Goal: Task Accomplishment & Management: Manage account settings

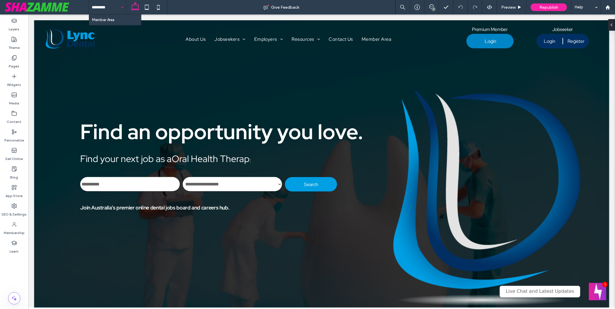
type input "**********"
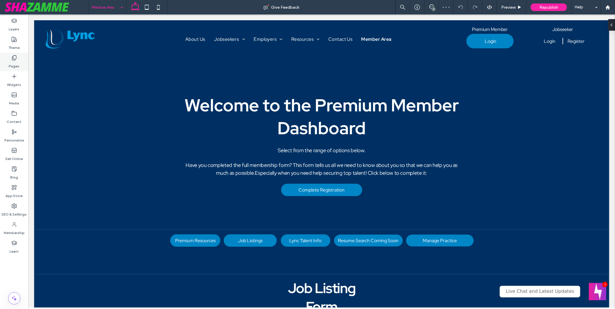
drag, startPoint x: 16, startPoint y: 62, endPoint x: 118, endPoint y: 170, distance: 148.5
click at [16, 62] on label "Pages" at bounding box center [14, 65] width 11 height 8
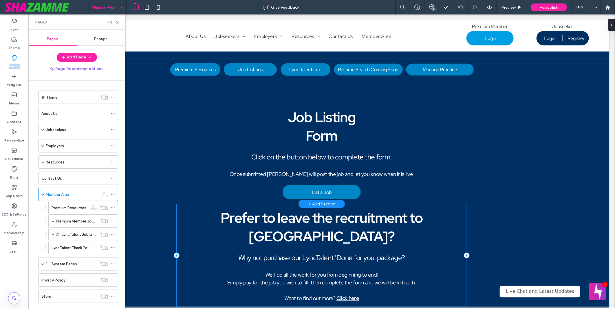
scroll to position [161, 0]
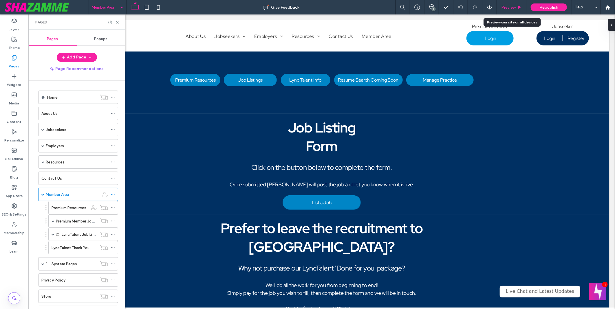
click at [514, 5] on span "Preview" at bounding box center [508, 7] width 14 height 5
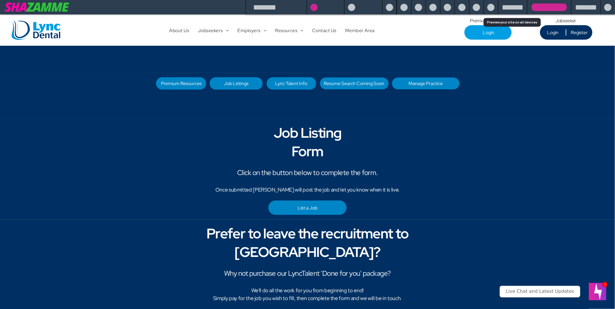
scroll to position [160, 0]
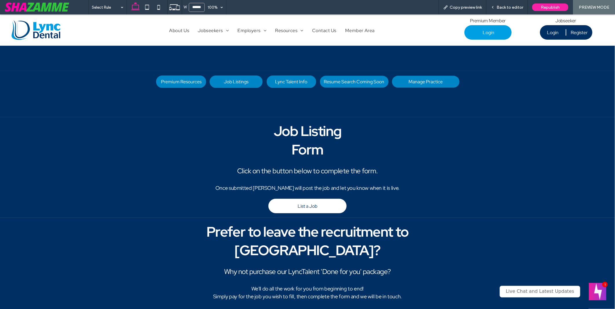
click at [318, 205] on link "List a Job" at bounding box center [307, 206] width 78 height 14
click at [0, 0] on div at bounding box center [0, 0] width 0 height 0
click at [502, 5] on span "Back to editor" at bounding box center [510, 7] width 27 height 5
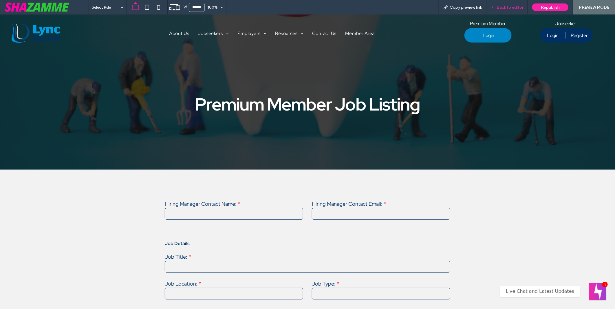
click at [506, 7] on span "Back to editor" at bounding box center [510, 7] width 27 height 5
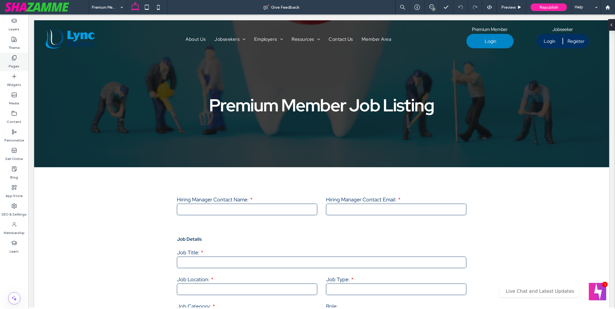
click at [15, 67] on label "Pages" at bounding box center [14, 65] width 11 height 8
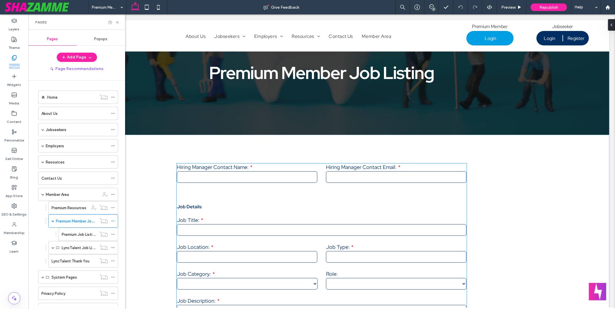
scroll to position [32, 0]
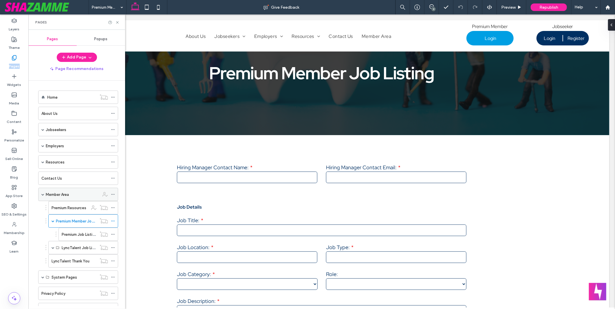
click at [65, 195] on label "Member Area" at bounding box center [57, 195] width 23 height 10
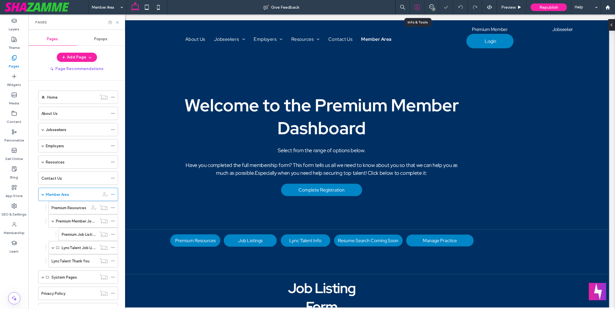
click at [416, 8] on icon at bounding box center [417, 7] width 6 height 6
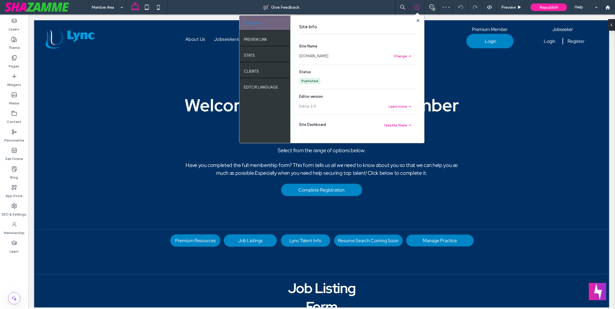
click at [326, 55] on link "www.lyncdental.com.au" at bounding box center [313, 56] width 29 height 6
click at [22, 60] on div "Pages" at bounding box center [14, 62] width 28 height 19
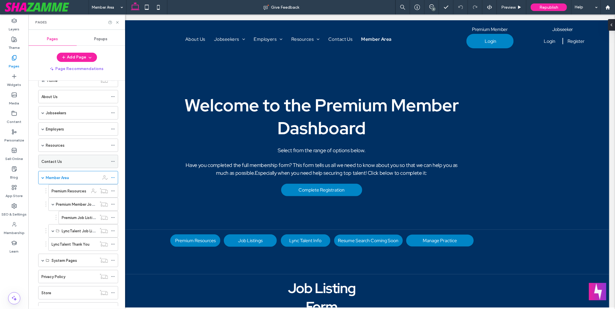
scroll to position [32, 0]
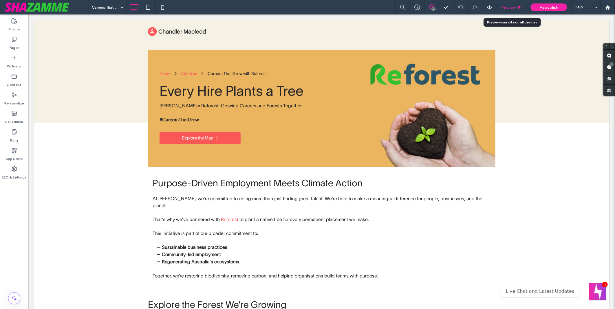
click at [507, 5] on span "Preview" at bounding box center [508, 7] width 14 height 5
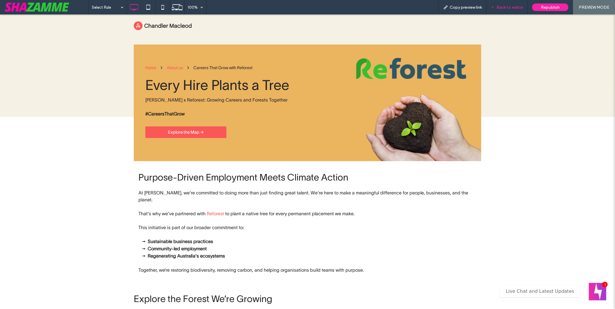
click at [510, 3] on div "Back to editor" at bounding box center [507, 7] width 41 height 14
click at [163, 4] on icon at bounding box center [163, 7] width 12 height 12
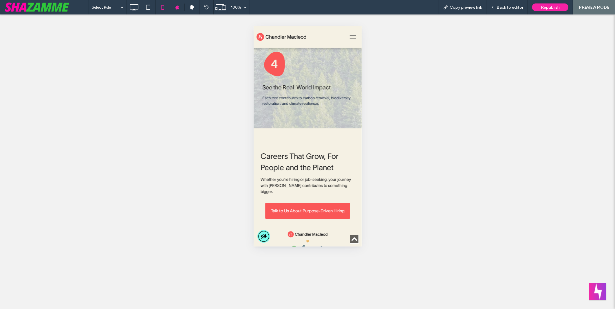
scroll to position [869, 0]
click at [516, 6] on span "Back to editor" at bounding box center [510, 7] width 27 height 5
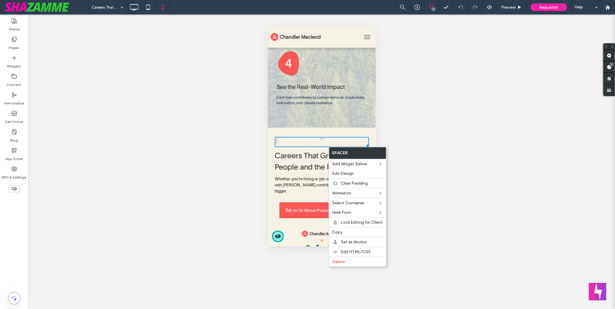
click at [205, 153] on div "Unhide? Yes Unhide? Yes Unhide? Yes Unhide? Yes" at bounding box center [321, 161] width 587 height 295
click at [410, 123] on div "Unhide? Yes Unhide? Yes Unhide? Yes Unhide? Yes" at bounding box center [321, 161] width 587 height 295
drag, startPoint x: 345, startPoint y: 10, endPoint x: 69, endPoint y: 28, distance: 276.1
click at [345, 10] on div "Careers That Grow with Reforest 7 Preview Republish Help" at bounding box center [352, 7] width 527 height 14
click at [356, 258] on div "Delete" at bounding box center [359, 262] width 57 height 10
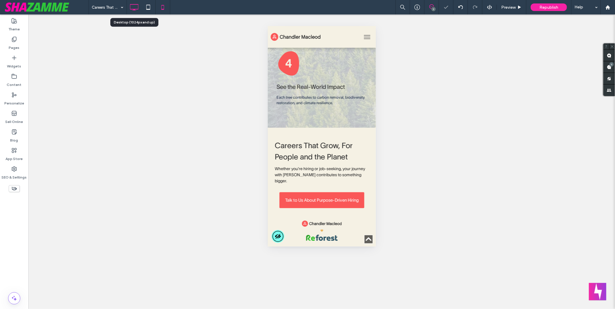
click at [131, 7] on icon at bounding box center [134, 7] width 12 height 12
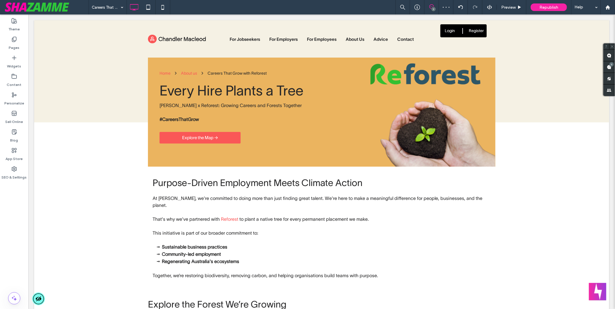
scroll to position [1062, 0]
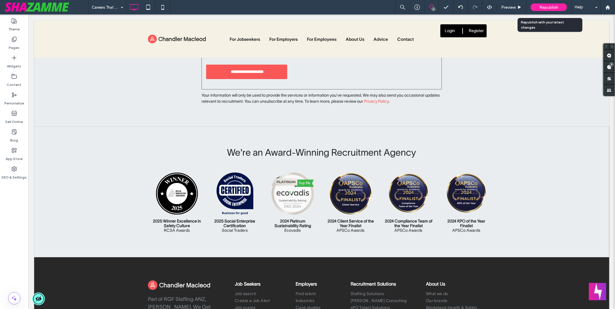
click at [540, 6] on span "Republish" at bounding box center [549, 7] width 19 height 5
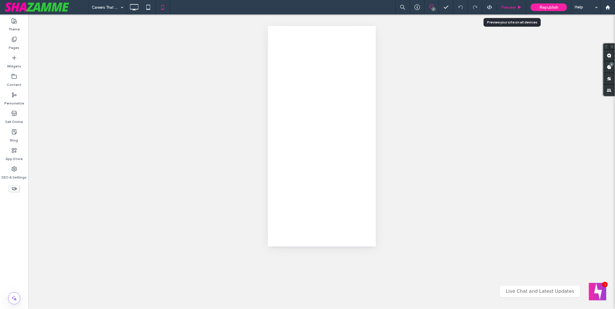
click at [510, 7] on span "Preview" at bounding box center [508, 7] width 14 height 5
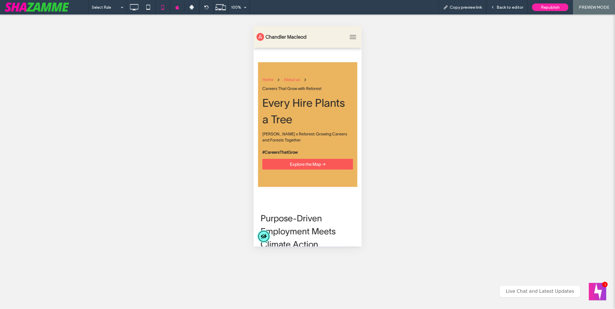
click at [510, 7] on span "Back to editor" at bounding box center [510, 7] width 27 height 5
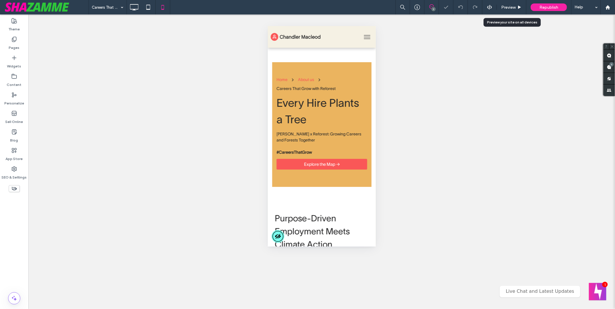
click at [510, 7] on span "Preview" at bounding box center [508, 7] width 14 height 5
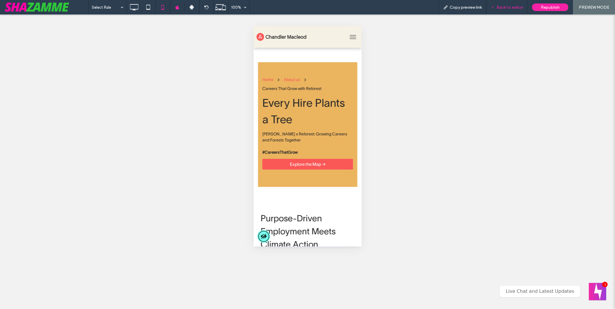
click at [509, 11] on div "Back to editor" at bounding box center [507, 7] width 41 height 14
click at [514, 10] on div "Back to editor" at bounding box center [507, 7] width 41 height 14
click at [514, 5] on span "Back to editor" at bounding box center [510, 7] width 27 height 5
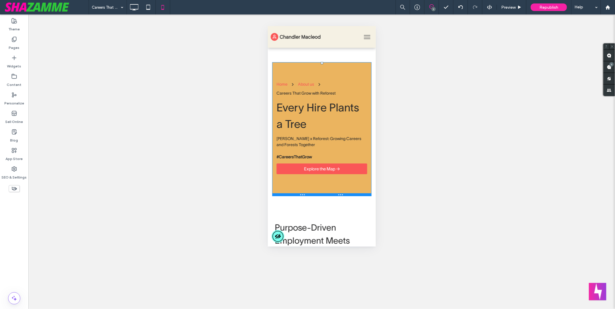
drag, startPoint x: 354, startPoint y: 186, endPoint x: 354, endPoint y: 196, distance: 9.9
click at [354, 196] on div at bounding box center [321, 194] width 99 height 3
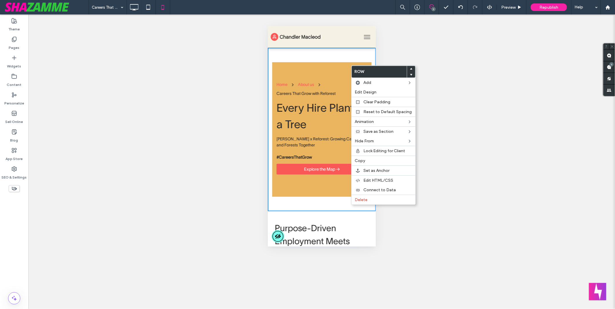
click at [328, 12] on div "Careers That Grow with Reforest 7 Preview Republish Help" at bounding box center [352, 7] width 527 height 14
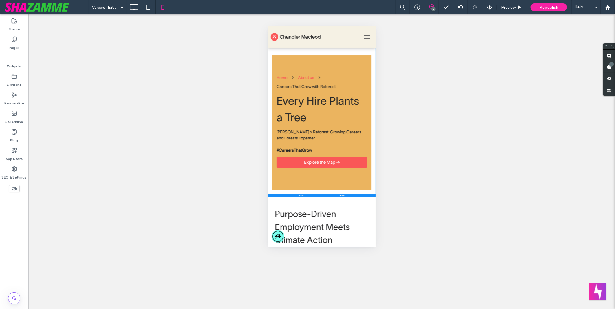
drag, startPoint x: 351, startPoint y: 210, endPoint x: 353, endPoint y: 195, distance: 14.3
click at [353, 195] on div at bounding box center [322, 195] width 108 height 3
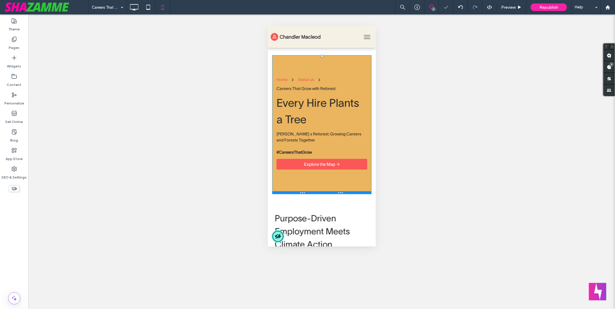
drag, startPoint x: 350, startPoint y: 189, endPoint x: 350, endPoint y: 193, distance: 4.4
click at [350, 193] on div at bounding box center [321, 192] width 99 height 3
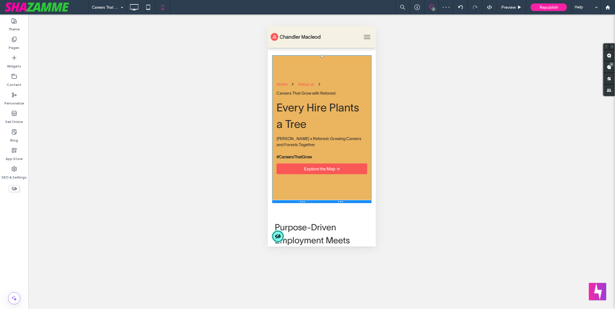
drag, startPoint x: 354, startPoint y: 193, endPoint x: 355, endPoint y: 202, distance: 9.4
click at [355, 202] on div at bounding box center [321, 201] width 99 height 3
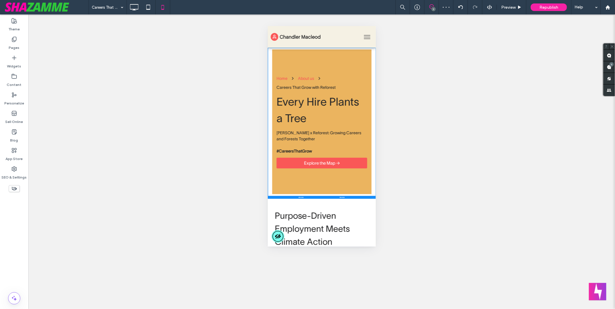
drag, startPoint x: 353, startPoint y: 209, endPoint x: 356, endPoint y: 198, distance: 11.7
click at [356, 198] on div at bounding box center [322, 197] width 108 height 3
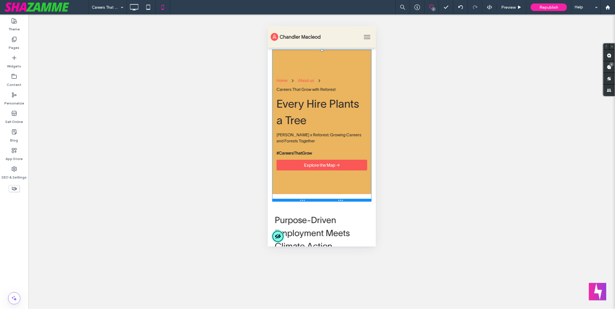
drag, startPoint x: 348, startPoint y: 196, endPoint x: 624, endPoint y: 175, distance: 277.4
click at [352, 200] on div at bounding box center [321, 200] width 99 height 3
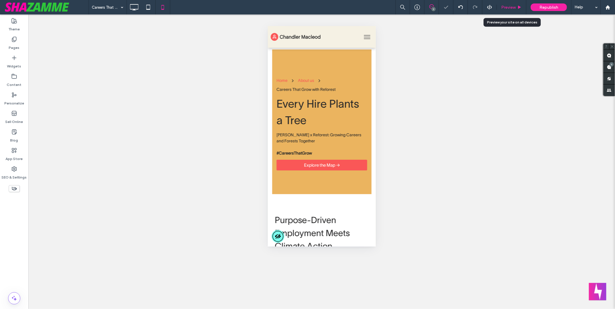
click at [506, 8] on span "Preview" at bounding box center [508, 7] width 14 height 5
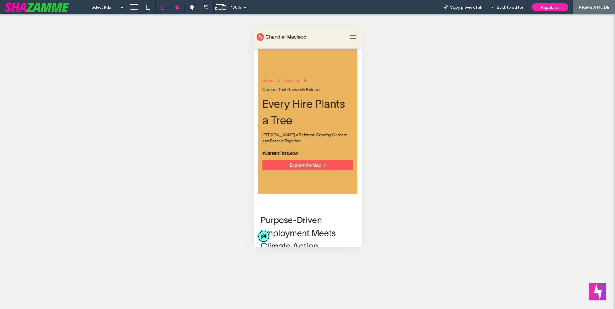
click at [507, 7] on span "Back to editor" at bounding box center [510, 7] width 27 height 5
click at [545, 6] on span "Republish" at bounding box center [550, 7] width 19 height 5
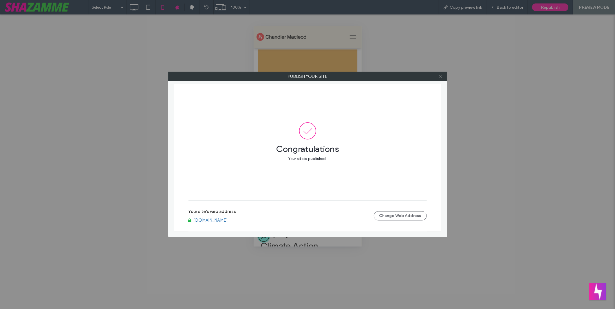
click at [442, 77] on icon at bounding box center [441, 76] width 4 height 4
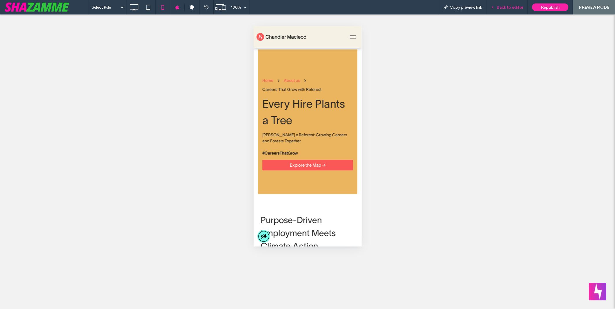
drag, startPoint x: 510, startPoint y: 5, endPoint x: 101, endPoint y: 106, distance: 420.9
click at [510, 5] on span "Back to editor" at bounding box center [510, 7] width 27 height 5
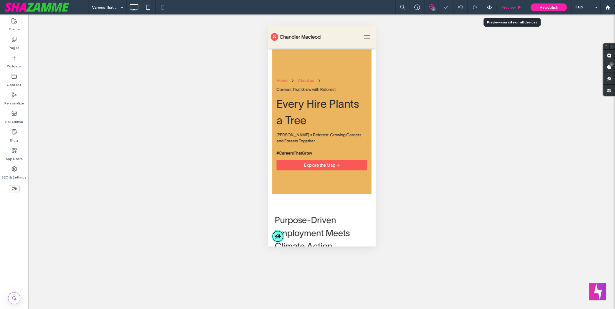
click at [511, 6] on span "Preview" at bounding box center [508, 7] width 14 height 5
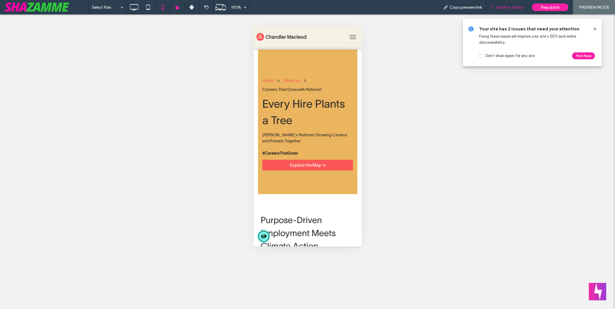
click at [513, 9] on span "Back to editor" at bounding box center [510, 7] width 27 height 5
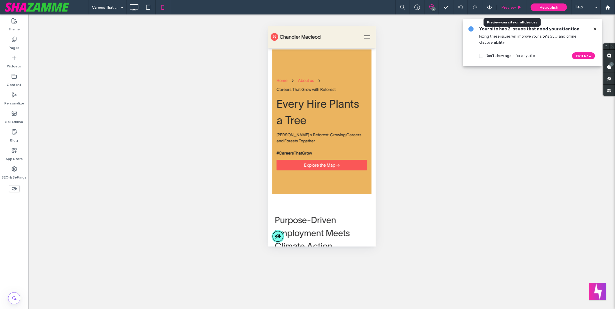
click at [504, 4] on div "Preview" at bounding box center [512, 7] width 30 height 14
click at [511, 8] on span "Preview" at bounding box center [508, 7] width 14 height 5
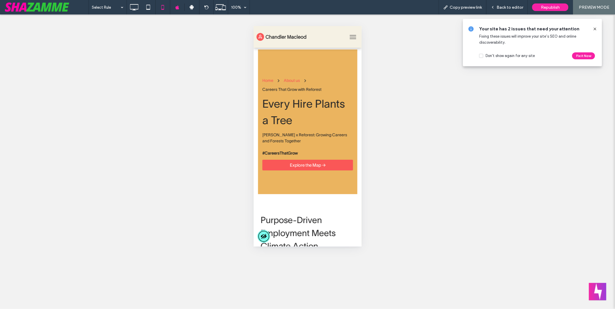
click at [404, 6] on div "Select Rule 100% Copy preview link Back to editor Republish PREVIEW MODE" at bounding box center [352, 7] width 527 height 14
click at [514, 6] on span "Back to editor" at bounding box center [510, 7] width 27 height 5
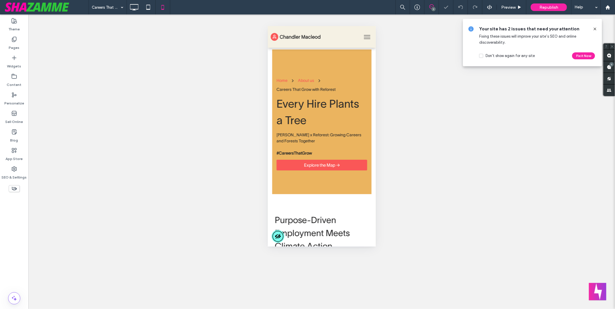
click at [11, 189] on icon at bounding box center [14, 189] width 6 height 6
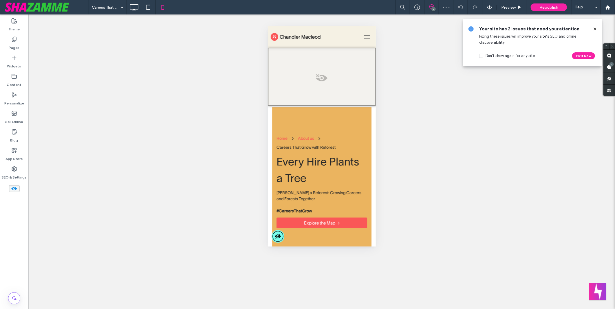
click at [11, 189] on icon at bounding box center [14, 189] width 6 height 6
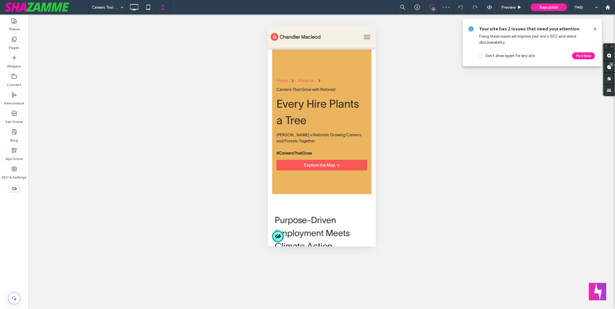
click at [11, 189] on icon at bounding box center [14, 189] width 6 height 6
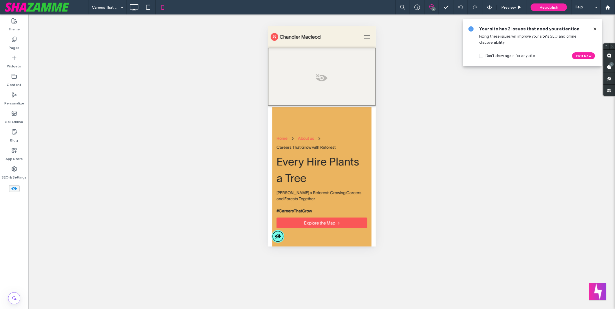
click at [19, 191] on span at bounding box center [14, 188] width 11 height 7
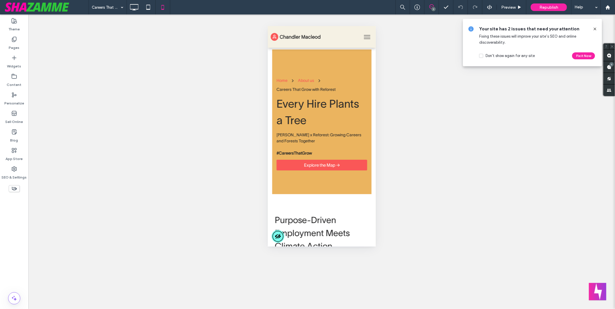
click at [14, 190] on use at bounding box center [15, 189] width 6 height 4
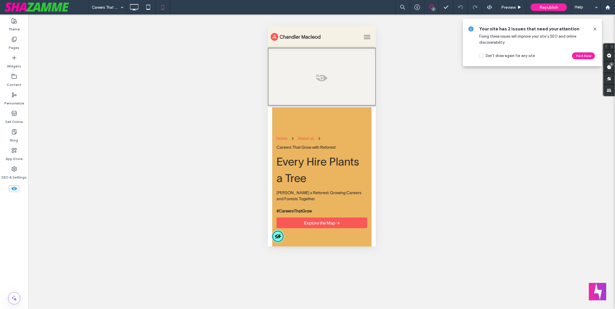
drag, startPoint x: 524, startPoint y: 126, endPoint x: 316, endPoint y: 74, distance: 214.7
click at [316, 74] on span at bounding box center [321, 80] width 107 height 12
click at [322, 81] on button "Yes" at bounding box center [324, 80] width 18 height 7
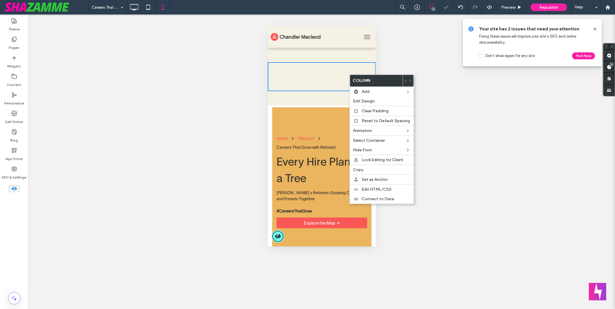
click at [286, 56] on div "Click To Paste Row + Add Section" at bounding box center [322, 76] width 108 height 58
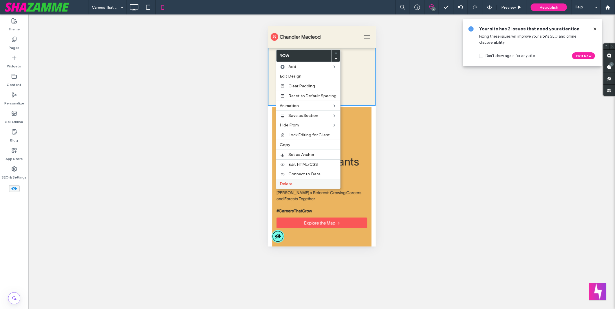
click at [300, 182] on label "Delete" at bounding box center [308, 184] width 57 height 5
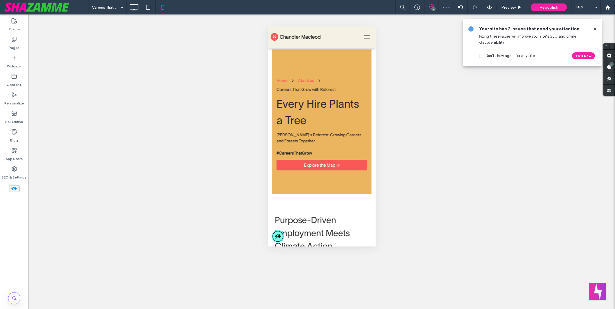
click at [372, 5] on div "Careers That Grow with Reforest 7 Preview Republish Help" at bounding box center [352, 7] width 527 height 14
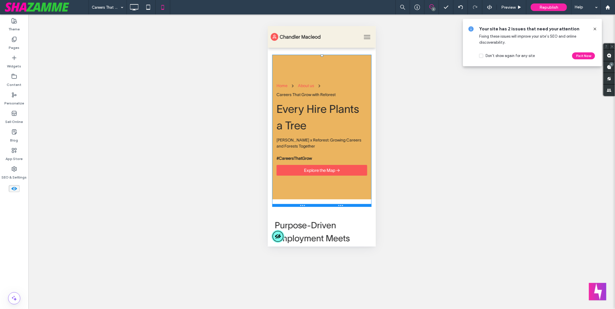
drag, startPoint x: 319, startPoint y: 51, endPoint x: 320, endPoint y: 56, distance: 5.2
click at [321, 56] on div at bounding box center [322, 55] width 2 height 2
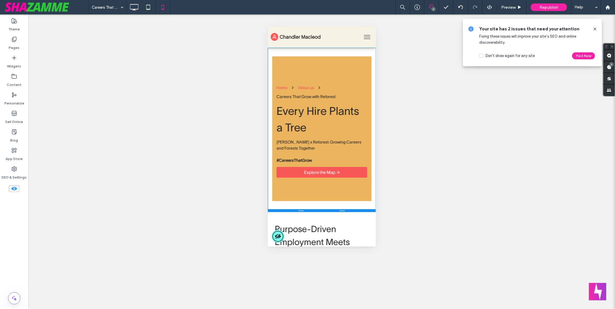
drag, startPoint x: 352, startPoint y: 207, endPoint x: 352, endPoint y: 211, distance: 4.1
click at [352, 211] on div at bounding box center [322, 210] width 108 height 3
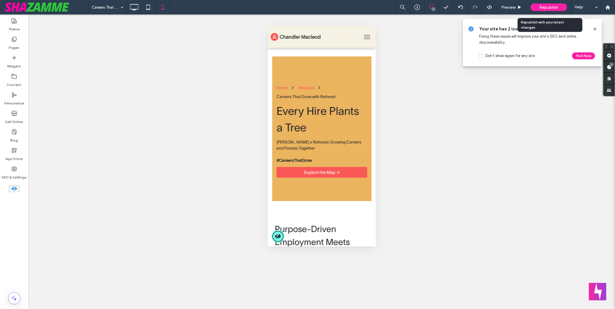
click at [539, 6] on div "Republish" at bounding box center [549, 7] width 36 height 8
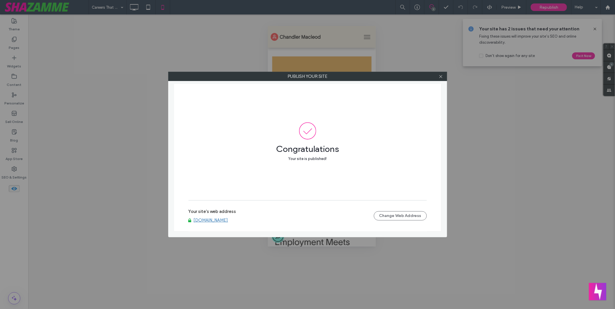
click at [444, 76] on div at bounding box center [441, 76] width 9 height 9
click at [434, 81] on div "Publish your site Congratulations Your site is published! Your site's web addre…" at bounding box center [307, 155] width 279 height 166
click at [439, 78] on icon at bounding box center [441, 76] width 4 height 4
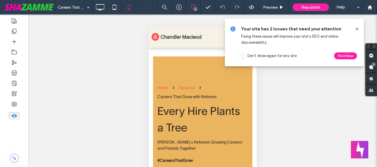
click at [377, 58] on div "Unhide? Yes Unhide? Yes Unhide? Yes Unhide? Yes Unhide? Yes Unhide? Yes Unhide?…" at bounding box center [202, 97] width 348 height 167
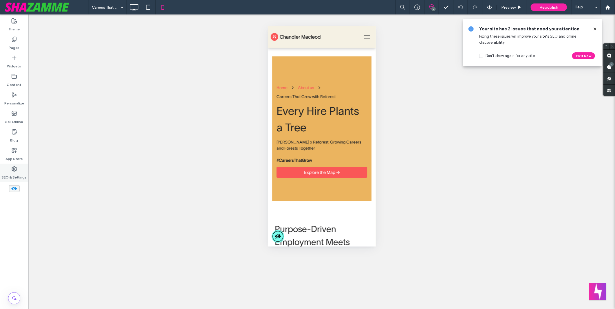
click at [13, 170] on icon at bounding box center [14, 169] width 6 height 6
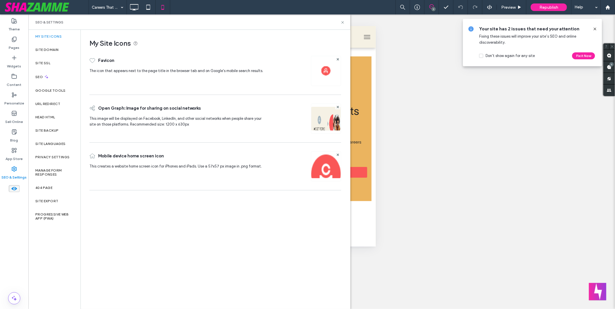
click at [109, 228] on div "My Site Icons Favicon The icon that appears next to the page title in the brows…" at bounding box center [215, 169] width 269 height 279
click at [53, 111] on div "Head HTML" at bounding box center [54, 117] width 52 height 13
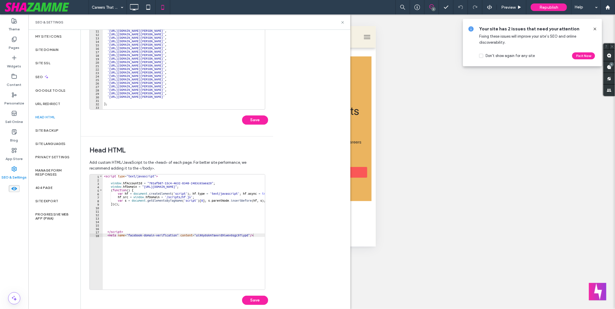
scroll to position [87, 0]
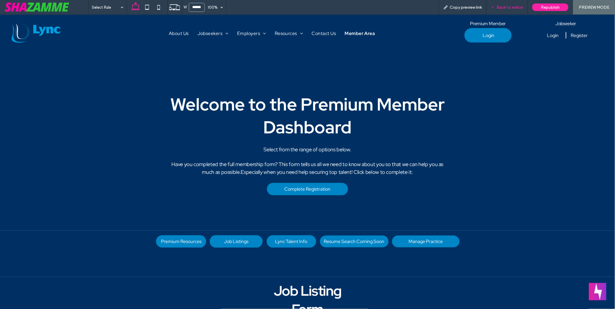
click at [511, 7] on span "Back to editor" at bounding box center [510, 7] width 27 height 5
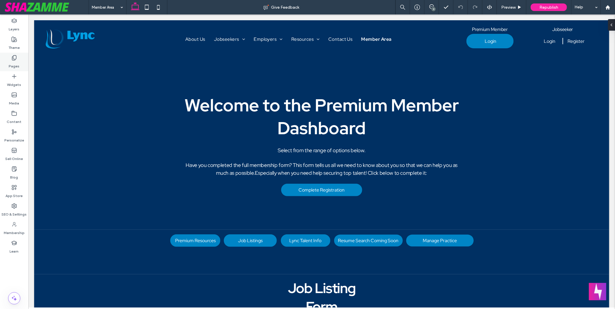
click at [15, 58] on icon at bounding box center [14, 58] width 6 height 6
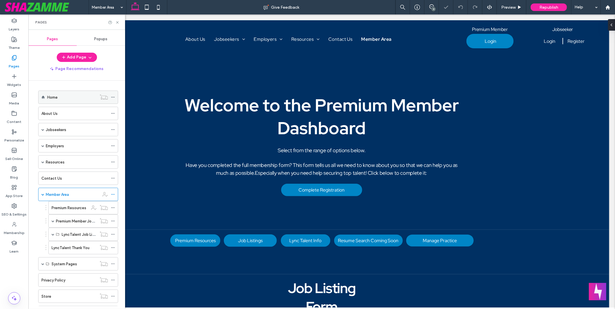
click at [54, 98] on label "Home" at bounding box center [52, 97] width 10 height 10
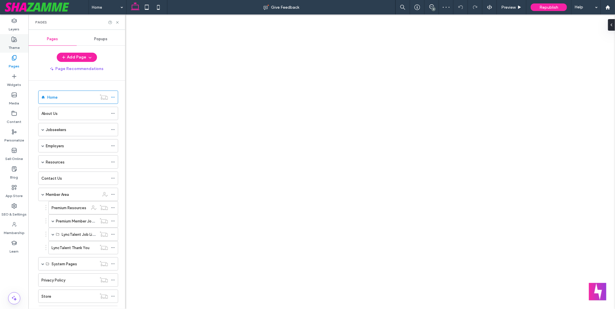
click at [14, 42] on label "Theme" at bounding box center [14, 46] width 11 height 8
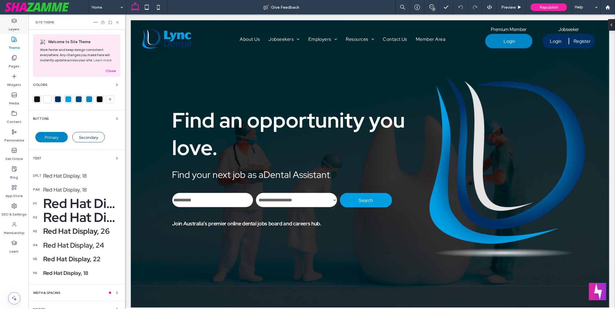
click at [17, 30] on label "Layers" at bounding box center [14, 28] width 11 height 8
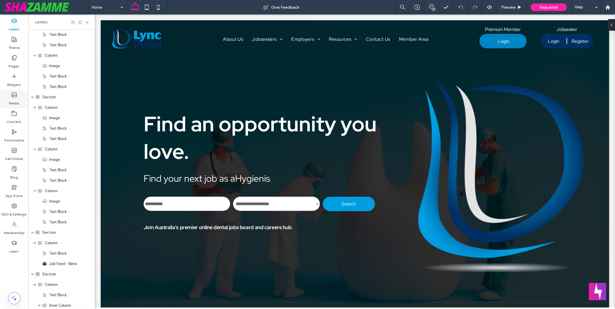
scroll to position [482, 0]
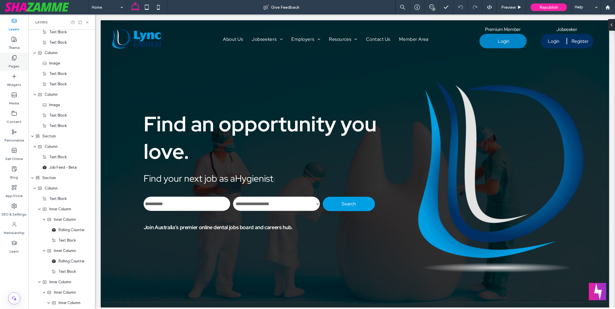
click at [15, 66] on label "Pages" at bounding box center [14, 65] width 11 height 8
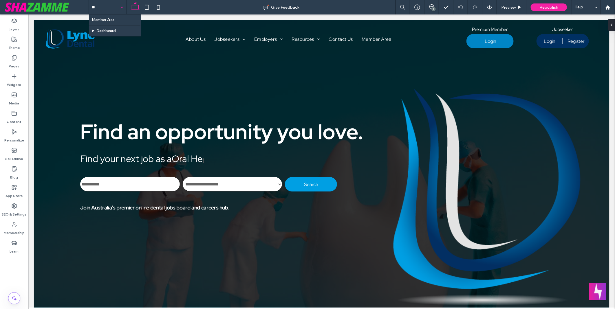
type input "***"
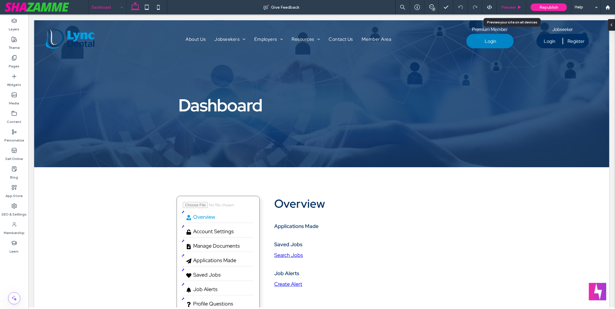
click at [506, 8] on span "Preview" at bounding box center [508, 7] width 14 height 5
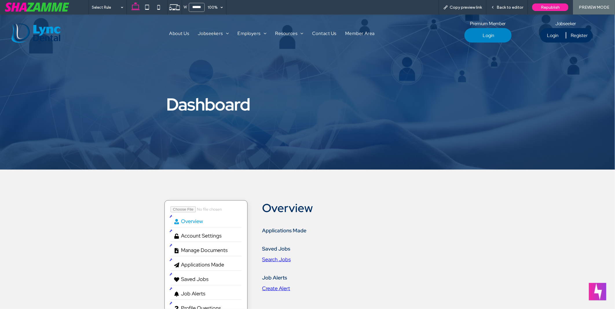
click at [506, 8] on span "Back to editor" at bounding box center [510, 7] width 27 height 5
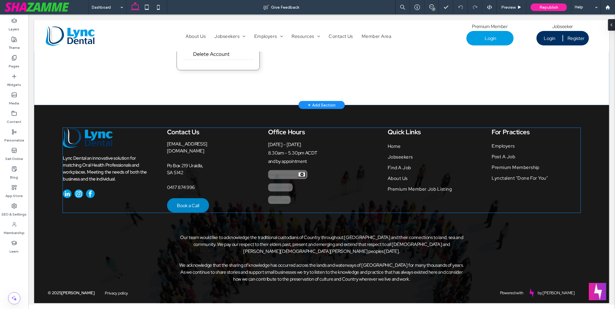
scroll to position [265, 0]
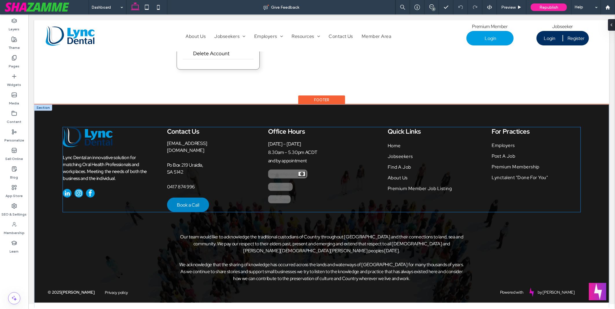
click at [279, 174] on div "Site Configuration" at bounding box center [287, 173] width 39 height 9
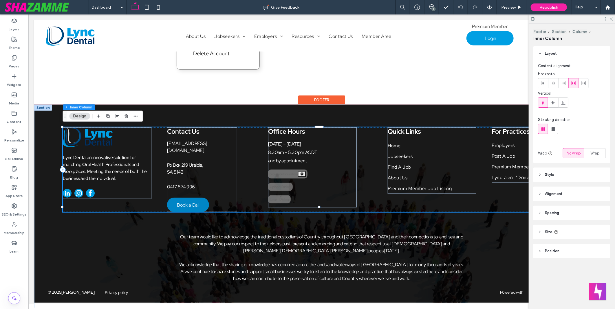
click at [285, 169] on div "Site Configuration" at bounding box center [287, 173] width 39 height 9
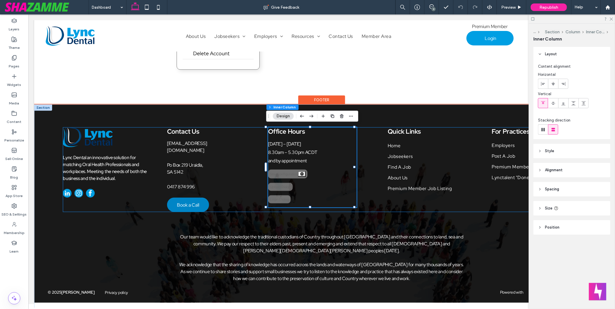
click at [285, 169] on div "Site Configuration" at bounding box center [287, 173] width 39 height 9
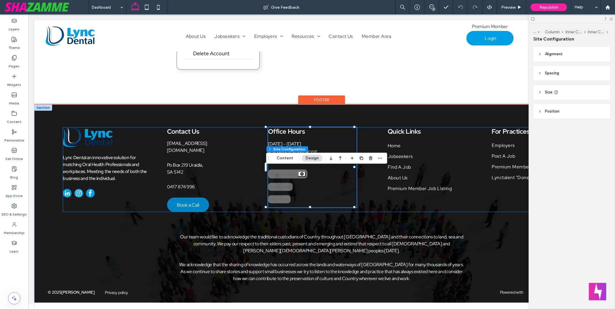
click at [285, 169] on div "Site Configuration" at bounding box center [287, 173] width 39 height 9
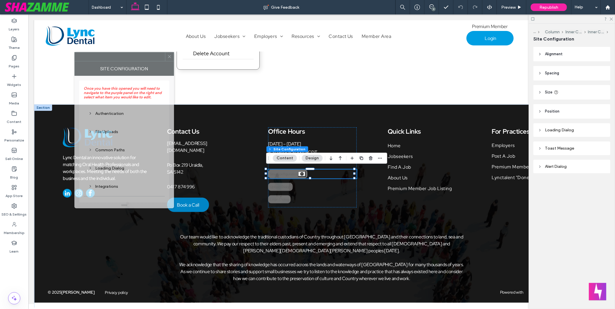
drag, startPoint x: 555, startPoint y: 85, endPoint x: 120, endPoint y: 61, distance: 436.0
click at [120, 61] on div at bounding box center [120, 56] width 90 height 9
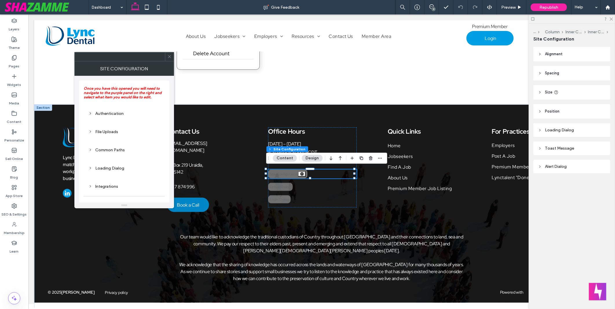
click at [115, 116] on div "Authentication" at bounding box center [124, 113] width 72 height 5
click at [114, 116] on div "File Uploads" at bounding box center [124, 112] width 72 height 8
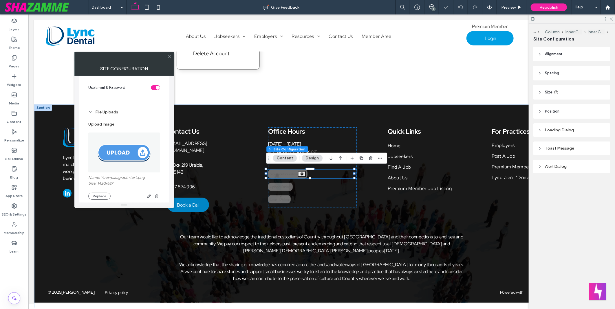
click at [109, 110] on div "File Uploads" at bounding box center [124, 112] width 72 height 5
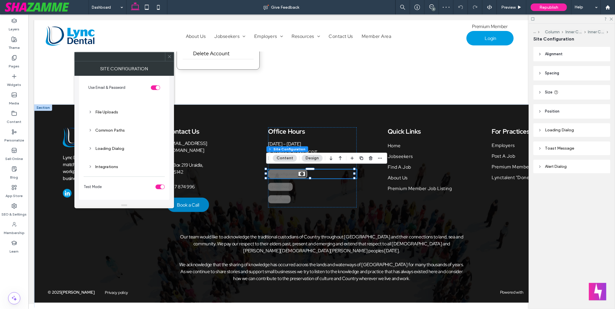
click at [114, 136] on div "Common Paths" at bounding box center [124, 131] width 81 height 14
click at [116, 130] on div "Common Paths" at bounding box center [124, 130] width 72 height 5
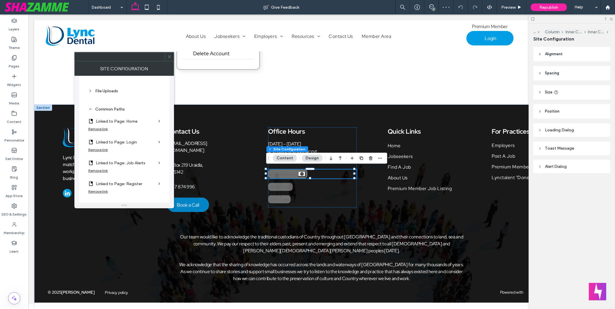
scroll to position [127, 0]
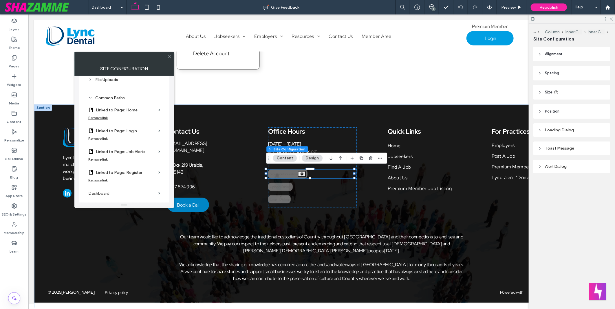
click at [157, 109] on section "Linked to Page: Home" at bounding box center [124, 109] width 72 height 14
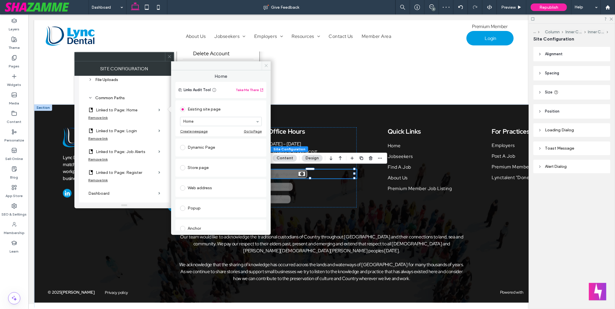
drag, startPoint x: 268, startPoint y: 66, endPoint x: 148, endPoint y: 107, distance: 126.4
click at [268, 66] on icon at bounding box center [266, 65] width 4 height 4
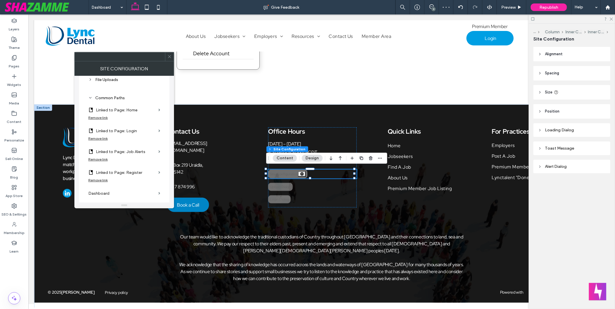
scroll to position [160, 0]
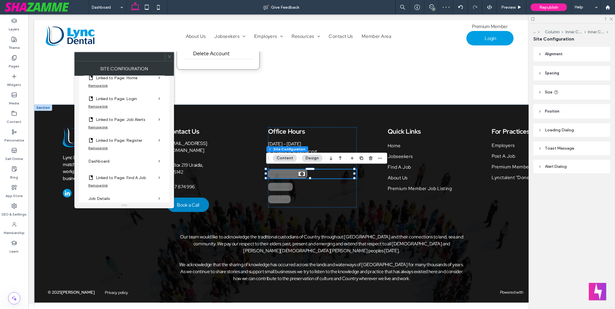
click at [129, 160] on label "Dashboard" at bounding box center [122, 161] width 68 height 11
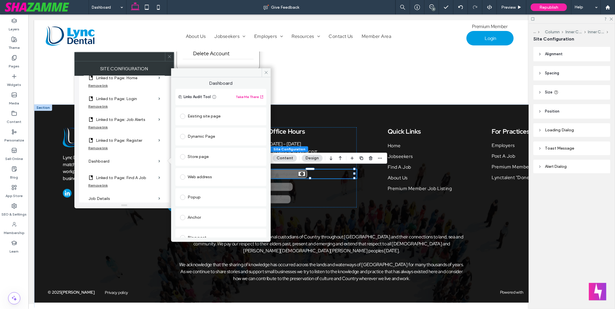
click at [193, 117] on div "Existing site page" at bounding box center [221, 116] width 82 height 9
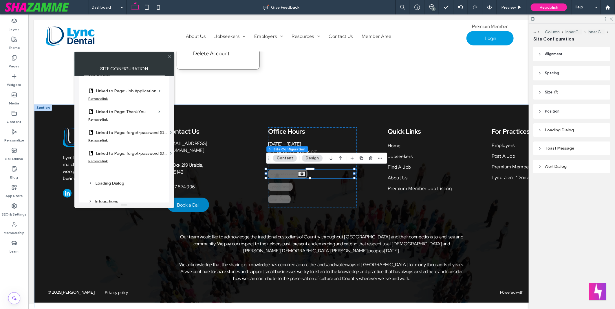
scroll to position [320, 0]
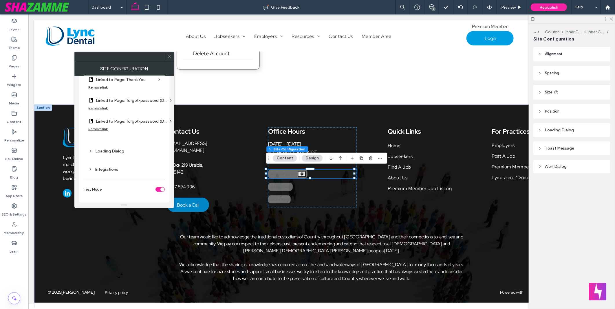
click at [112, 149] on div "Loading Dialog" at bounding box center [124, 151] width 72 height 5
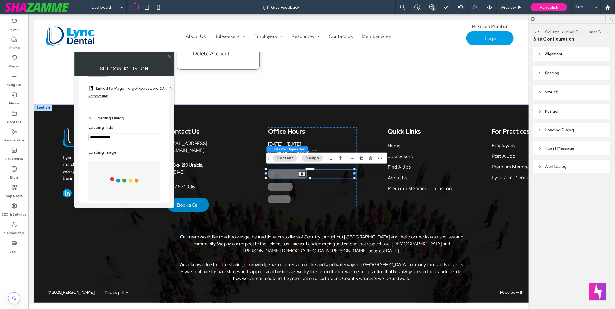
scroll to position [352, 0]
click at [115, 117] on div "Loading Dialog" at bounding box center [124, 119] width 72 height 5
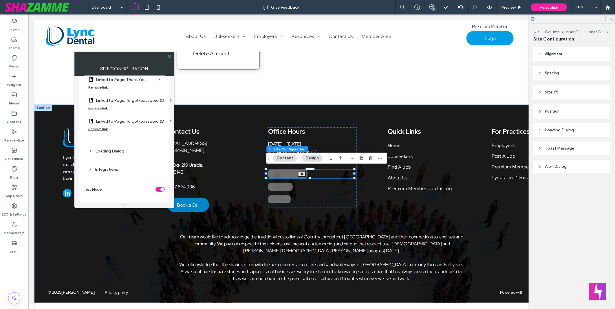
click at [114, 167] on div "Integrations" at bounding box center [124, 169] width 72 height 5
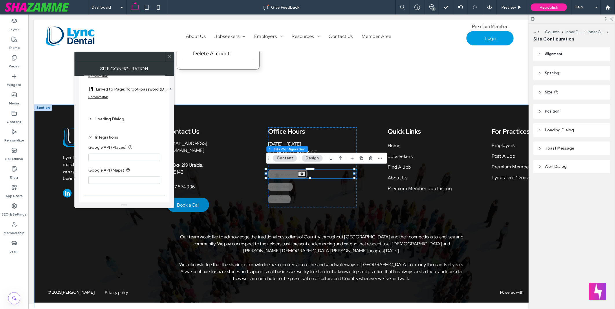
click at [112, 136] on div "Integrations" at bounding box center [124, 137] width 72 height 5
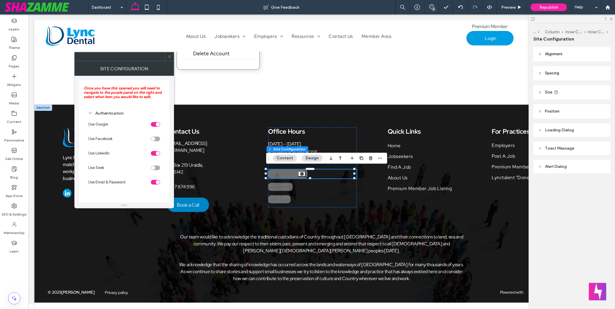
scroll to position [0, 0]
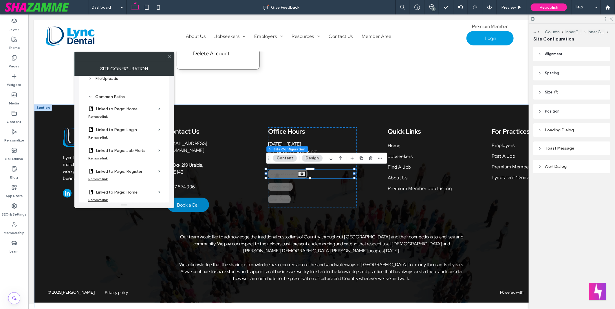
click at [119, 97] on div "Common Paths" at bounding box center [124, 96] width 72 height 5
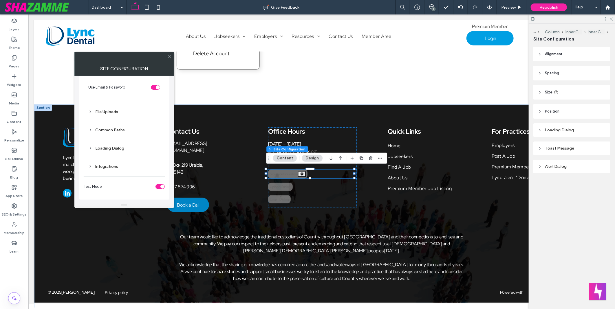
scroll to position [95, 0]
click at [114, 133] on div "Common Paths" at bounding box center [124, 131] width 72 height 8
click at [171, 58] on icon at bounding box center [169, 56] width 4 height 4
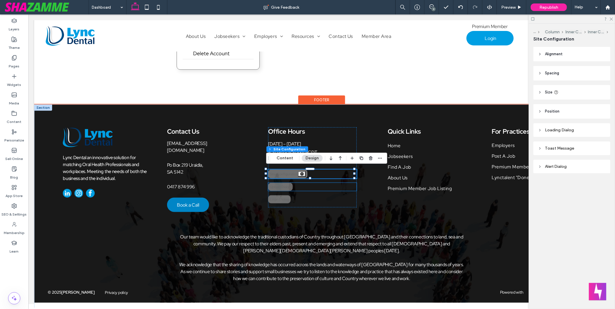
click at [282, 187] on div "Upload Dialog" at bounding box center [280, 187] width 25 height 8
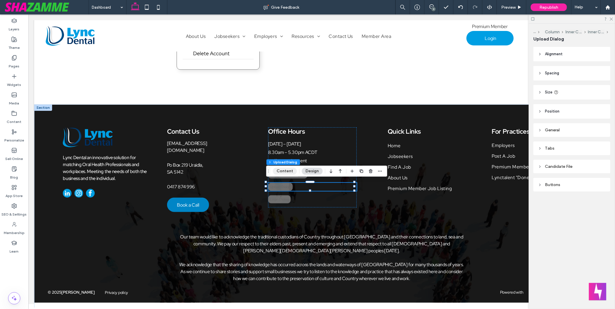
click at [283, 173] on button "Content" at bounding box center [285, 171] width 24 height 7
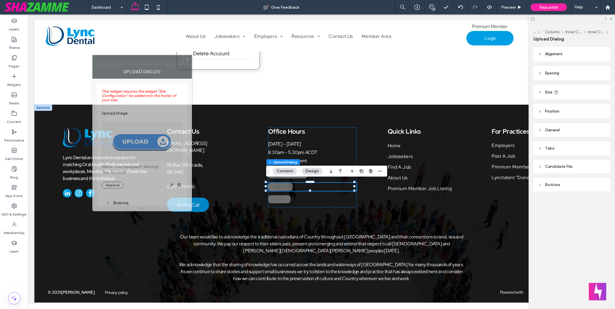
drag, startPoint x: 558, startPoint y: 85, endPoint x: 140, endPoint y: 63, distance: 417.9
click at [140, 63] on div at bounding box center [138, 59] width 90 height 9
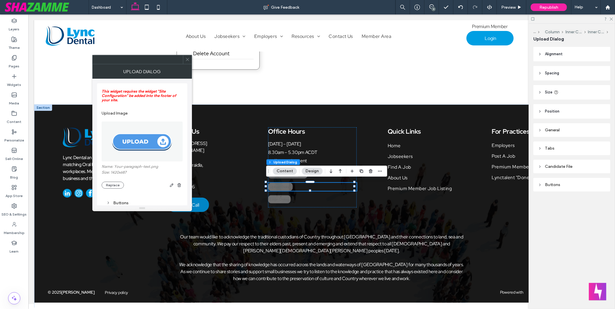
scroll to position [96, 0]
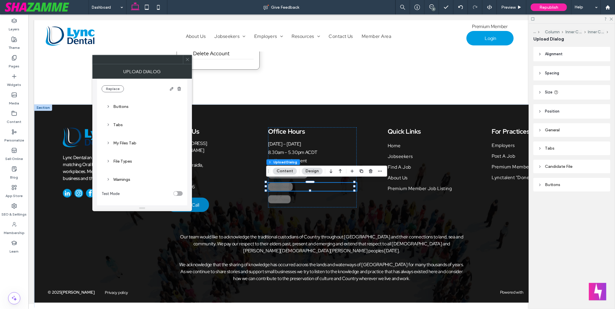
click at [123, 103] on div "Buttons" at bounding box center [142, 107] width 81 height 14
click at [123, 107] on div "Buttons" at bounding box center [142, 106] width 72 height 5
click at [189, 58] on icon at bounding box center [187, 59] width 4 height 4
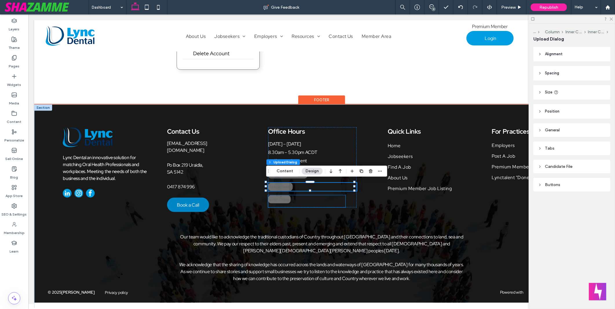
click at [284, 198] on div "Login Dialog" at bounding box center [279, 199] width 23 height 8
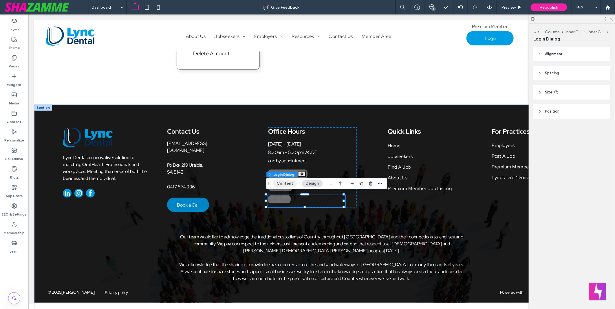
click at [284, 185] on button "Content" at bounding box center [285, 183] width 24 height 7
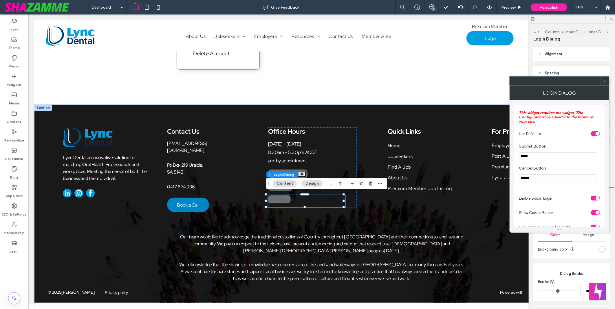
type input "***"
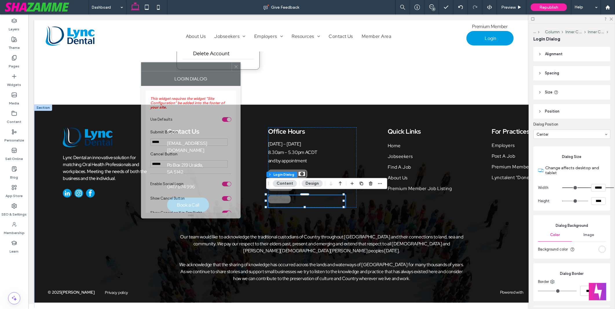
drag, startPoint x: 517, startPoint y: 92, endPoint x: 174, endPoint y: 72, distance: 343.5
click at [174, 72] on div "Login Dialog" at bounding box center [191, 79] width 100 height 14
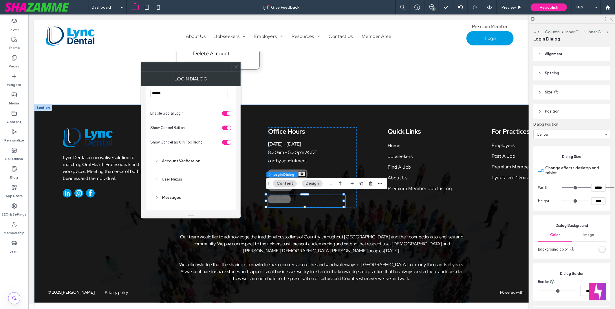
scroll to position [72, 0]
click at [184, 167] on div "Account Verification" at bounding box center [190, 161] width 81 height 14
click at [185, 161] on div "Account Verification" at bounding box center [191, 160] width 72 height 5
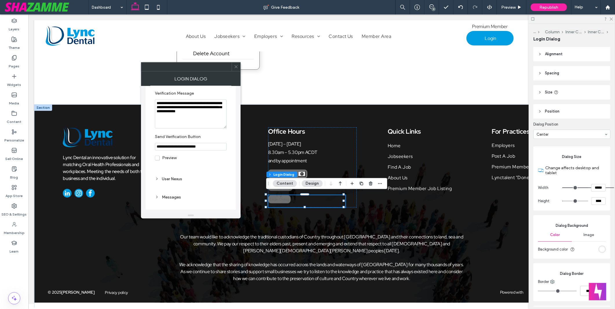
click at [181, 180] on div "User Nexus" at bounding box center [191, 179] width 72 height 5
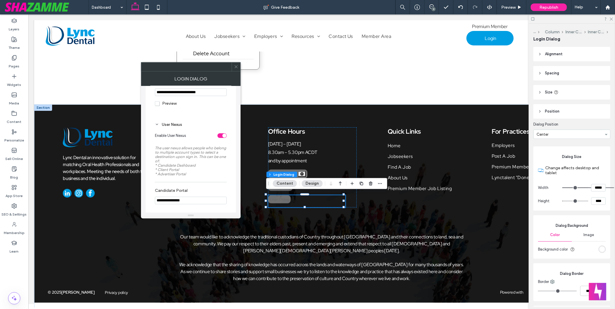
scroll to position [213, 0]
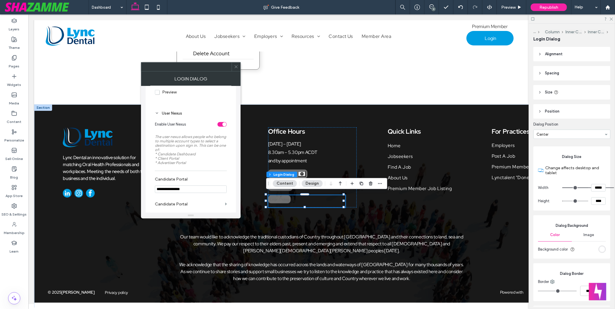
click at [222, 125] on div "toggle" at bounding box center [221, 124] width 9 height 5
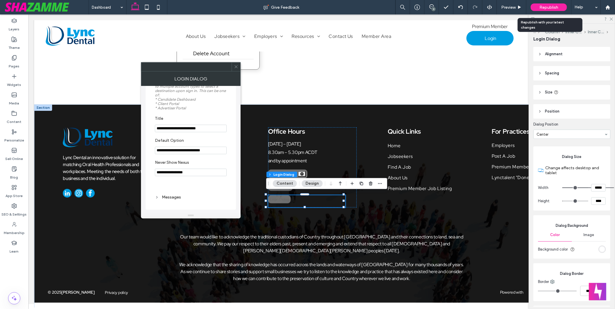
click at [549, 8] on span "Republish" at bounding box center [549, 7] width 19 height 5
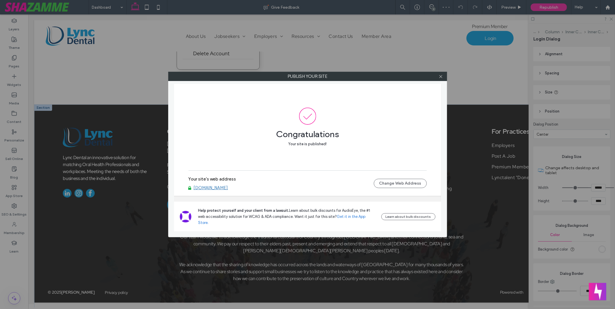
click at [217, 191] on link "[DOMAIN_NAME]" at bounding box center [211, 187] width 34 height 5
click at [442, 76] on use at bounding box center [440, 76] width 3 height 3
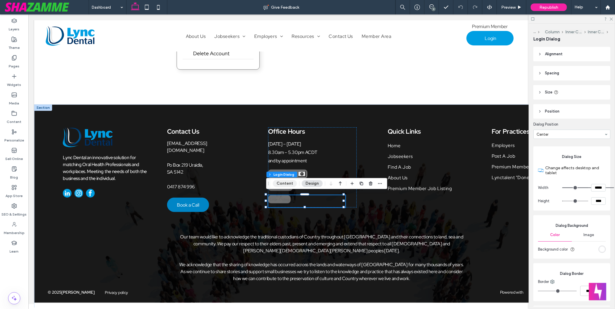
click at [283, 185] on button "Content" at bounding box center [285, 183] width 24 height 7
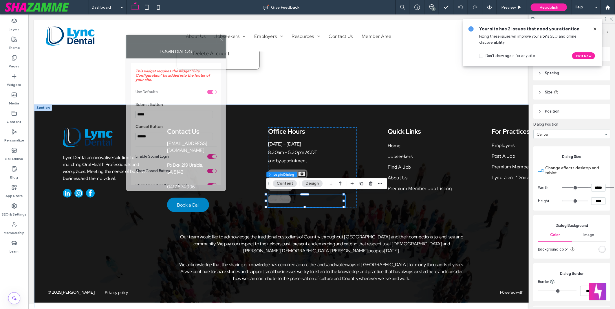
drag, startPoint x: 551, startPoint y: 87, endPoint x: 163, endPoint y: 41, distance: 390.7
click at [163, 44] on div "Login Dialog" at bounding box center [176, 51] width 100 height 14
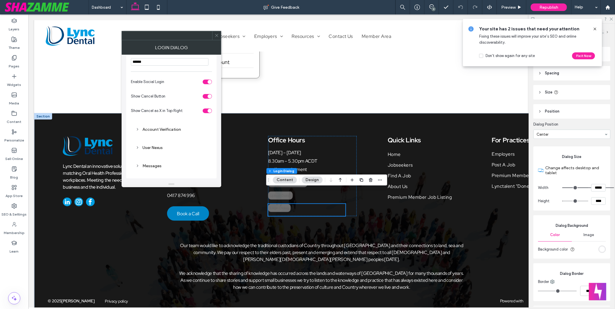
scroll to position [269, 0]
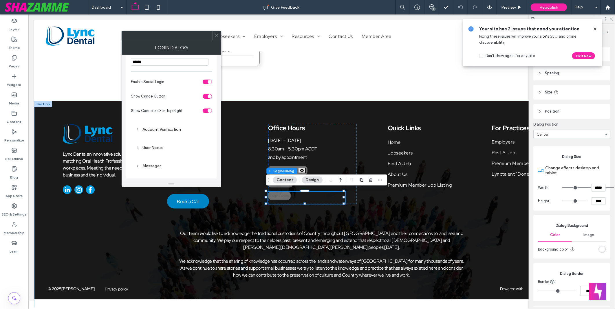
click at [172, 132] on div "Account Verification" at bounding box center [172, 130] width 72 height 8
click at [218, 36] on use at bounding box center [216, 35] width 3 height 3
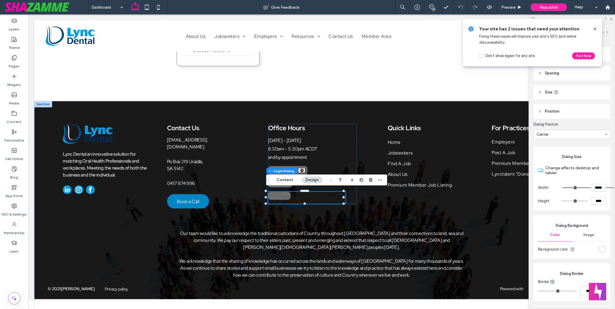
drag, startPoint x: 13, startPoint y: 270, endPoint x: 21, endPoint y: 267, distance: 8.7
click at [13, 270] on div "Layers Theme Pages Widgets Media Content Personalize Sell Online Blog App Store…" at bounding box center [14, 161] width 28 height 295
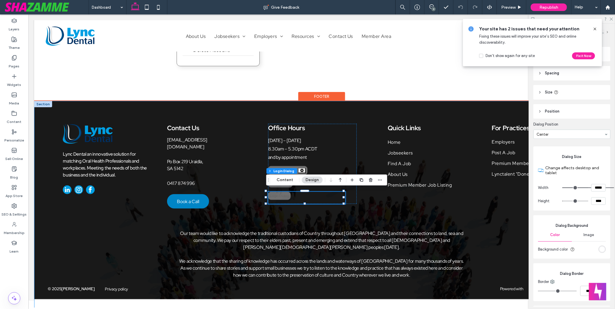
click at [211, 295] on div "Lync Dental an innovative solution for matching Oral Health Professionals and w…" at bounding box center [321, 206] width 575 height 211
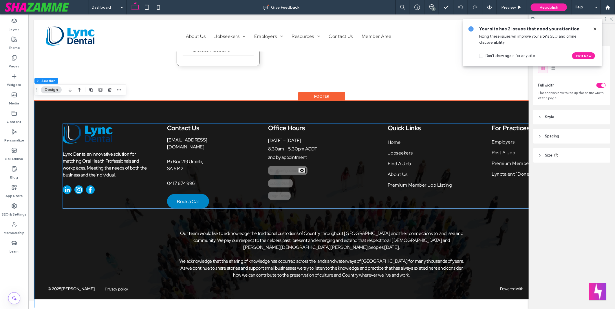
click at [284, 173] on div "Office Hours Monday – Friday 8.30am – 5.30pm ACDT and by appointment Site Confi…" at bounding box center [312, 164] width 89 height 80
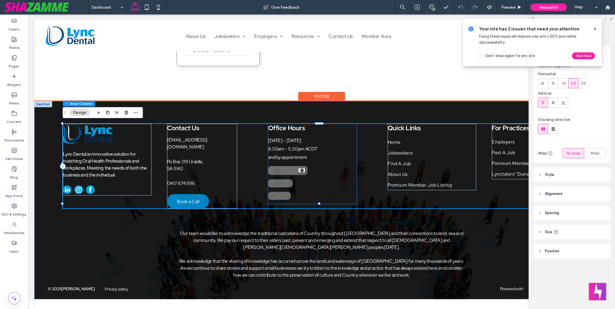
click at [286, 169] on div "Site Configuration" at bounding box center [287, 170] width 39 height 9
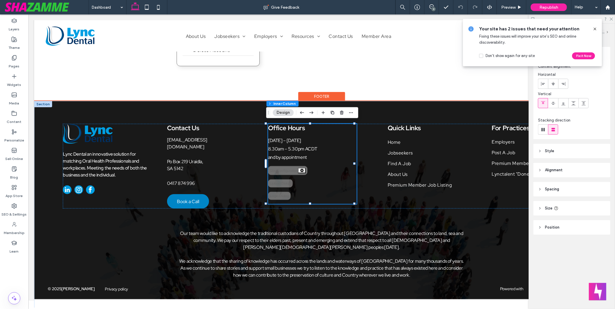
click at [286, 169] on div "Site Configuration" at bounding box center [287, 170] width 39 height 9
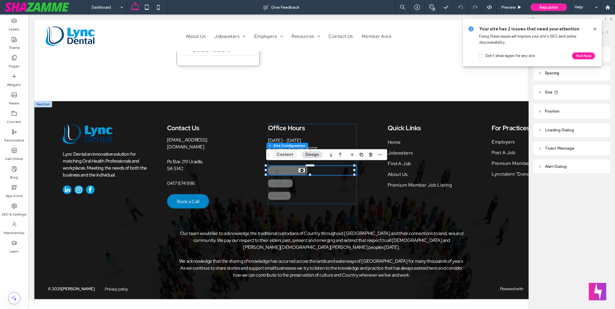
click at [284, 156] on button "Content" at bounding box center [285, 154] width 24 height 7
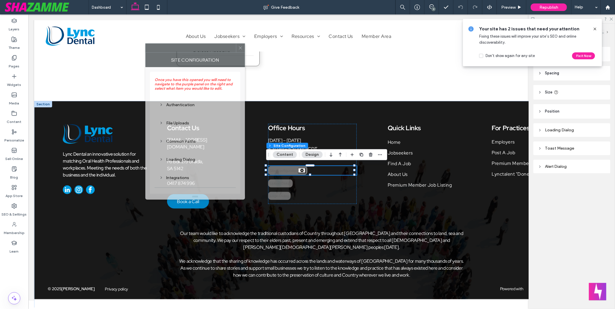
drag, startPoint x: 413, startPoint y: 88, endPoint x: 193, endPoint y: 50, distance: 223.5
click at [193, 50] on div at bounding box center [191, 48] width 90 height 9
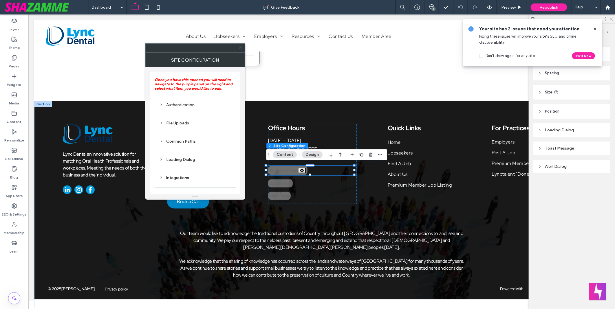
click at [178, 104] on div "Authentication" at bounding box center [195, 105] width 72 height 5
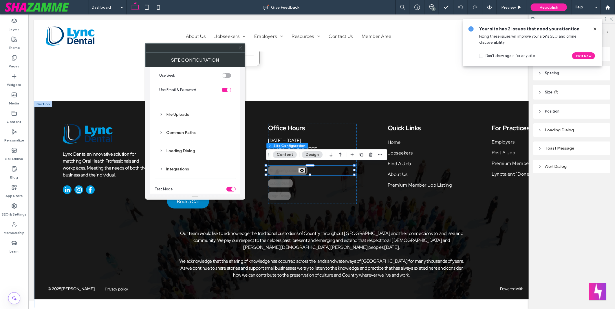
scroll to position [95, 0]
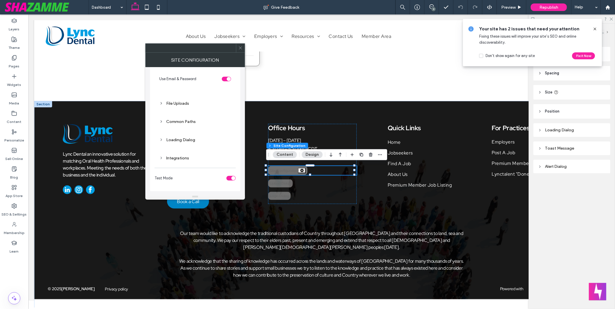
click at [178, 105] on div "File Uploads" at bounding box center [195, 103] width 72 height 5
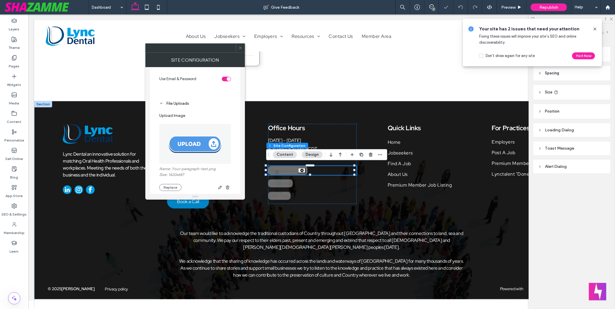
click at [178, 105] on div "File Uploads" at bounding box center [195, 103] width 72 height 5
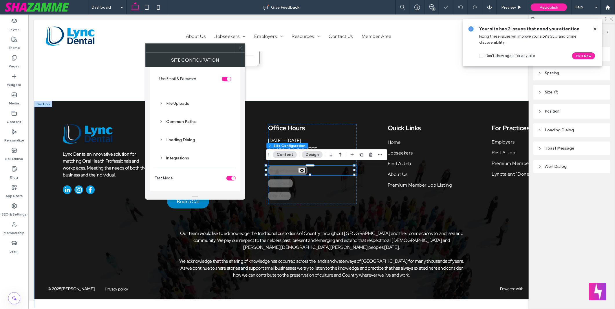
click at [180, 117] on div "Common Paths" at bounding box center [195, 122] width 81 height 14
click at [184, 124] on div "Common Paths" at bounding box center [195, 121] width 72 height 5
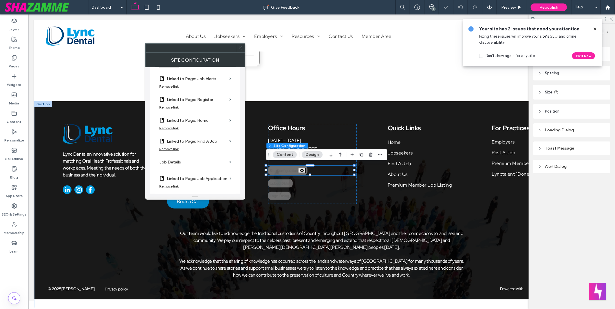
scroll to position [127, 0]
click at [202, 166] on label "Linked to Page: Register" at bounding box center [197, 164] width 60 height 11
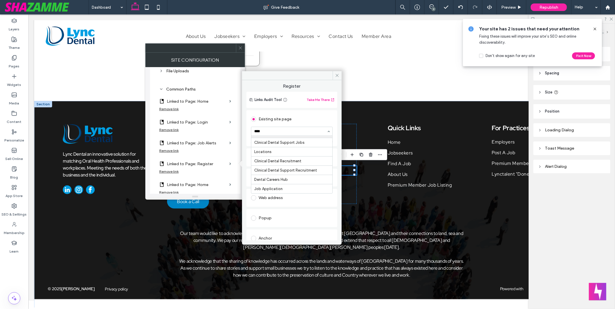
scroll to position [0, 0]
type input "****"
click at [337, 75] on use at bounding box center [337, 75] width 3 height 3
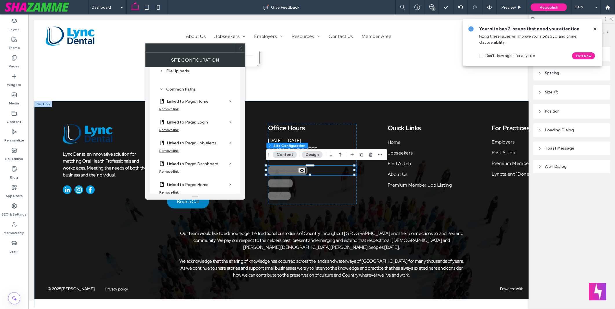
click at [230, 81] on div "Once you have this opened you will need to navigate to the purple panel on the …" at bounding box center [195, 165] width 81 height 437
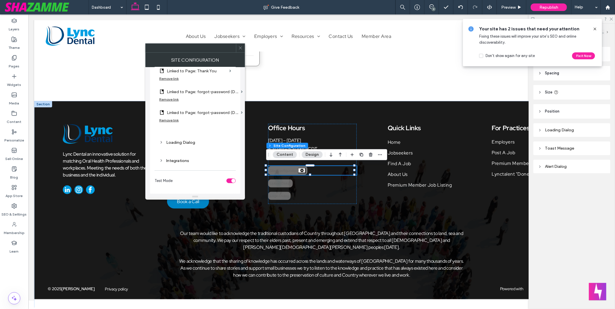
click at [227, 176] on section "Test Mode" at bounding box center [195, 181] width 81 height 14
click at [232, 179] on div "toggle" at bounding box center [233, 181] width 4 height 4
click at [239, 48] on icon at bounding box center [240, 48] width 4 height 4
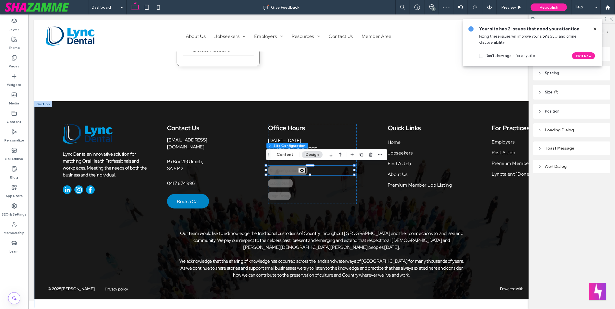
click at [13, 275] on div "Layers Theme Pages Widgets Media Content Personalize Sell Online Blog App Store…" at bounding box center [14, 161] width 28 height 295
click at [545, 8] on span "Republish" at bounding box center [549, 7] width 19 height 5
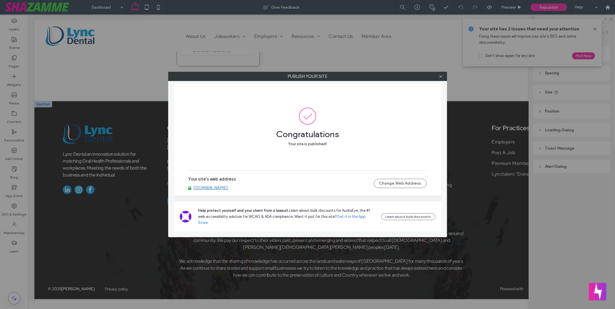
drag, startPoint x: 217, startPoint y: 193, endPoint x: 216, endPoint y: 146, distance: 47.2
click at [216, 146] on div "Congratulations Your site is published!" at bounding box center [308, 136] width 238 height 22
click at [443, 75] on div at bounding box center [441, 76] width 9 height 9
click at [440, 78] on icon at bounding box center [441, 76] width 4 height 4
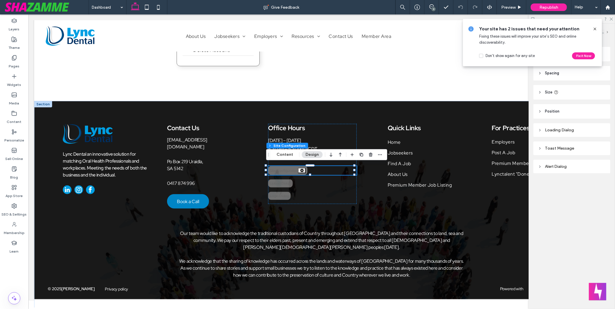
click at [20, 267] on div "Layers Theme Pages Widgets Media Content Personalize Sell Online Blog App Store…" at bounding box center [14, 161] width 28 height 295
click at [288, 158] on button "Content" at bounding box center [285, 154] width 24 height 7
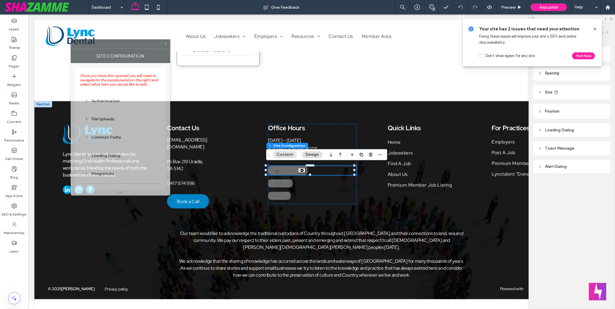
drag, startPoint x: 551, startPoint y: 86, endPoint x: 112, endPoint y: 49, distance: 440.6
click at [112, 49] on div "Site Configuration" at bounding box center [121, 56] width 100 height 14
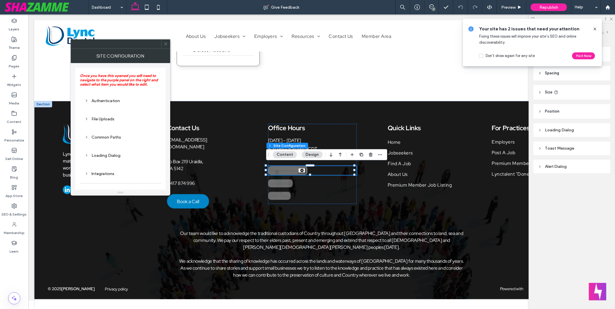
click at [117, 136] on div "Common Paths" at bounding box center [121, 137] width 72 height 5
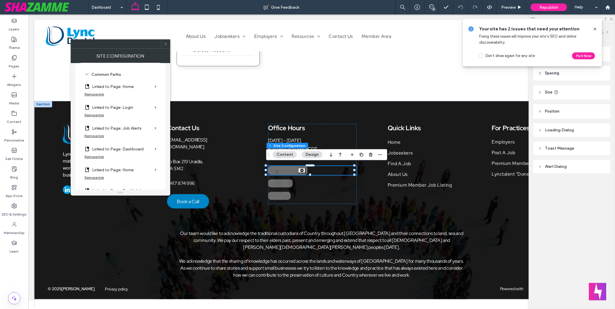
scroll to position [64, 0]
click at [125, 87] on label "Linked to Page: Home" at bounding box center [122, 85] width 60 height 11
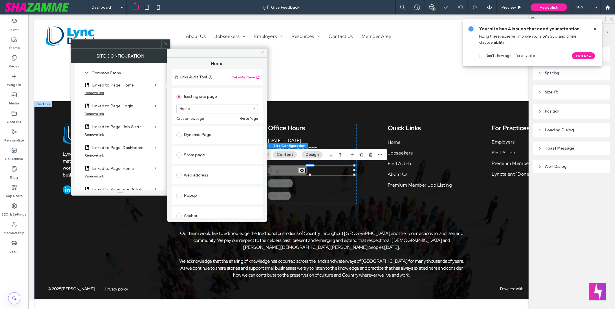
click at [122, 107] on label "Linked to Page: Login" at bounding box center [122, 106] width 60 height 11
click at [129, 129] on label "Linked to Page: Job Alerts" at bounding box center [122, 127] width 60 height 11
click at [98, 113] on div "Remove link" at bounding box center [94, 113] width 19 height 4
click at [97, 130] on div "Remove link" at bounding box center [94, 130] width 19 height 4
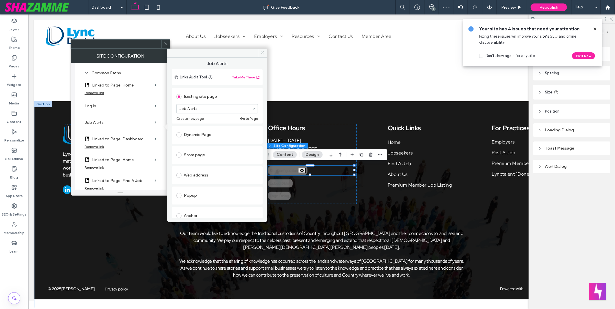
click at [96, 167] on div "Remove link" at bounding box center [94, 167] width 19 height 4
click at [96, 145] on div "Remove link" at bounding box center [94, 147] width 19 height 4
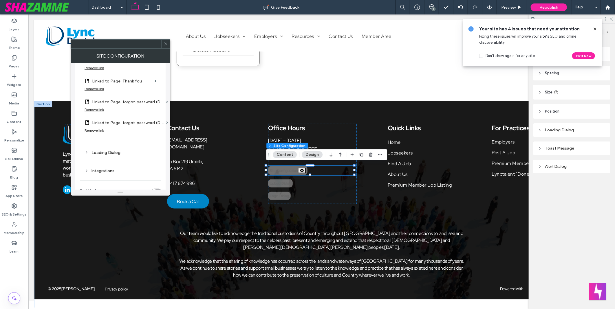
scroll to position [225, 0]
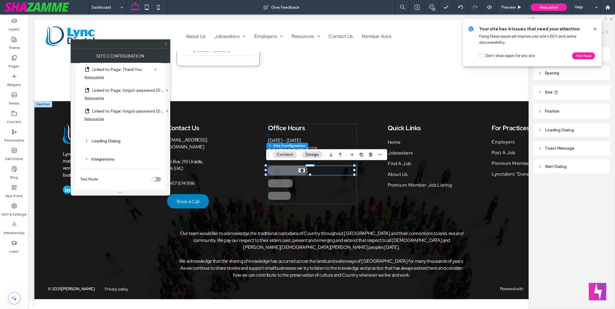
click at [164, 45] on icon at bounding box center [166, 44] width 4 height 4
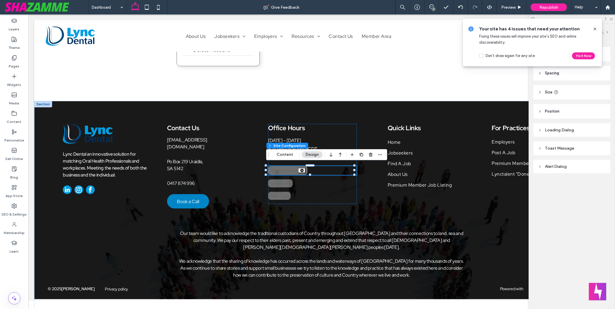
click at [13, 270] on div "Layers Theme Pages Widgets Media Content Personalize Sell Online Blog App Store…" at bounding box center [14, 161] width 28 height 295
click at [556, 9] on span "Republish" at bounding box center [549, 7] width 19 height 5
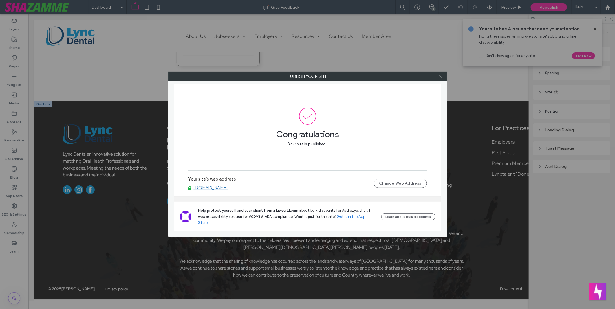
click at [440, 75] on icon at bounding box center [441, 76] width 4 height 4
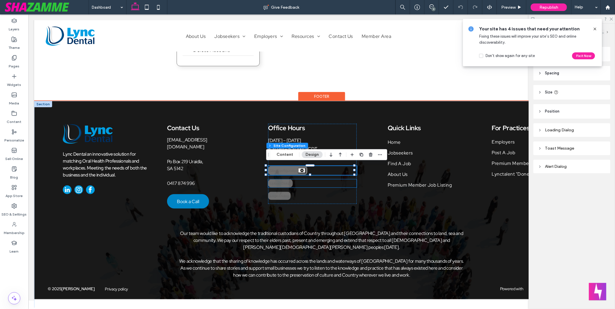
click at [307, 184] on div "**********" at bounding box center [312, 183] width 89 height 8
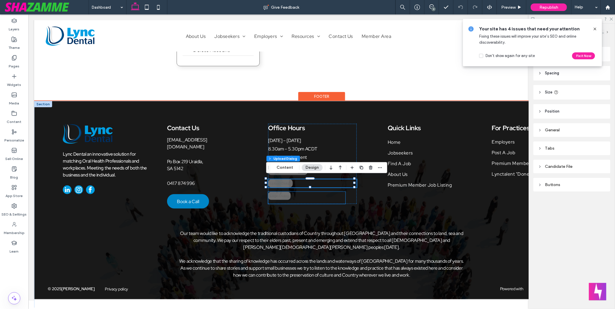
click at [294, 197] on div "Login Dialog Edit Login Dialog Copy This Configuration Paste Configuration Done…" at bounding box center [306, 198] width 77 height 12
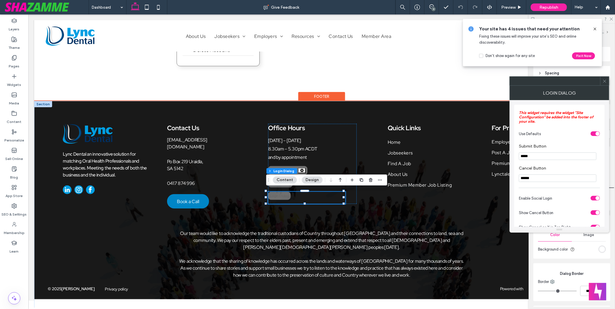
type input "***"
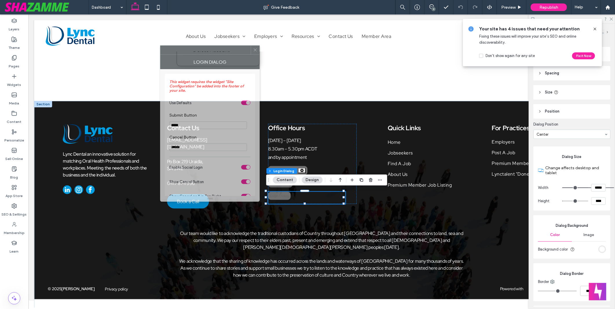
drag, startPoint x: 555, startPoint y: 85, endPoint x: 258, endPoint y: 13, distance: 305.4
click at [205, 54] on div at bounding box center [205, 50] width 90 height 9
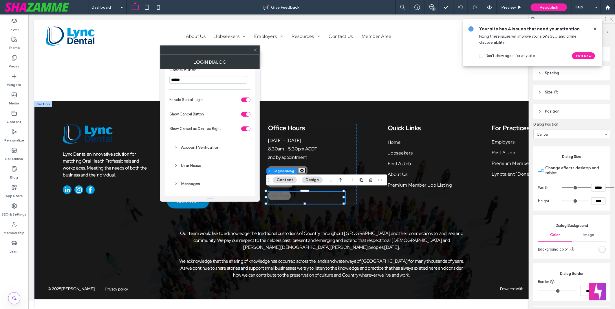
scroll to position [72, 0]
click at [195, 141] on div "Account Verification" at bounding box center [210, 144] width 72 height 8
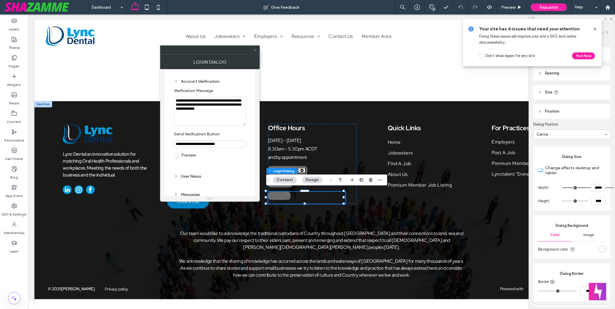
scroll to position [136, 0]
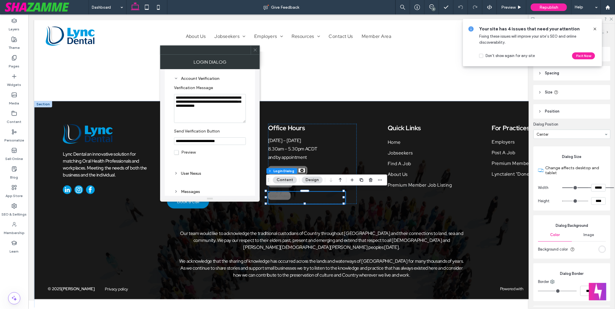
click at [196, 174] on div "User Nexus" at bounding box center [210, 173] width 72 height 5
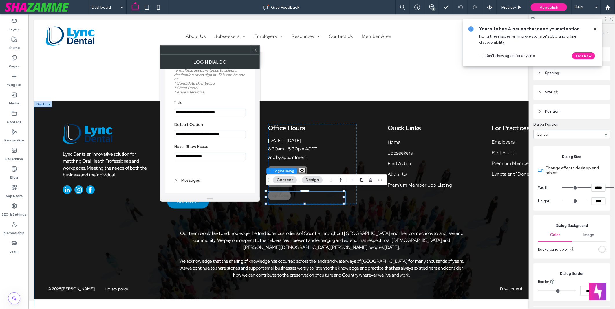
click at [189, 180] on div "Messages" at bounding box center [210, 180] width 72 height 5
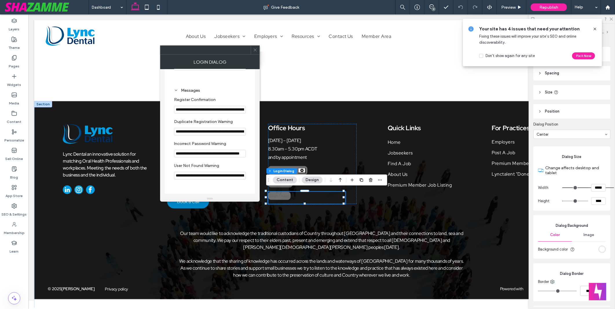
scroll to position [364, 0]
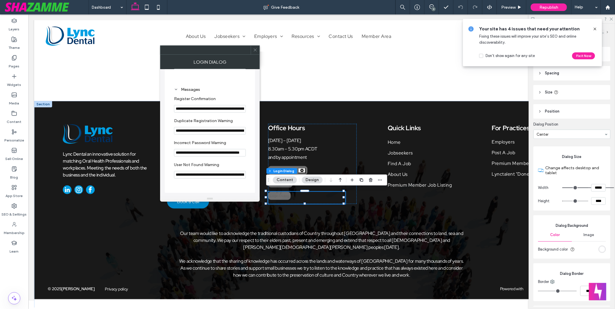
click at [259, 50] on div at bounding box center [210, 49] width 100 height 9
click at [258, 49] on div at bounding box center [255, 50] width 9 height 9
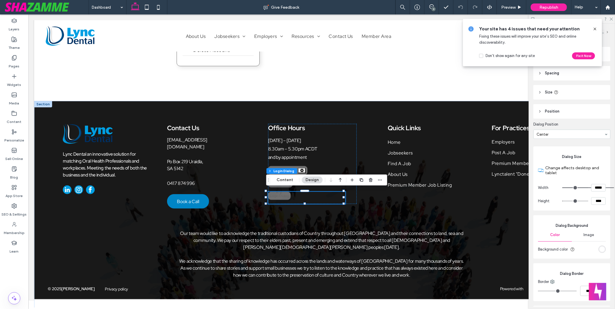
click at [22, 270] on div "Layers Theme Pages Widgets Media Content Personalize Sell Online Blog App Store…" at bounding box center [14, 161] width 28 height 295
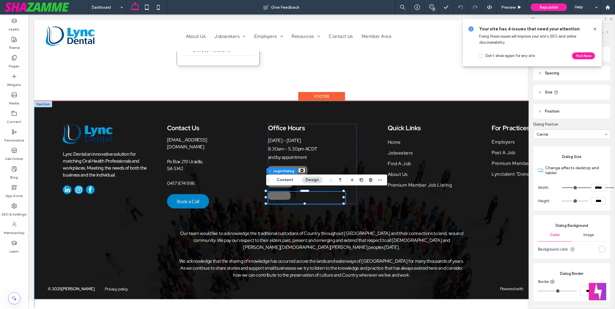
click at [108, 229] on div "Lync Dental an innovative solution for matching Oral Health Professionals and w…" at bounding box center [321, 206] width 575 height 211
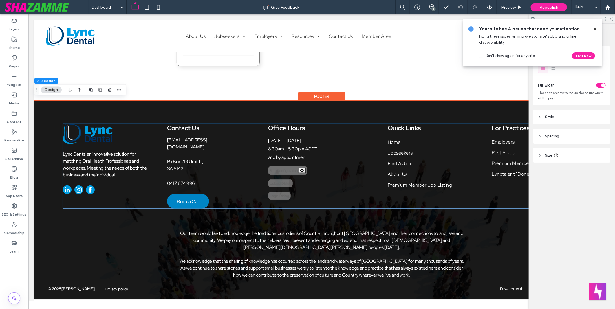
click at [278, 179] on div "Upload Dialog" at bounding box center [280, 183] width 25 height 8
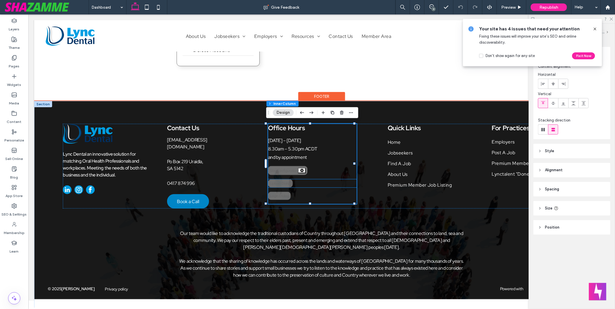
click at [281, 180] on div "Upload Dialog" at bounding box center [280, 183] width 25 height 8
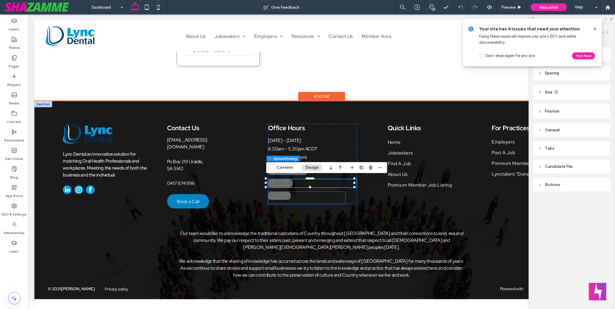
click at [280, 192] on div "Login Dialog" at bounding box center [279, 196] width 23 height 8
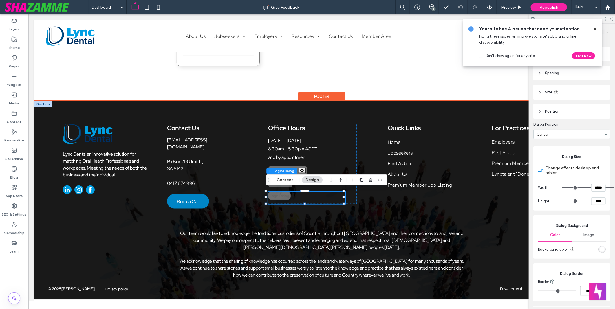
type input "***"
click at [286, 182] on button "Content" at bounding box center [285, 180] width 24 height 7
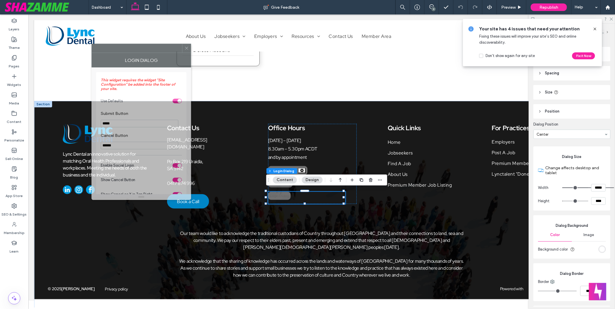
drag, startPoint x: 555, startPoint y: 85, endPoint x: 131, endPoint y: 50, distance: 425.4
click at [131, 50] on div at bounding box center [137, 48] width 90 height 9
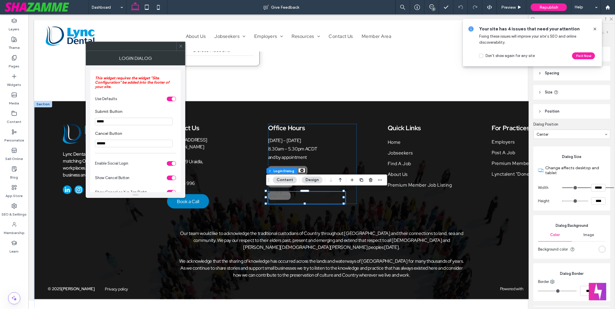
scroll to position [72, 0]
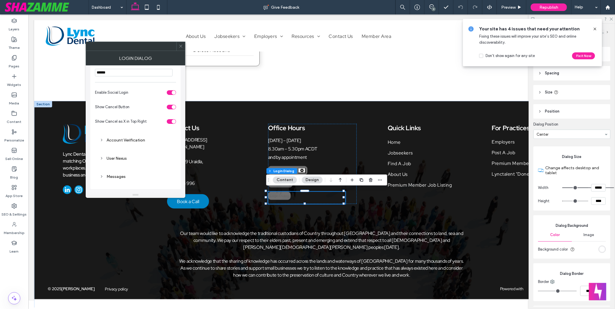
click at [139, 138] on div "Account Verification" at bounding box center [136, 140] width 72 height 8
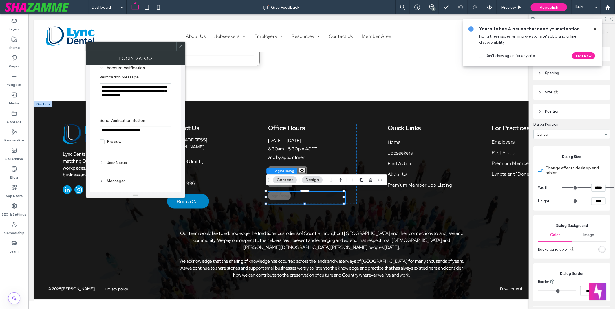
scroll to position [149, 0]
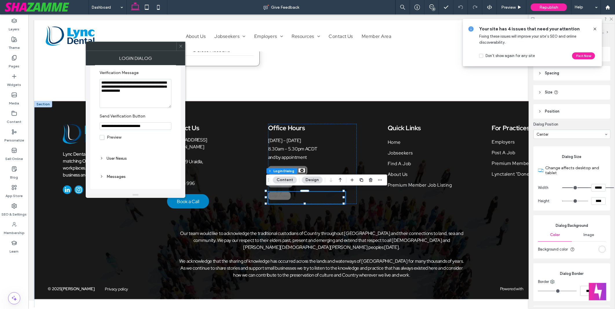
click at [124, 159] on div "User Nexus" at bounding box center [136, 158] width 72 height 5
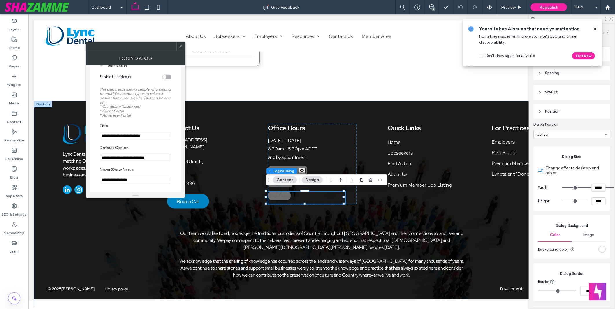
scroll to position [246, 0]
click at [182, 46] on icon at bounding box center [181, 46] width 4 height 4
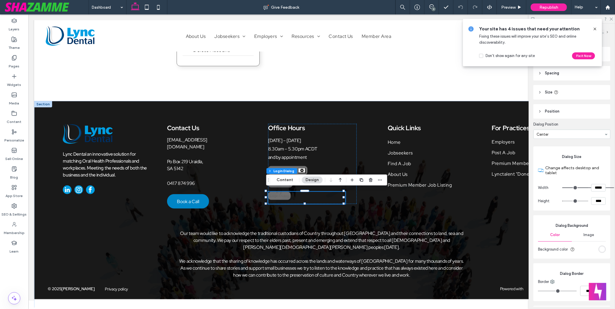
click at [20, 269] on div "Layers Theme Pages Widgets Media Content Personalize Sell Online Blog App Store…" at bounding box center [14, 161] width 28 height 295
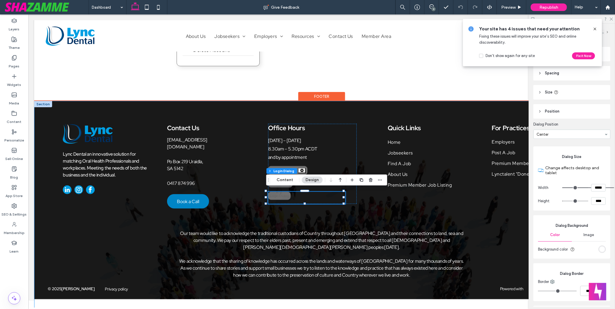
click at [245, 219] on div "Lync Dental an innovative solution for matching Oral Health Professionals and w…" at bounding box center [321, 206] width 575 height 211
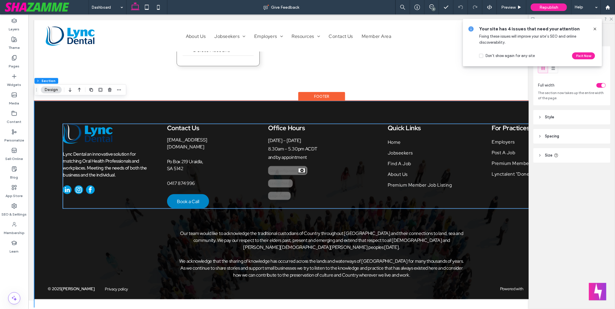
click at [284, 169] on div "Site Configuration" at bounding box center [287, 170] width 39 height 9
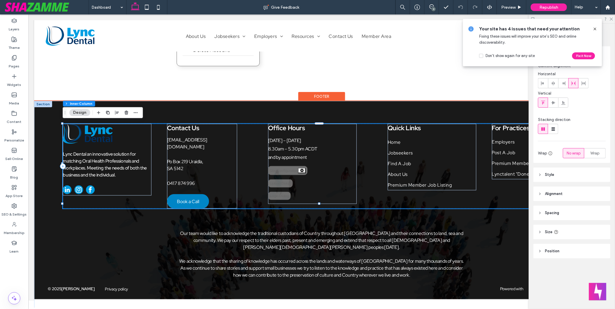
click at [284, 169] on div "Site Configuration" at bounding box center [287, 170] width 39 height 9
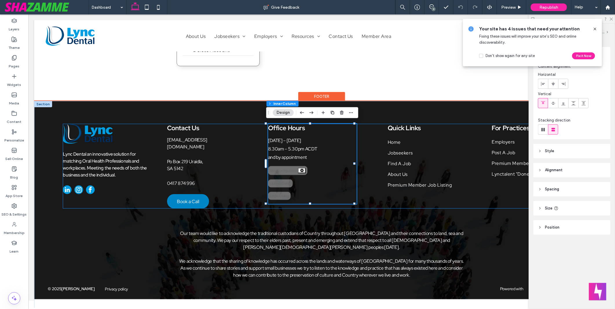
click at [287, 169] on div "Site Configuration" at bounding box center [287, 170] width 39 height 9
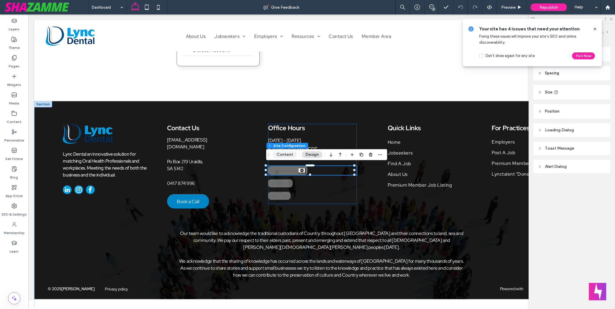
click at [289, 154] on button "Content" at bounding box center [285, 154] width 24 height 7
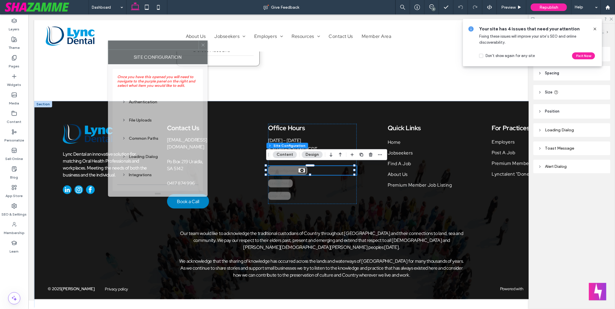
drag, startPoint x: 540, startPoint y: 88, endPoint x: 137, endPoint y: 52, distance: 403.9
click at [137, 52] on div "Site Configuration" at bounding box center [158, 57] width 100 height 14
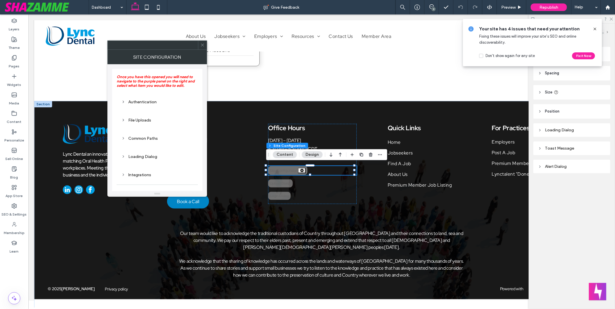
scroll to position [20, 0]
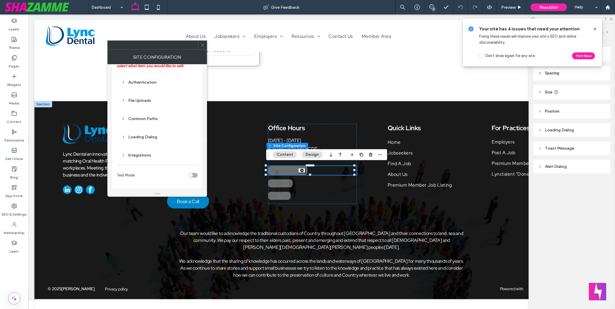
click at [155, 139] on div "Loading Dialog" at bounding box center [157, 137] width 72 height 5
click at [149, 118] on div "Common Paths" at bounding box center [157, 118] width 72 height 5
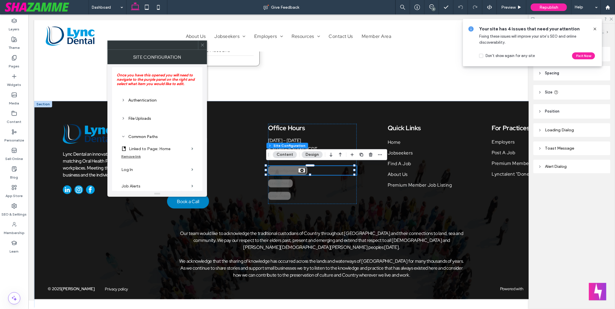
scroll to position [0, 0]
click at [137, 157] on div "Remove link" at bounding box center [130, 158] width 19 height 4
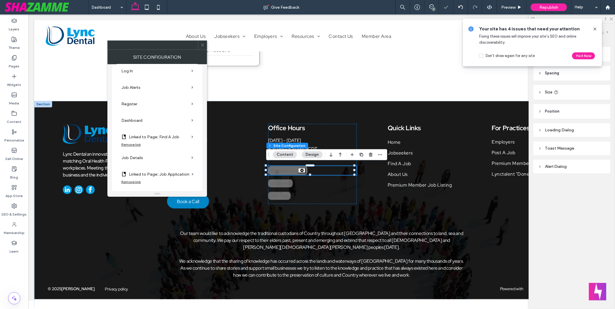
scroll to position [96, 0]
click at [133, 146] on div "Remove link" at bounding box center [130, 144] width 19 height 4
click at [135, 175] on div "Remove link" at bounding box center [130, 177] width 19 height 4
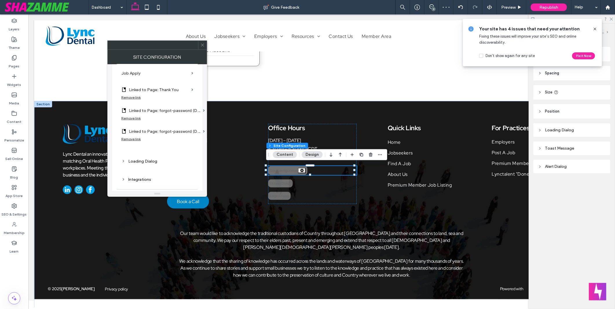
click at [136, 96] on div "Remove link" at bounding box center [130, 97] width 19 height 4
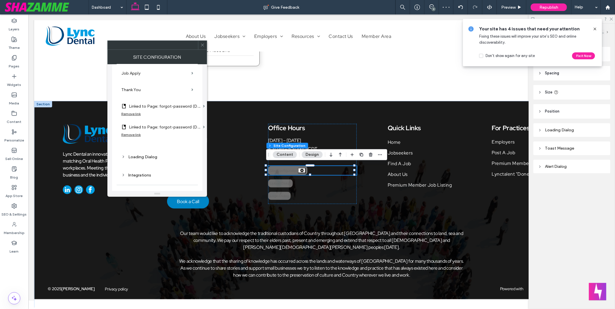
click at [136, 114] on div "Remove link" at bounding box center [130, 114] width 19 height 4
click at [136, 126] on label "Linked to Page: forgot-password (Deleted)" at bounding box center [165, 123] width 72 height 11
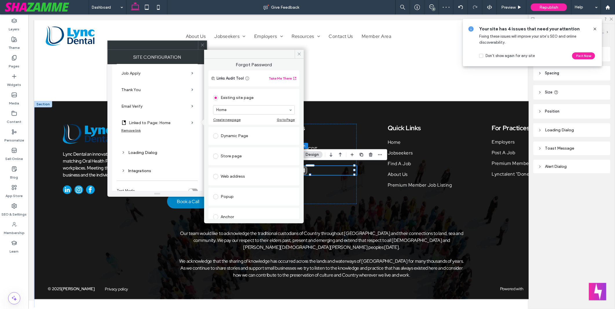
click at [139, 132] on div "Remove link" at bounding box center [157, 131] width 72 height 7
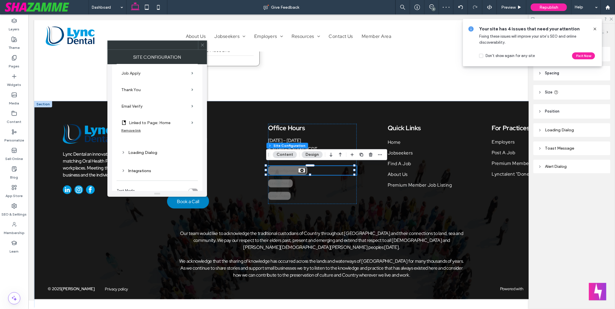
click at [138, 128] on div "Remove link" at bounding box center [130, 130] width 19 height 4
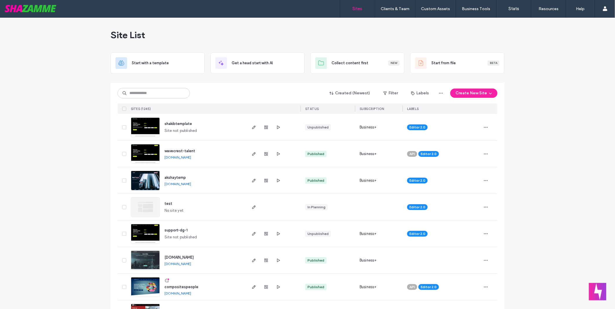
click at [142, 87] on div "Created (Newest) Filter Labels Create New Site SITES (1245) STATUS SUBSCRIPTION…" at bounding box center [308, 98] width 380 height 31
click at [161, 98] on input at bounding box center [154, 93] width 72 height 10
type input "*****"
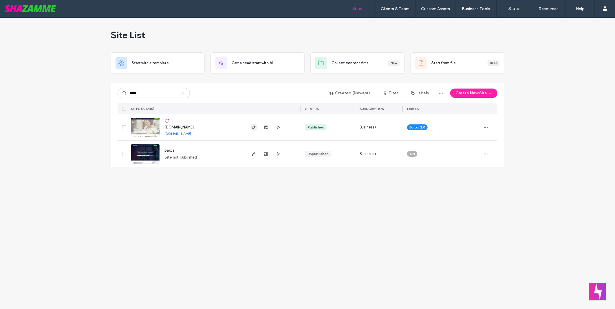
click at [255, 129] on icon "button" at bounding box center [254, 127] width 5 height 5
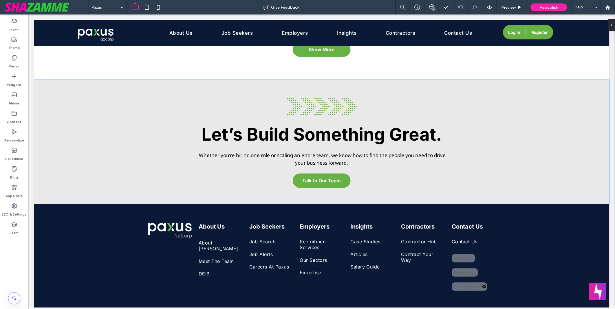
scroll to position [2377, 0]
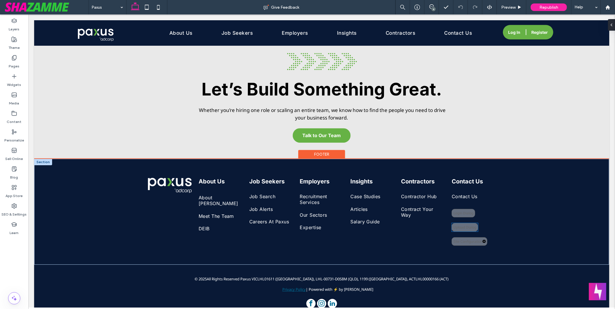
click at [468, 223] on div "Upload Dialog" at bounding box center [465, 227] width 26 height 8
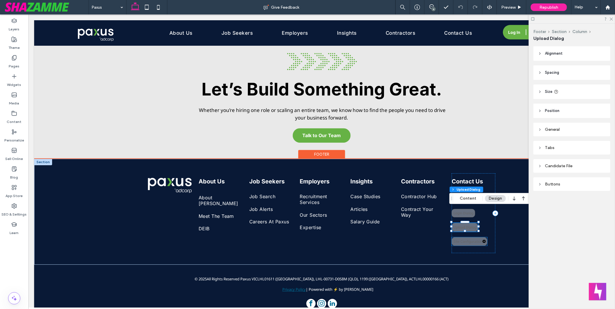
click at [467, 237] on div "Site Configuration" at bounding box center [470, 241] width 36 height 8
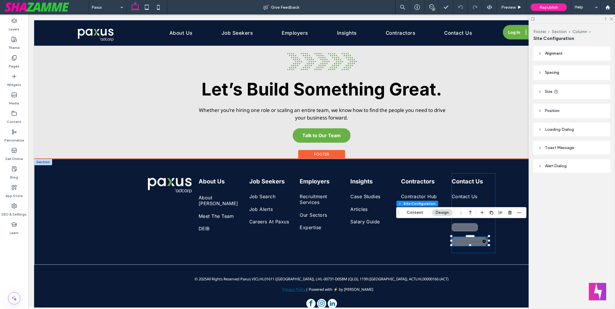
click at [465, 209] on div "Login Dialog" at bounding box center [463, 213] width 23 height 8
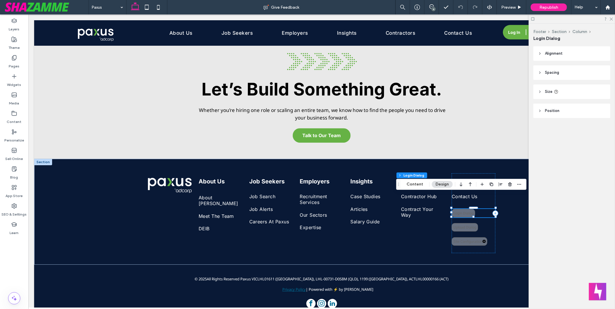
click at [416, 186] on button "Content" at bounding box center [415, 184] width 24 height 7
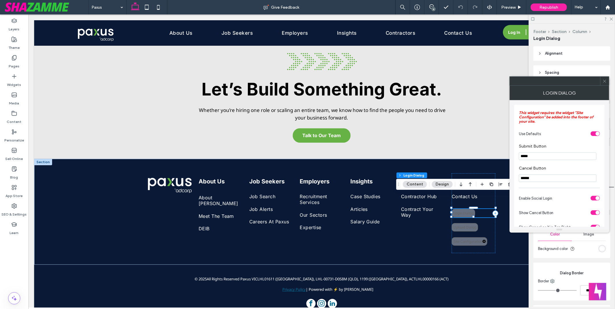
type input "**"
type input "***"
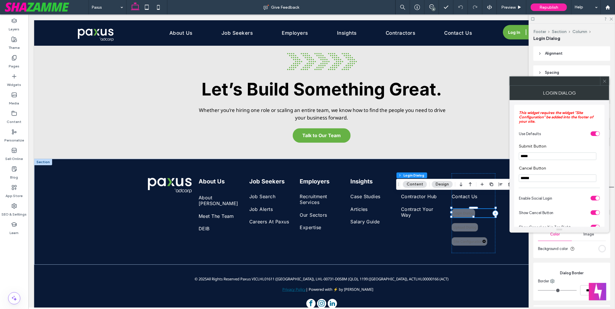
type input "***"
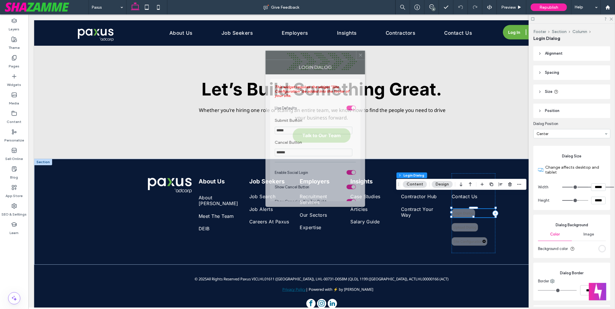
drag, startPoint x: 540, startPoint y: 85, endPoint x: 285, endPoint y: 53, distance: 257.4
click at [285, 53] on div at bounding box center [311, 55] width 90 height 9
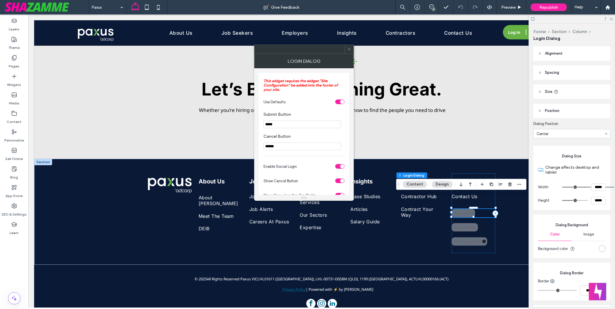
scroll to position [72, 0]
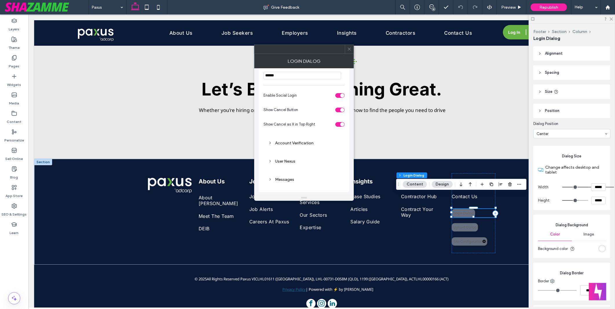
click at [295, 145] on div "Account Verification" at bounding box center [304, 143] width 72 height 5
click at [295, 145] on div "Account Verification" at bounding box center [304, 142] width 72 height 5
click at [290, 162] on div "User Nexus" at bounding box center [304, 161] width 72 height 5
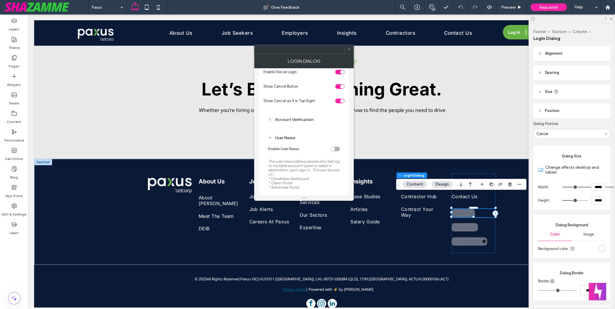
scroll to position [104, 0]
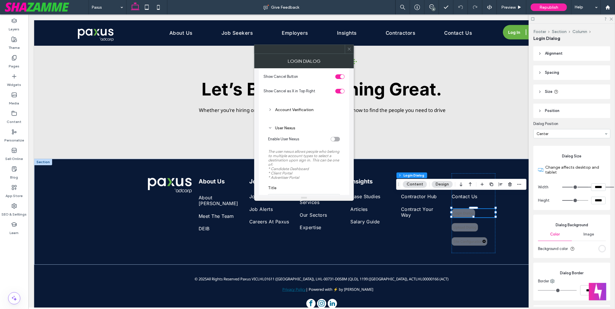
click at [351, 47] on icon at bounding box center [349, 49] width 4 height 4
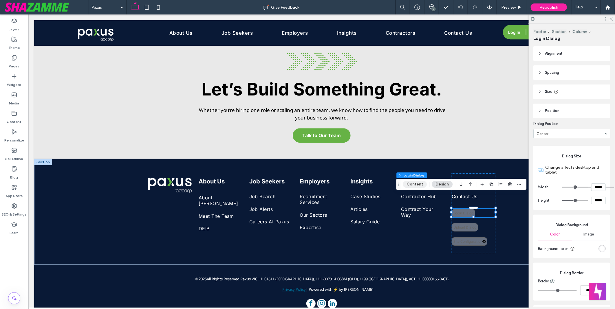
click at [414, 184] on button "Content" at bounding box center [415, 184] width 24 height 7
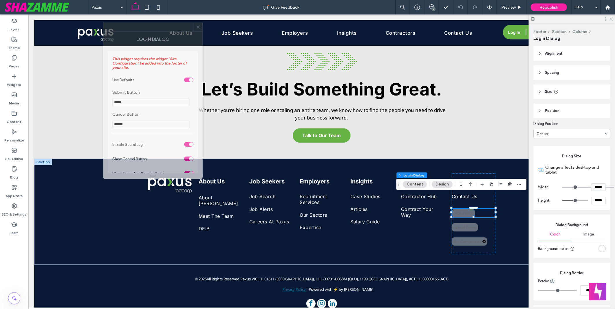
drag, startPoint x: 543, startPoint y: 84, endPoint x: 136, endPoint y: 30, distance: 410.2
click at [136, 30] on div at bounding box center [148, 27] width 90 height 9
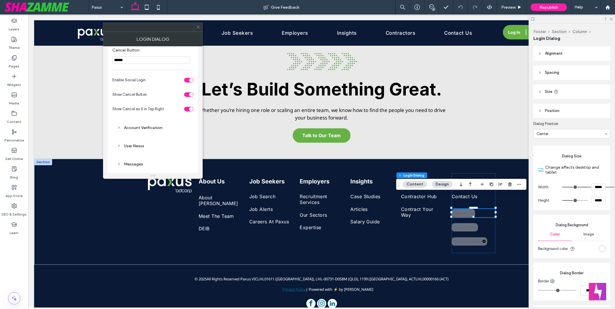
scroll to position [72, 0]
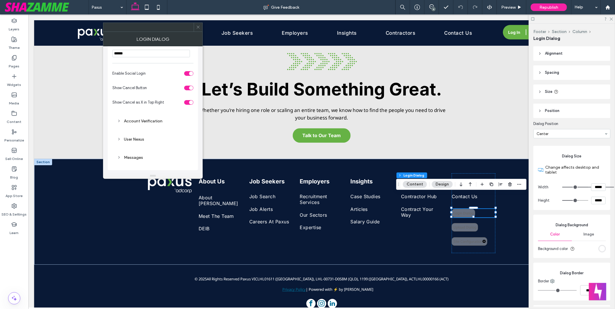
click at [148, 118] on div "Account Verification" at bounding box center [153, 121] width 72 height 8
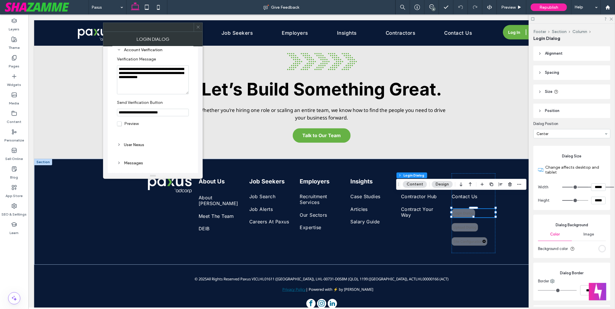
scroll to position [149, 0]
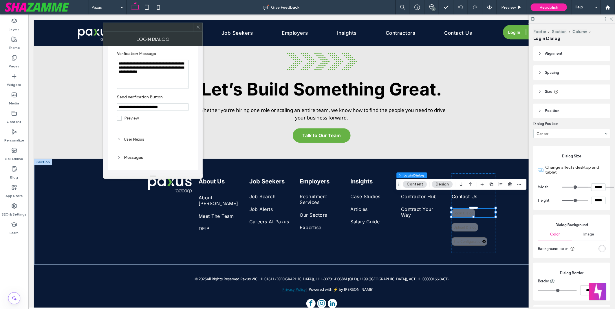
click at [138, 144] on div "User Nexus" at bounding box center [152, 140] width 81 height 14
click at [143, 141] on div "User Nexus" at bounding box center [153, 139] width 72 height 5
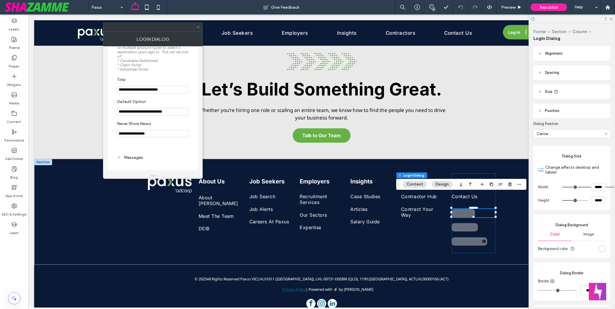
click at [131, 157] on div "Messages" at bounding box center [153, 157] width 72 height 5
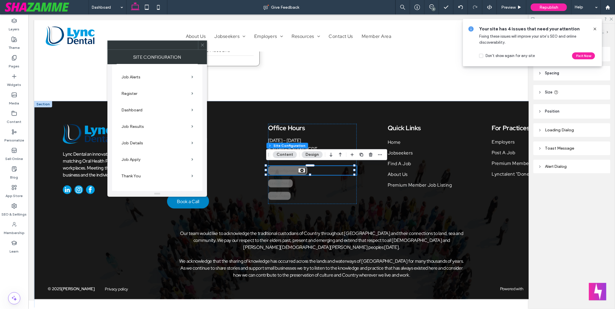
scroll to position [74, 0]
click at [132, 127] on label "Register" at bounding box center [155, 125] width 68 height 11
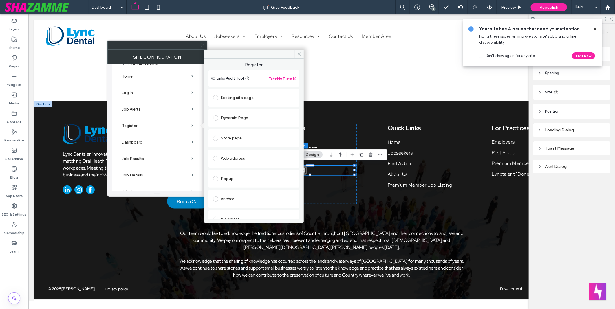
click at [248, 94] on div "Existing site page" at bounding box center [254, 97] width 82 height 9
type input "***"
click at [204, 45] on icon at bounding box center [202, 45] width 4 height 4
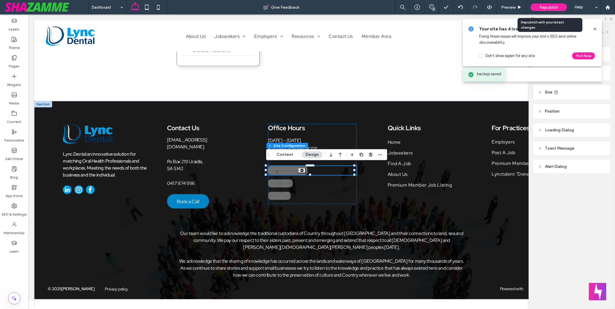
click at [552, 7] on span "Republish" at bounding box center [549, 7] width 19 height 5
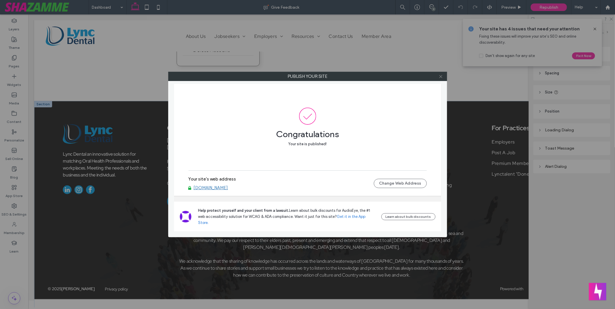
click at [440, 77] on icon at bounding box center [441, 76] width 4 height 4
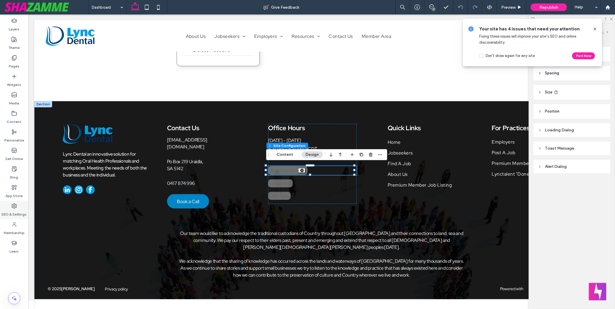
click at [14, 214] on label "SEO & Settings" at bounding box center [14, 213] width 25 height 8
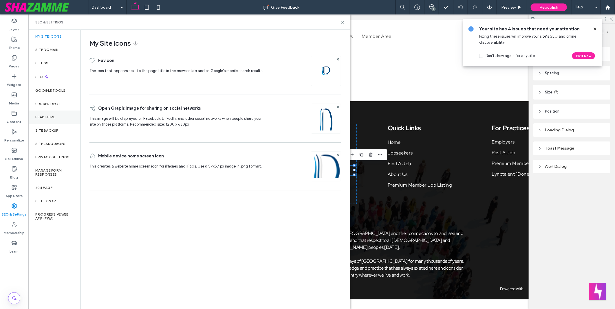
click at [59, 117] on div "Head HTML" at bounding box center [54, 117] width 52 height 13
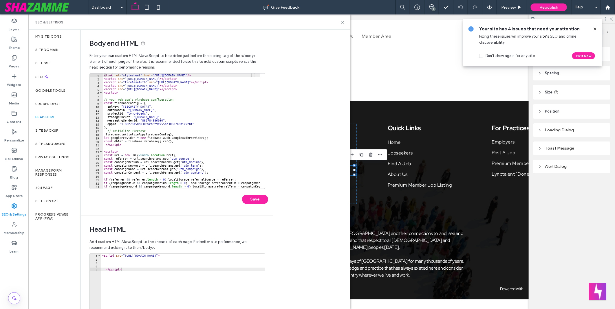
click at [160, 99] on div "< link rel = "stylesheet" href = "https://use.fontawesome.com/releases/v5.5.0/c…" at bounding box center [190, 132] width 174 height 117
drag, startPoint x: 173, startPoint y: 123, endPoint x: 180, endPoint y: 127, distance: 8.1
click at [174, 123] on div "< link rel = "stylesheet" href = "https://use.fontawesome.com/releases/v5.5.0/c…" at bounding box center [190, 132] width 174 height 117
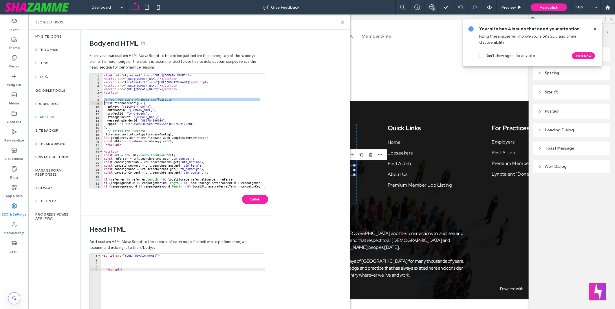
click at [175, 124] on div "< link rel = "stylesheet" href = "https://use.fontawesome.com/releases/v5.5.0/c…" at bounding box center [190, 132] width 174 height 117
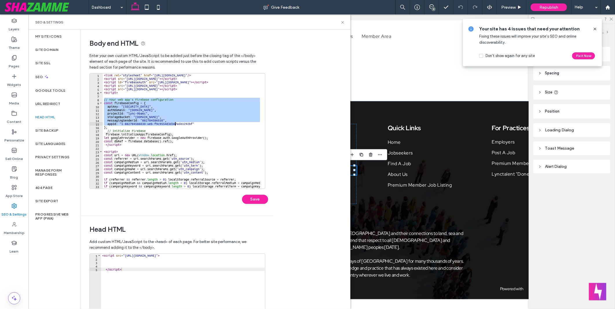
click at [180, 127] on div "< link rel = "stylesheet" href = "https://use.fontawesome.com/releases/v5.5.0/c…" at bounding box center [190, 132] width 174 height 117
paste textarea "Cursor at row 16"
type textarea "**"
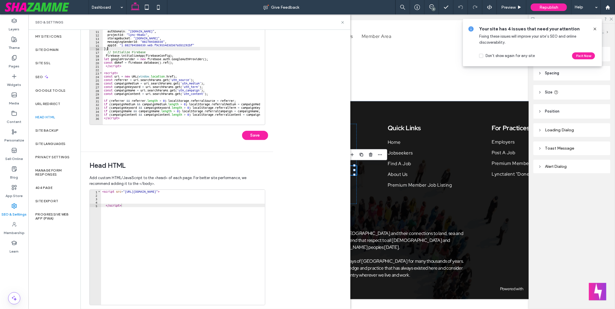
scroll to position [64, 0]
click at [250, 136] on button "Save" at bounding box center [255, 135] width 26 height 9
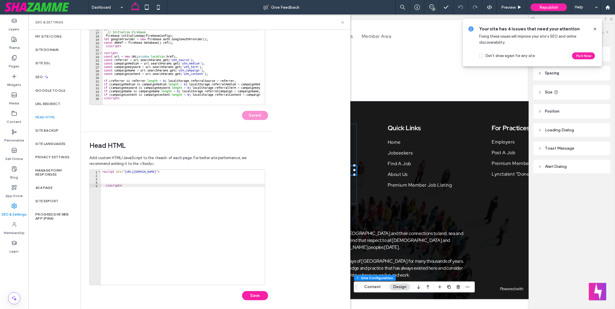
scroll to position [87, 0]
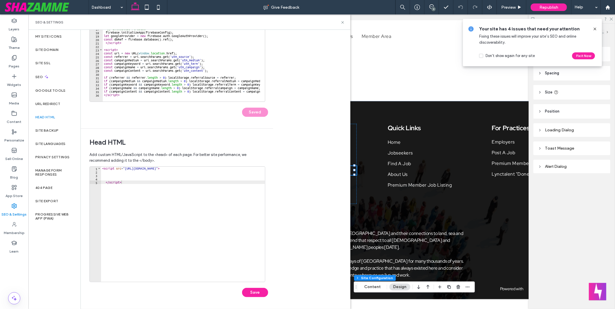
click at [219, 204] on div "< script src = "https://sdk.shazamme.io/js/shazamme-1.0.2.min.js" > </ script >" at bounding box center [183, 228] width 164 height 122
type textarea "*********"
click at [260, 295] on button "Save" at bounding box center [255, 292] width 26 height 9
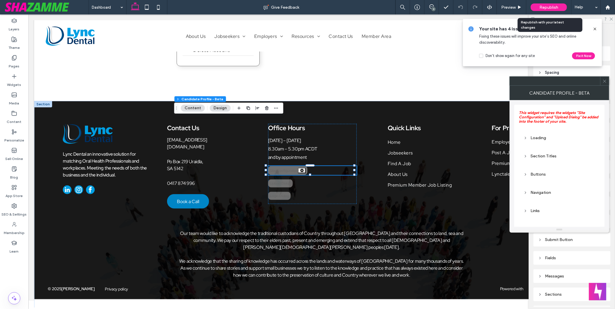
click at [546, 9] on span "Republish" at bounding box center [549, 7] width 19 height 5
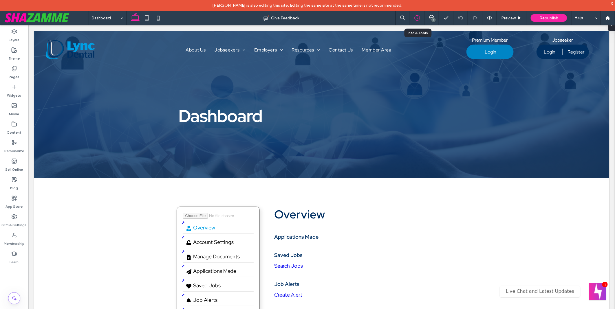
click at [416, 19] on icon at bounding box center [417, 18] width 6 height 6
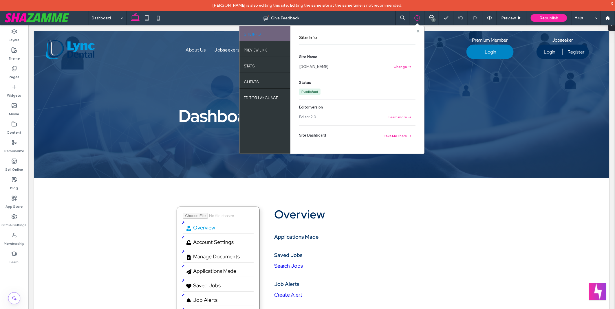
drag, startPoint x: 416, startPoint y: 31, endPoint x: 398, endPoint y: 0, distance: 35.6
click at [417, 31] on icon at bounding box center [418, 31] width 3 height 3
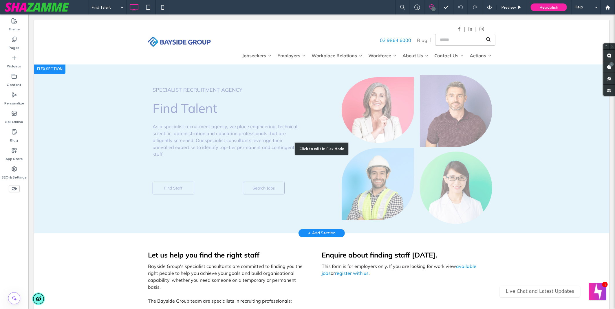
click at [334, 149] on div "Click to edit in Flex Mode" at bounding box center [321, 148] width 53 height 12
click at [334, 149] on div "SPECIALIST RECRUITMENT AGENCY Find Talent As a specialist recruitment agency, w…" at bounding box center [322, 148] width 348 height 169
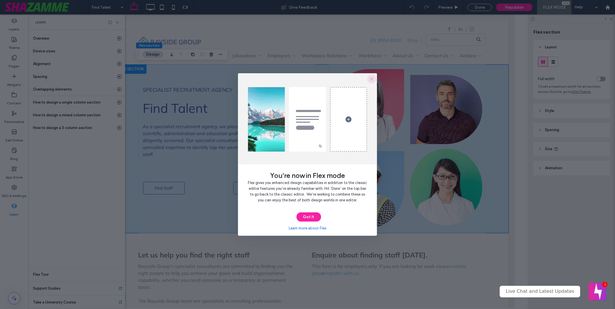
drag, startPoint x: 306, startPoint y: 134, endPoint x: 369, endPoint y: 76, distance: 85.5
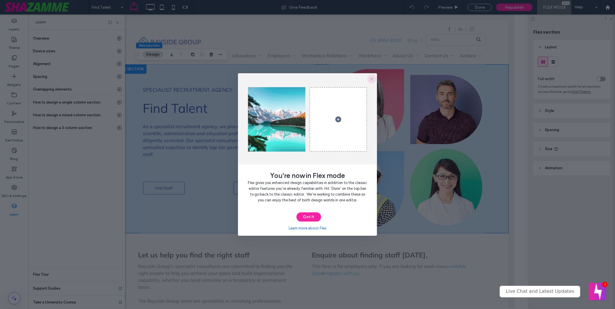
click at [370, 77] on icon "button" at bounding box center [372, 79] width 5 height 5
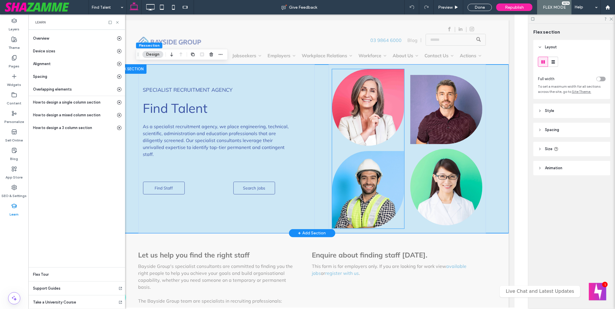
click at [376, 115] on img at bounding box center [368, 107] width 72 height 77
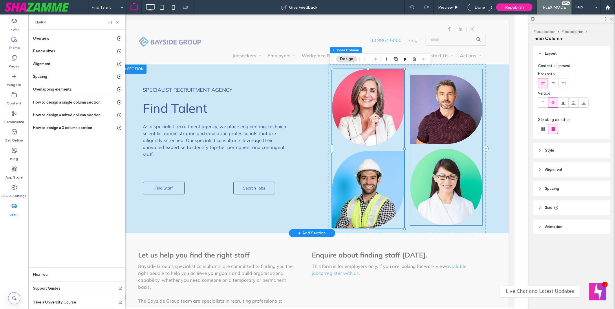
click at [464, 127] on img at bounding box center [446, 109] width 72 height 69
type input "**"
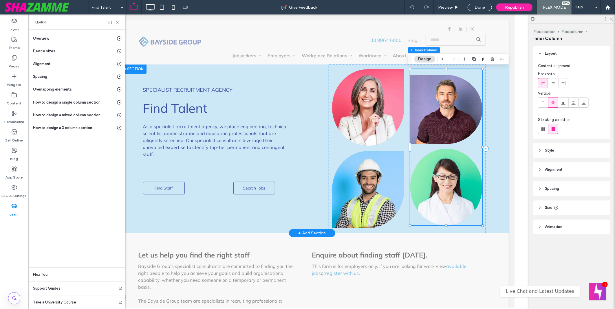
click at [446, 118] on img at bounding box center [446, 109] width 72 height 69
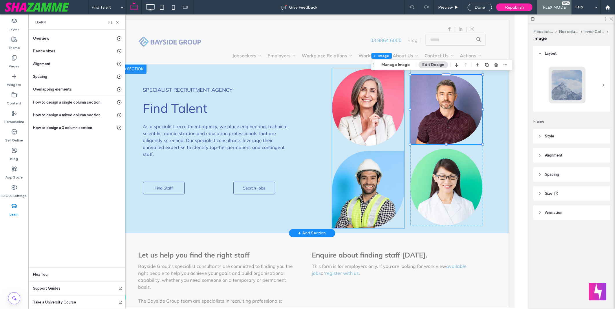
click at [366, 189] on img at bounding box center [368, 189] width 72 height 77
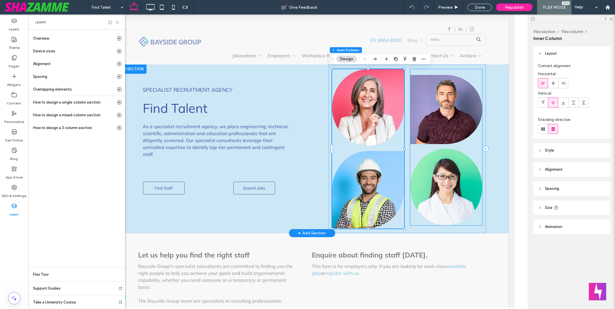
click at [440, 100] on img at bounding box center [446, 109] width 72 height 69
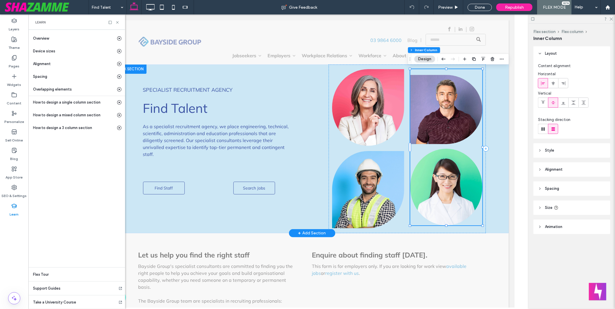
click at [440, 100] on img at bounding box center [446, 109] width 72 height 69
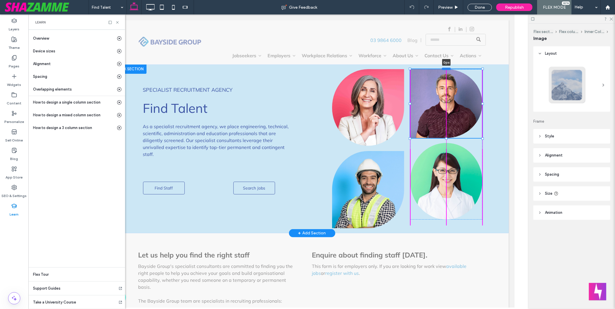
drag, startPoint x: 446, startPoint y: 74, endPoint x: 446, endPoint y: 69, distance: 5.8
click at [446, 69] on div at bounding box center [445, 68] width 9 height 2
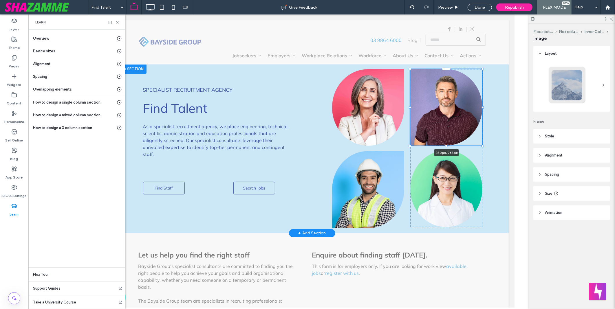
drag, startPoint x: 480, startPoint y: 139, endPoint x: 480, endPoint y: 142, distance: 3.8
click at [480, 142] on div "SPECIALIST RECRUITMENT AGENCY Find Talent As a specialist recruitment agency, w…" at bounding box center [312, 148] width 348 height 169
type input "***"
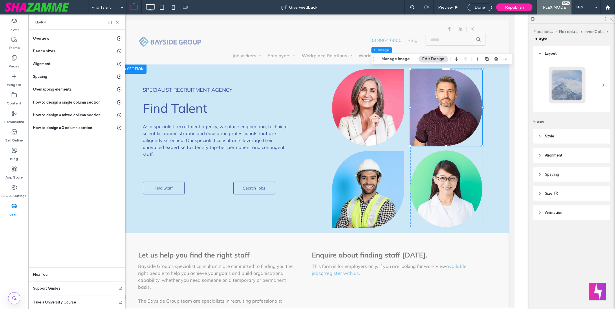
click at [15, 246] on div "Layers Theme Pages Widgets Content Personalize Sell Online Blog App Store SEO &…" at bounding box center [14, 161] width 28 height 295
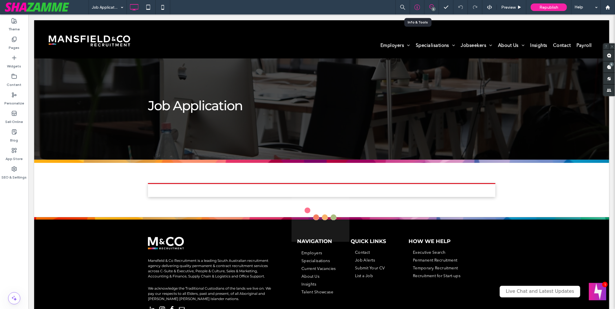
click at [421, 4] on div at bounding box center [417, 7] width 14 height 6
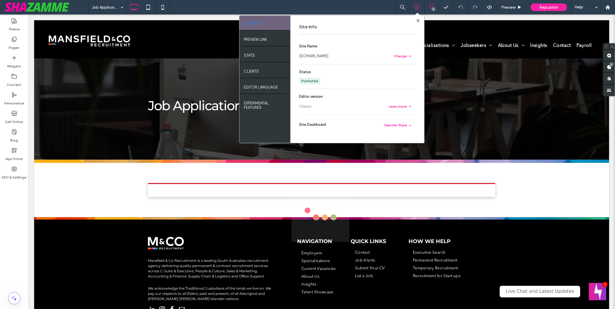
click at [328, 57] on link "[DOMAIN_NAME]" at bounding box center [313, 56] width 29 height 6
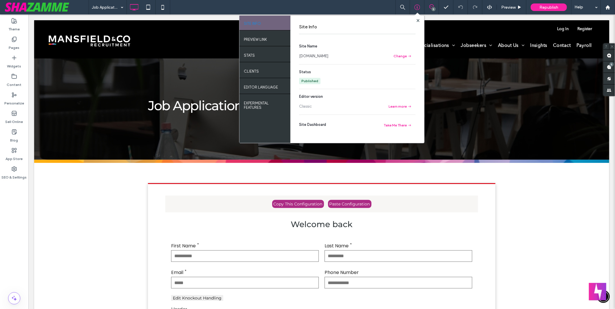
click at [238, 5] on div "Job Application SITE INFO PREVIEW LINK STATS Clients EDITOR LANGUAGE EXPERIMENT…" at bounding box center [352, 7] width 527 height 14
click at [418, 19] on icon at bounding box center [418, 20] width 3 height 3
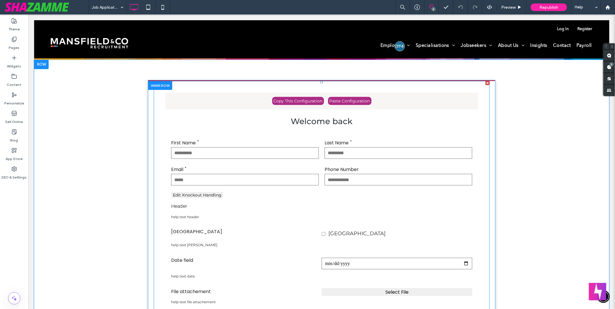
scroll to position [96, 0]
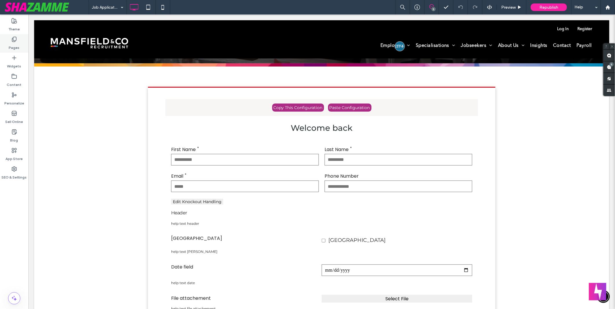
click at [15, 41] on use at bounding box center [14, 39] width 4 height 5
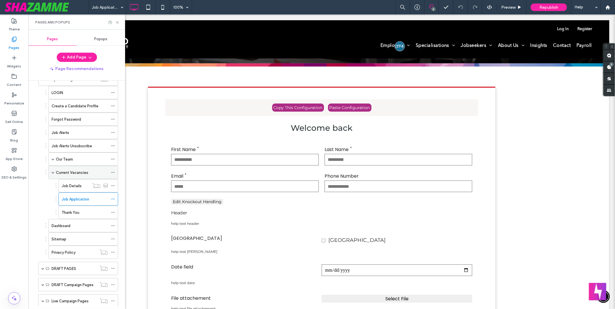
scroll to position [164, 0]
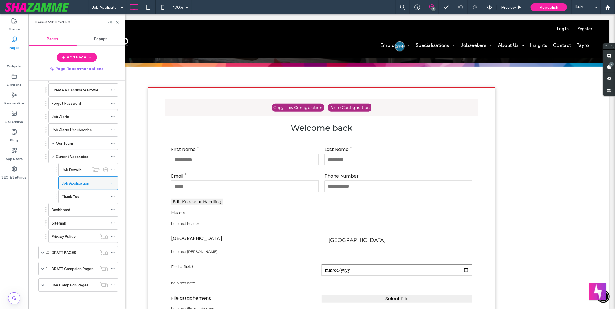
click at [80, 182] on label "Job Application" at bounding box center [76, 183] width 28 height 10
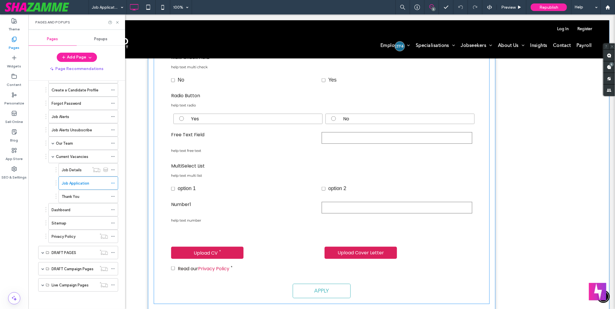
scroll to position [450, 0]
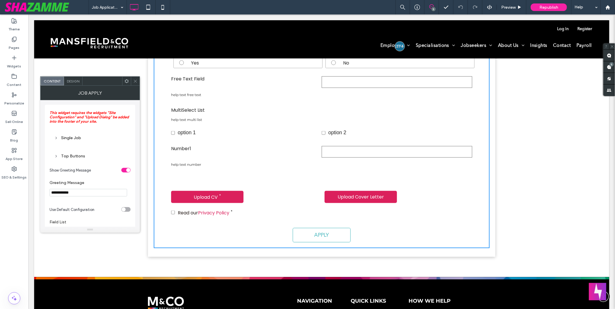
click at [136, 80] on icon at bounding box center [135, 81] width 4 height 4
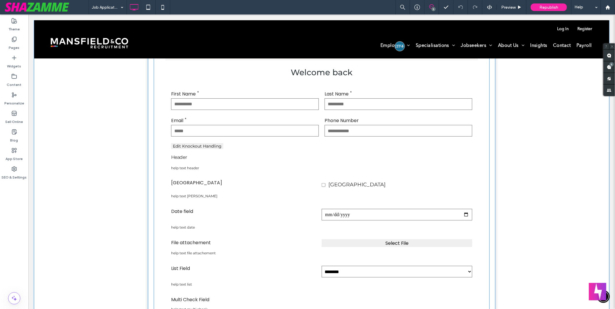
scroll to position [96, 0]
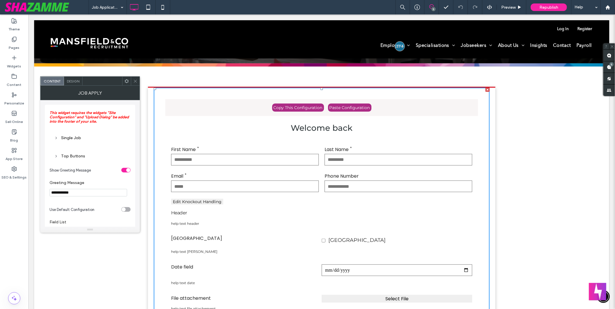
click at [355, 107] on button "Paste Configuration" at bounding box center [349, 107] width 43 height 8
click at [138, 79] on div at bounding box center [135, 81] width 9 height 9
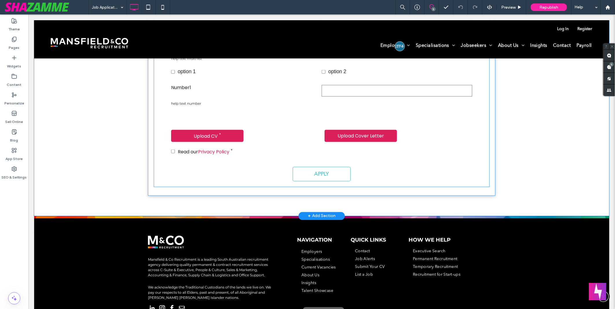
scroll to position [573, 0]
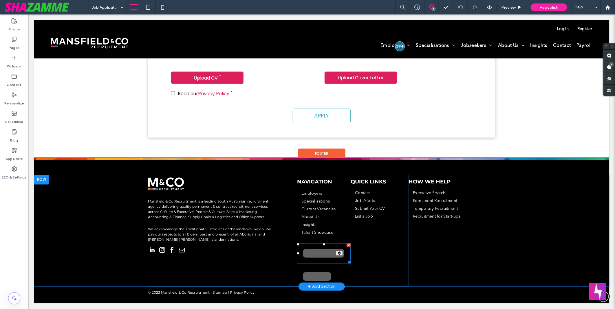
click at [320, 250] on span at bounding box center [324, 253] width 54 height 20
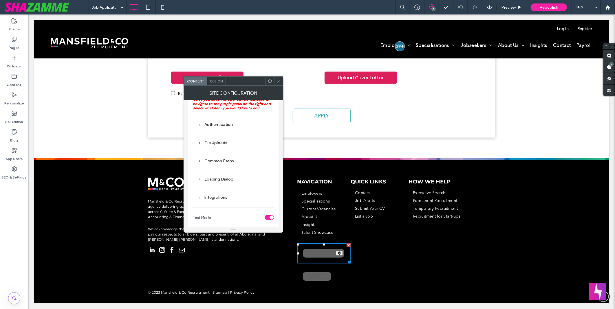
scroll to position [20, 0]
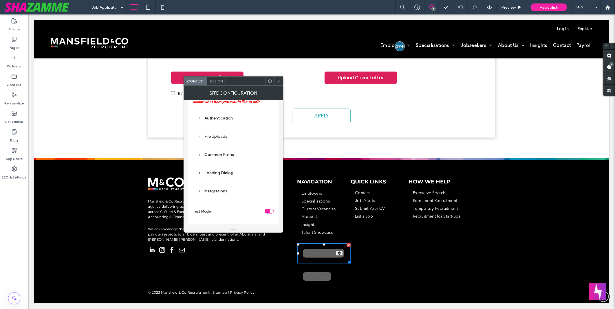
click at [278, 79] on icon at bounding box center [279, 81] width 4 height 4
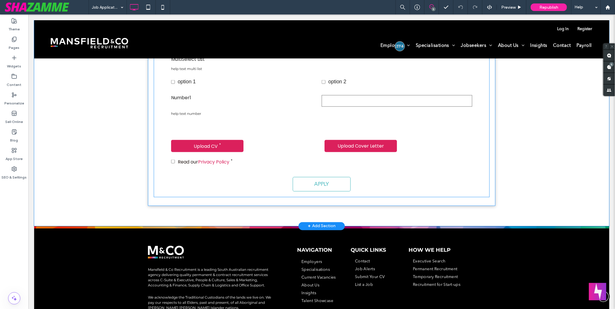
scroll to position [573, 0]
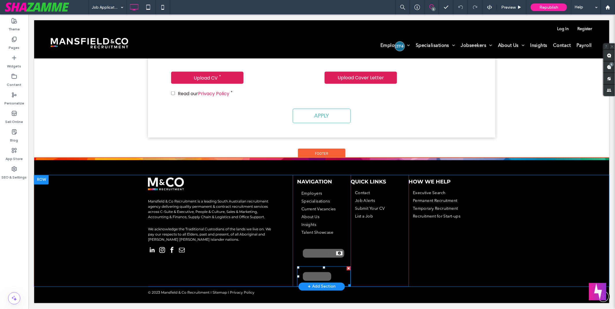
click at [319, 279] on span at bounding box center [324, 276] width 54 height 20
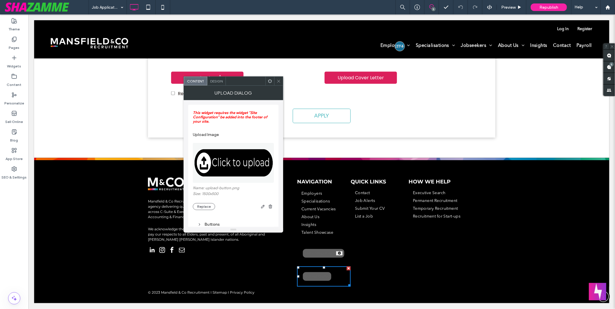
drag, startPoint x: 244, startPoint y: 60, endPoint x: 276, endPoint y: 79, distance: 36.7
click at [276, 79] on div at bounding box center [278, 81] width 9 height 9
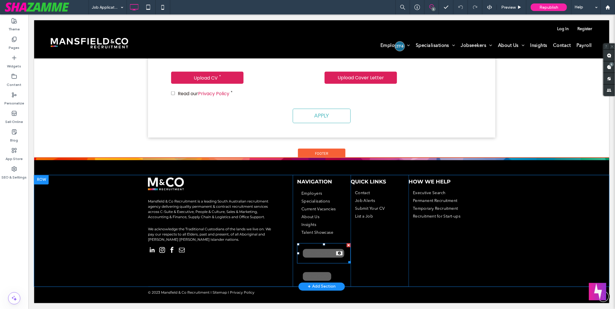
click at [314, 253] on span at bounding box center [324, 253] width 54 height 20
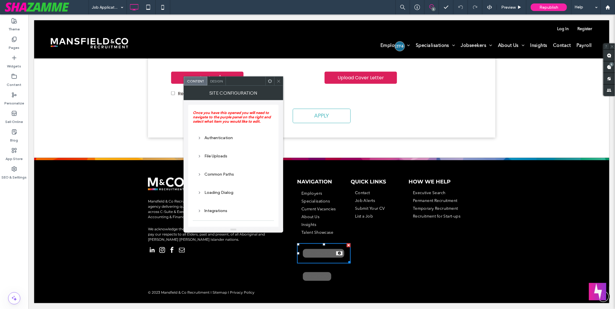
click at [225, 136] on div "Authentication" at bounding box center [234, 138] width 72 height 5
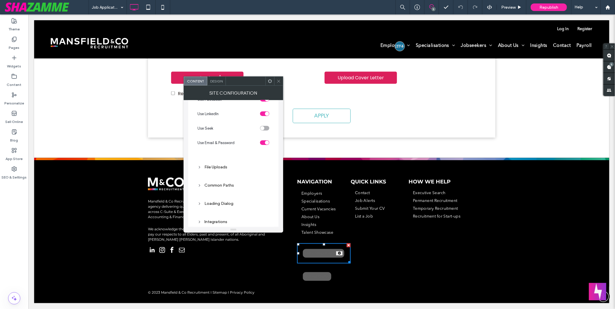
click at [222, 165] on div "File Uploads" at bounding box center [234, 167] width 72 height 5
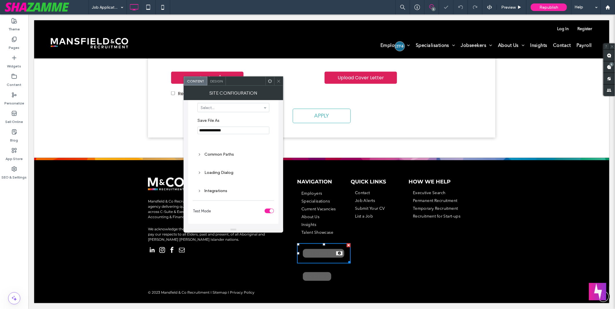
scroll to position [393, 0]
click at [220, 155] on div "Common Paths" at bounding box center [234, 154] width 72 height 5
click at [221, 172] on div "Loading Dialog" at bounding box center [234, 172] width 72 height 5
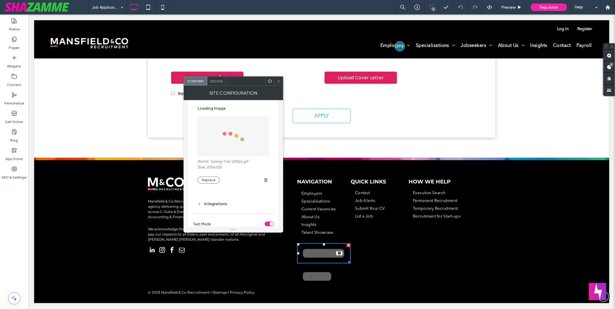
scroll to position [688, 0]
click at [222, 189] on div "Integrations" at bounding box center [234, 191] width 72 height 5
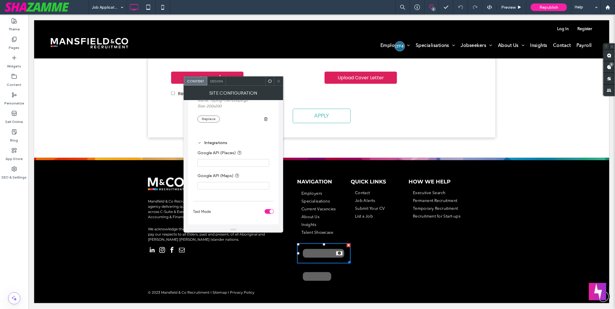
scroll to position [738, 0]
click at [279, 80] on use at bounding box center [278, 81] width 3 height 3
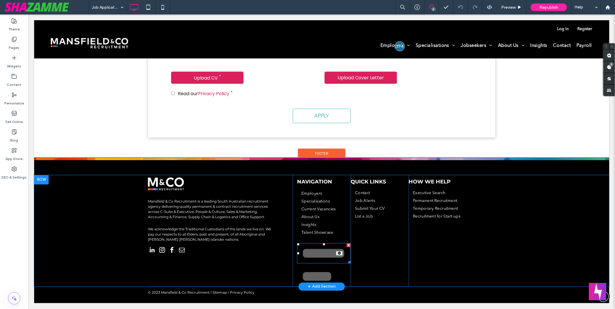
click at [323, 252] on span at bounding box center [324, 253] width 54 height 20
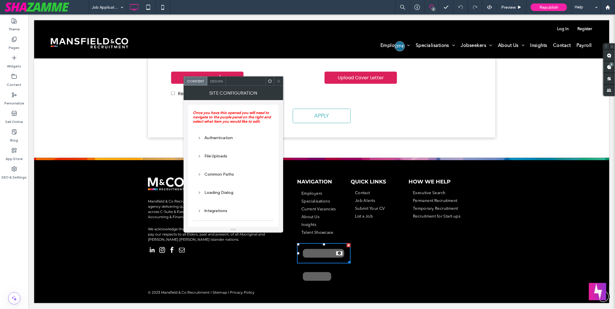
click at [279, 79] on icon at bounding box center [279, 81] width 4 height 4
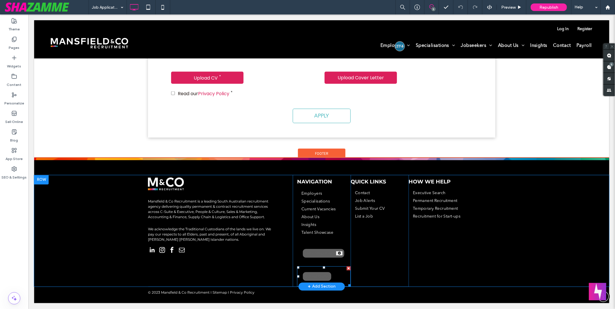
click at [317, 277] on span at bounding box center [324, 276] width 54 height 20
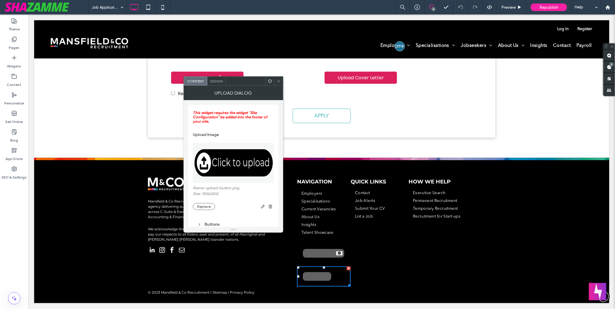
click at [279, 82] on icon at bounding box center [279, 81] width 4 height 4
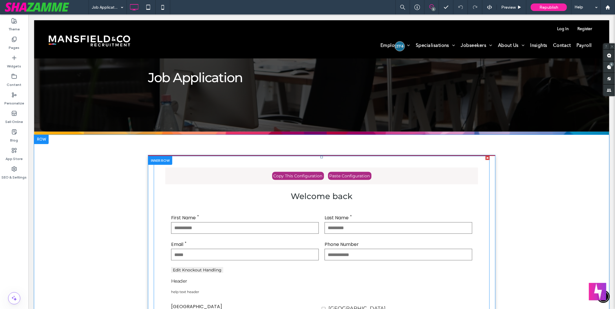
scroll to position [26, 0]
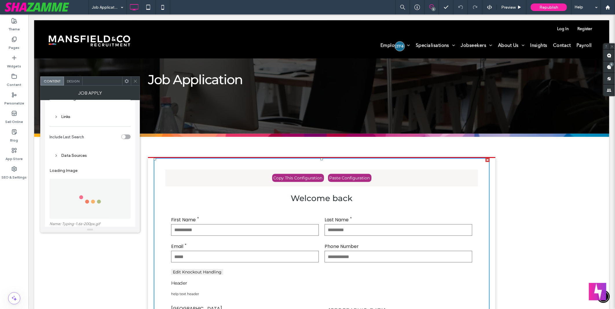
scroll to position [289, 0]
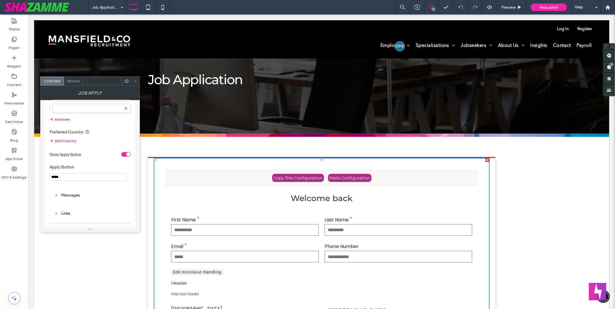
click at [70, 215] on div "Links" at bounding box center [90, 213] width 72 height 5
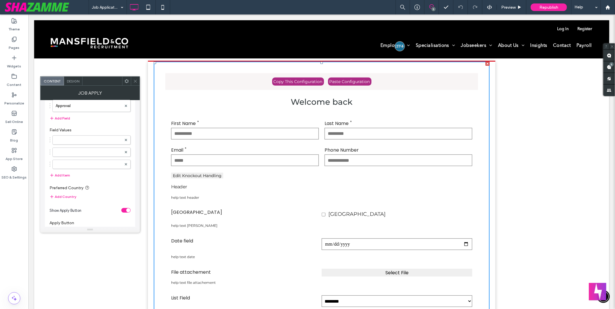
scroll to position [237, 0]
click at [88, 137] on label at bounding box center [89, 137] width 66 height 6
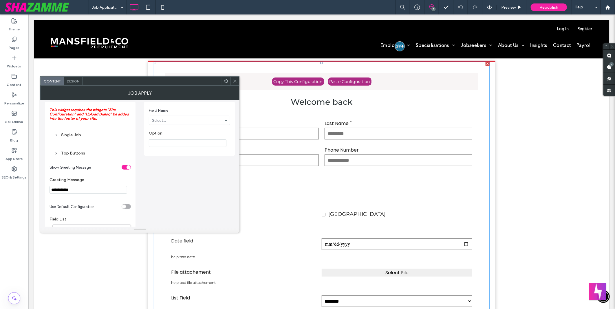
scroll to position [0, 0]
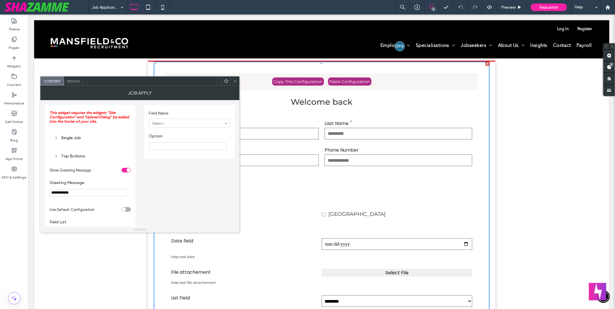
click at [233, 80] on icon at bounding box center [235, 81] width 4 height 4
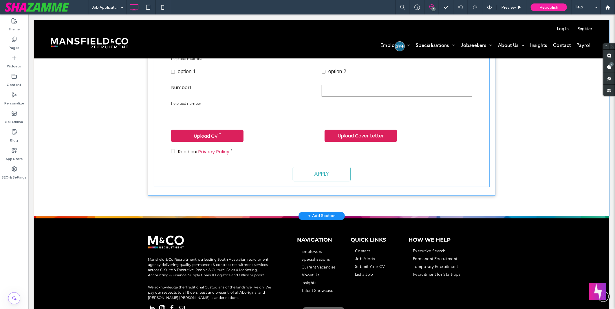
scroll to position [573, 0]
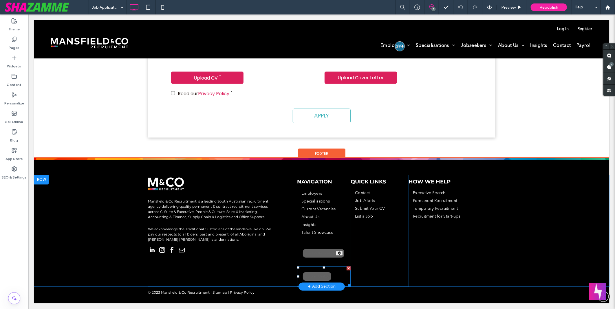
click at [312, 275] on span at bounding box center [324, 276] width 54 height 20
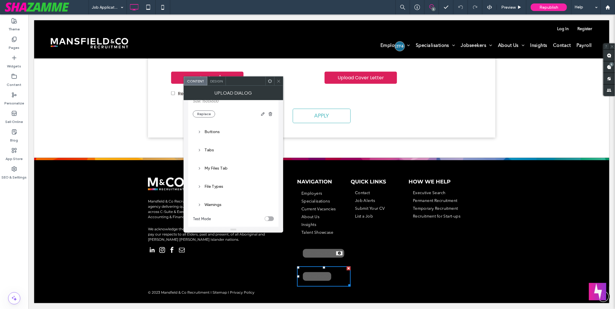
scroll to position [96, 0]
click at [210, 131] on div "Buttons" at bounding box center [234, 128] width 72 height 8
click at [212, 128] on div "Buttons" at bounding box center [234, 128] width 72 height 5
click at [211, 148] on div "Tabs" at bounding box center [234, 146] width 72 height 5
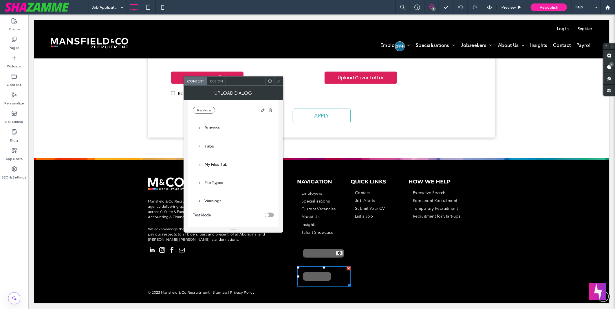
click at [213, 164] on div "My Files Tab" at bounding box center [234, 164] width 72 height 5
click at [256, 160] on input "**********" at bounding box center [234, 158] width 72 height 8
click at [252, 145] on section "**********" at bounding box center [234, 153] width 72 height 22
click at [217, 137] on div "My Files Tab" at bounding box center [234, 138] width 72 height 5
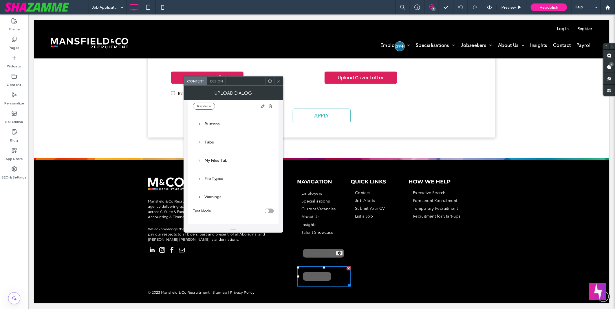
click at [227, 160] on div "My Files Tab" at bounding box center [234, 160] width 72 height 5
click at [215, 138] on div "My Files Tab" at bounding box center [234, 138] width 72 height 5
click at [202, 144] on div "Tabs" at bounding box center [234, 142] width 72 height 5
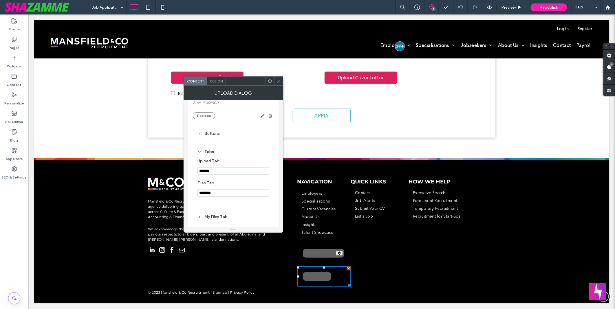
click at [212, 136] on div "Buttons" at bounding box center [234, 133] width 72 height 5
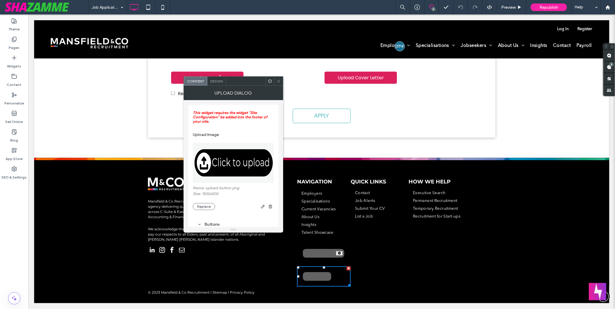
scroll to position [96, 0]
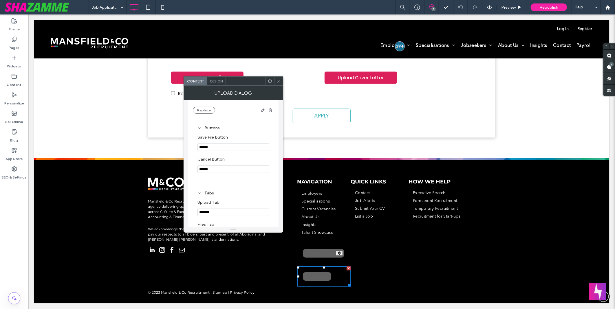
click at [213, 129] on div "Buttons" at bounding box center [234, 128] width 72 height 5
click at [212, 148] on div "Tabs" at bounding box center [234, 146] width 72 height 5
click at [213, 168] on div "My Files Tab" at bounding box center [234, 165] width 72 height 8
click at [218, 181] on div "File Types" at bounding box center [234, 182] width 72 height 5
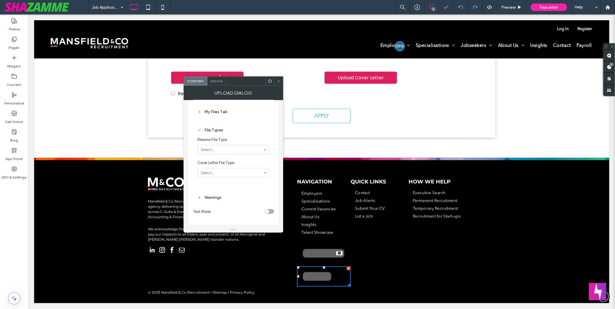
scroll to position [150, 0]
click at [241, 136] on span "Resume File Type" at bounding box center [233, 139] width 70 height 6
click at [245, 137] on span "Resume File Type" at bounding box center [233, 139] width 70 height 6
click at [221, 198] on div "Warnings" at bounding box center [234, 197] width 72 height 5
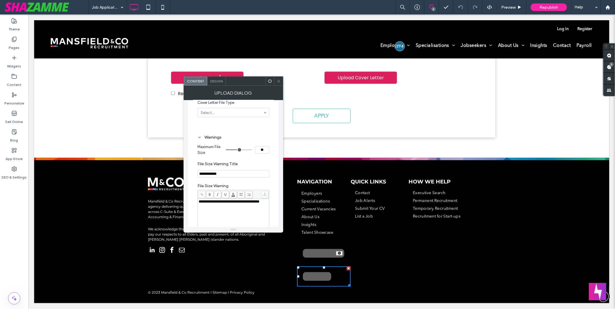
scroll to position [148, 0]
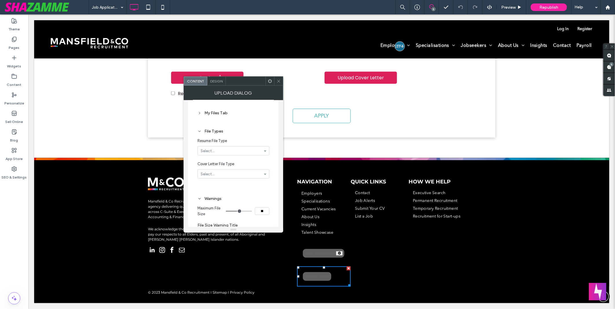
click at [216, 131] on div "File Types" at bounding box center [234, 131] width 72 height 5
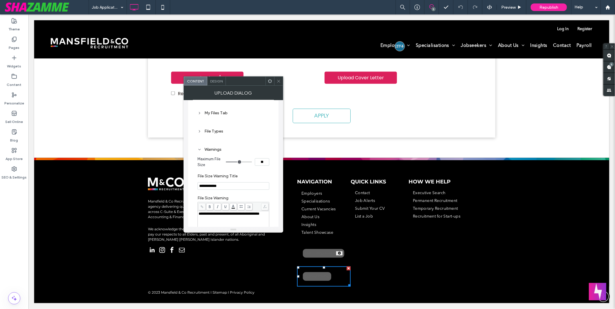
click at [216, 131] on div "File Types" at bounding box center [234, 131] width 72 height 5
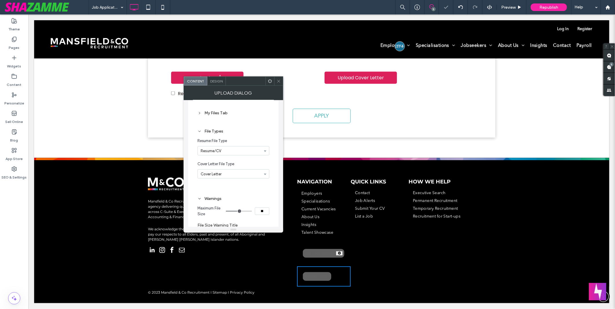
scroll to position [573, 0]
click at [280, 83] on span at bounding box center [279, 81] width 4 height 9
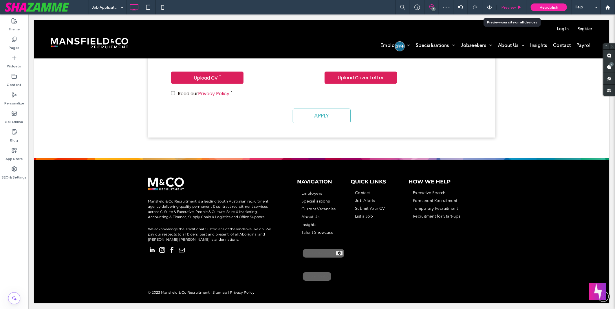
click at [504, 5] on span "Preview" at bounding box center [508, 7] width 14 height 5
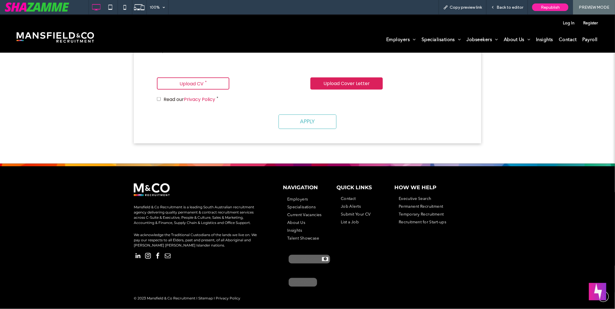
scroll to position [561, 0]
click at [186, 80] on p "Upload CV" at bounding box center [192, 83] width 24 height 7
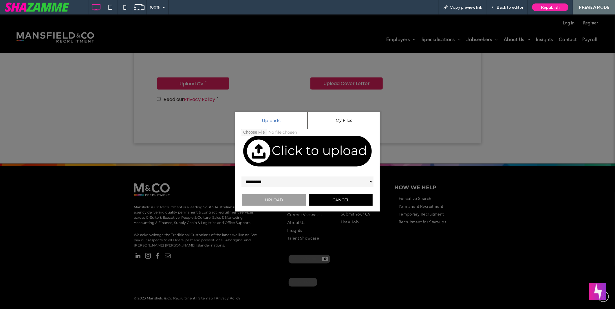
click at [346, 182] on select "*********" at bounding box center [307, 182] width 133 height 12
click at [390, 160] on div "Uploads My Files my-test-file.pdf ********* Upload Cancel" at bounding box center [307, 161] width 615 height 295
click at [357, 198] on button "Cancel" at bounding box center [341, 200] width 64 height 12
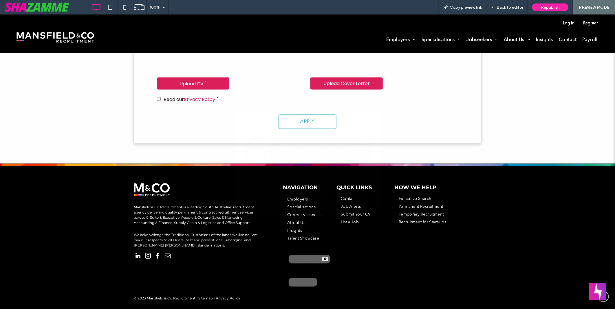
click at [360, 77] on button "Upload Cover Letter" at bounding box center [346, 83] width 72 height 12
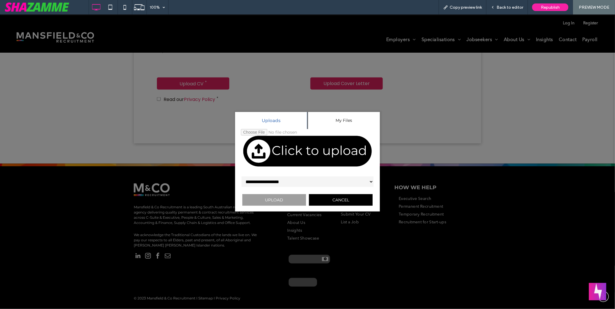
click at [342, 205] on button "Cancel" at bounding box center [341, 200] width 64 height 12
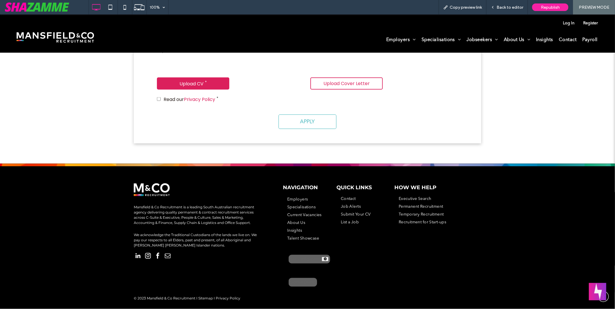
click at [346, 84] on button "Upload Cover Letter" at bounding box center [346, 83] width 72 height 12
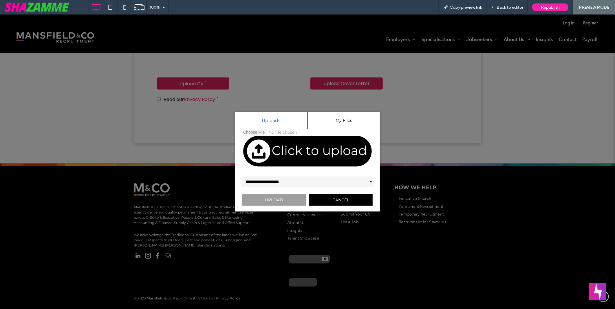
click at [329, 118] on button "My Files" at bounding box center [343, 120] width 73 height 17
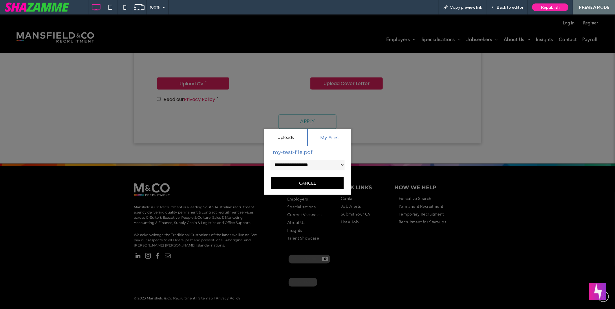
click at [388, 157] on div "**********" at bounding box center [307, 161] width 615 height 295
click at [326, 181] on button "Cancel" at bounding box center [307, 183] width 72 height 12
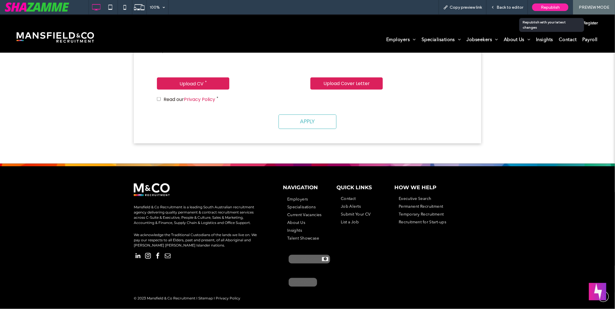
click at [547, 5] on span "Republish" at bounding box center [550, 7] width 19 height 5
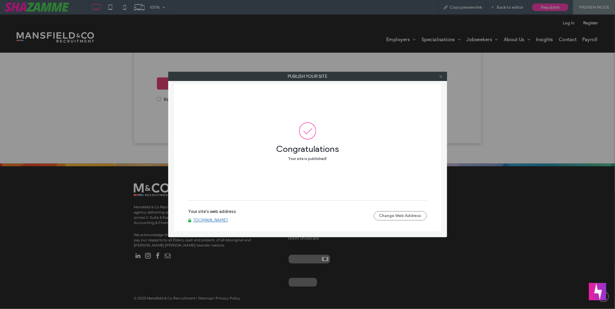
click at [439, 77] on icon at bounding box center [441, 76] width 4 height 4
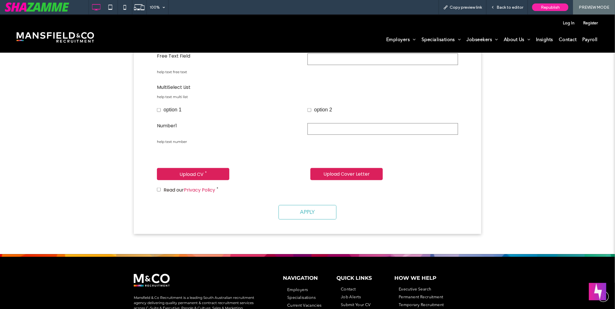
scroll to position [465, 0]
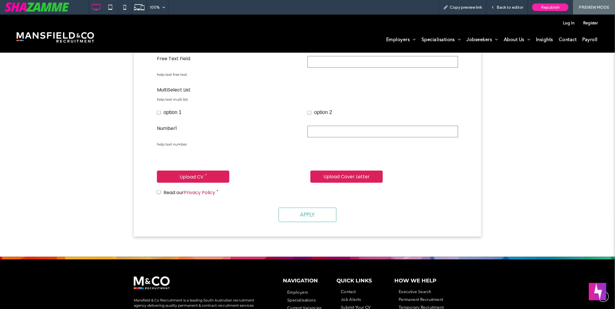
click at [252, 125] on label "Number1" at bounding box center [232, 128] width 151 height 7
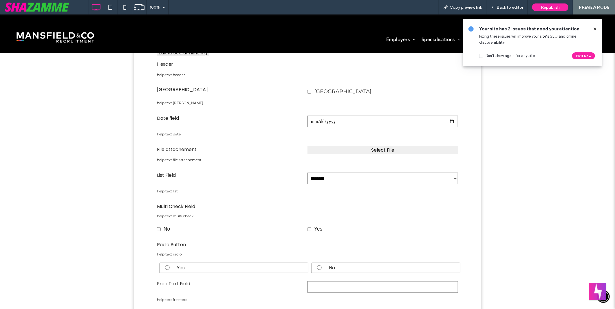
scroll to position [175, 0]
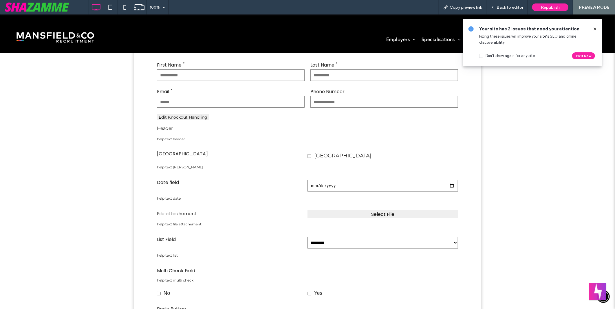
click at [345, 211] on span "Select File" at bounding box center [382, 214] width 147 height 7
select select "**********"
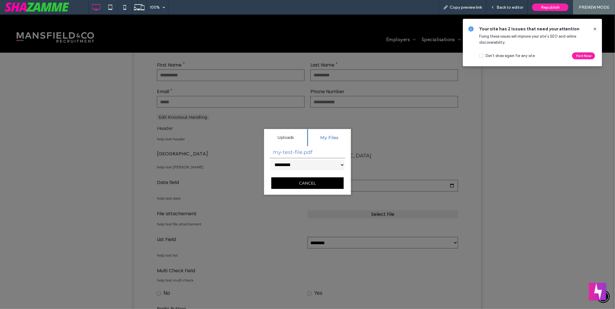
click at [326, 180] on button "Cancel" at bounding box center [307, 183] width 72 height 12
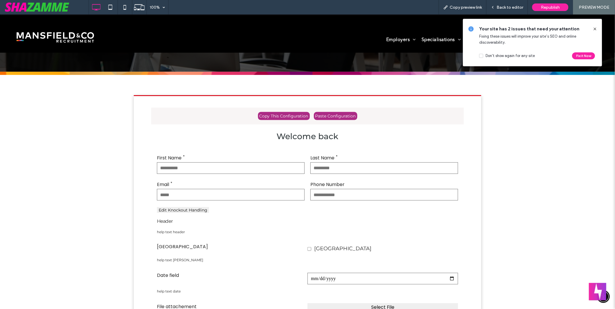
scroll to position [79, 0]
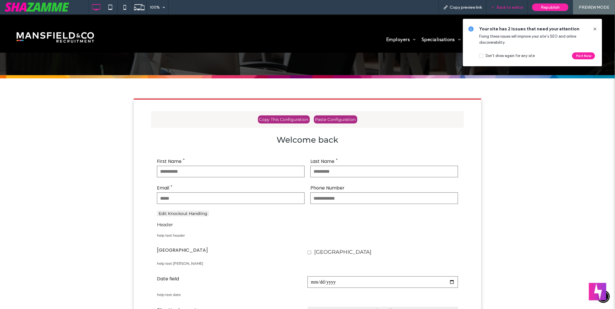
click at [509, 8] on span "Back to editor" at bounding box center [510, 7] width 27 height 5
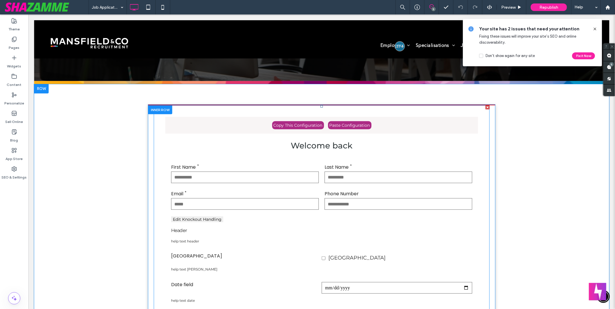
scroll to position [207, 0]
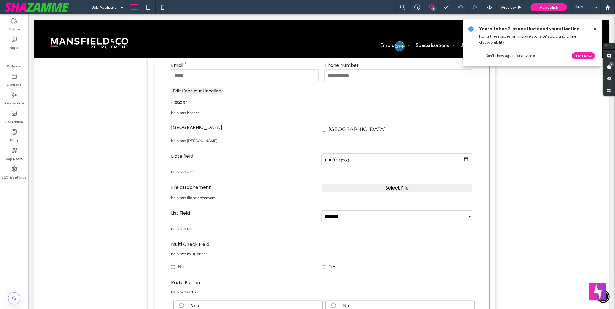
click at [276, 178] on span at bounding box center [321, 234] width 336 height 515
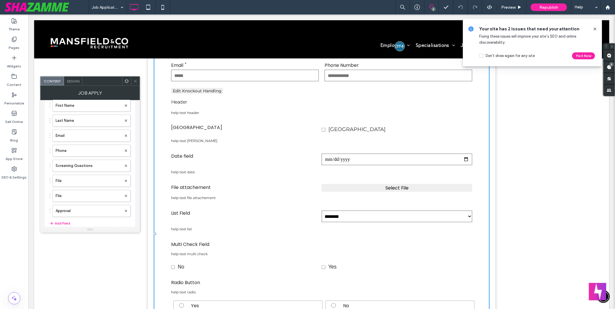
scroll to position [129, 0]
click at [83, 183] on label "File" at bounding box center [89, 181] width 66 height 12
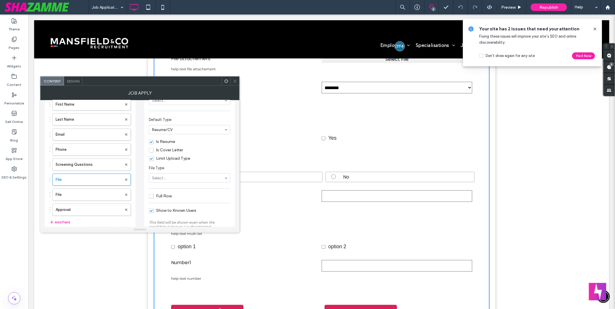
scroll to position [161, 0]
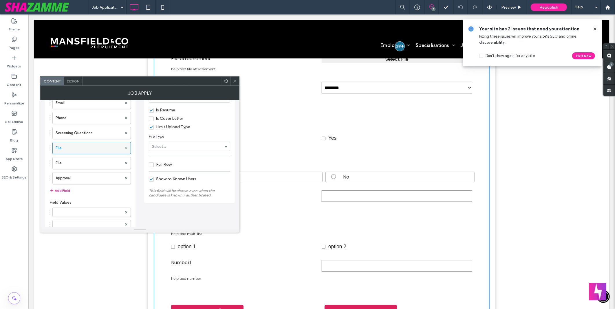
click at [126, 149] on use at bounding box center [126, 148] width 2 height 2
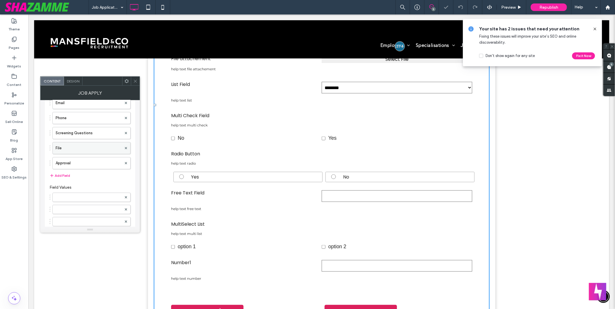
click at [82, 148] on label "File" at bounding box center [89, 148] width 66 height 12
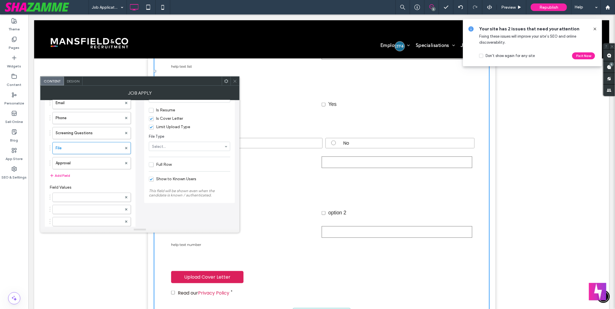
scroll to position [368, 0]
click at [457, 8] on div at bounding box center [461, 7] width 14 height 5
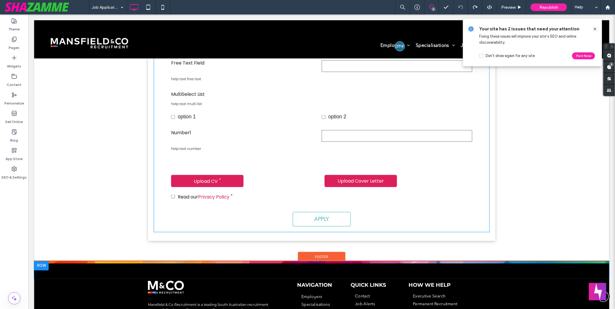
scroll to position [515, 0]
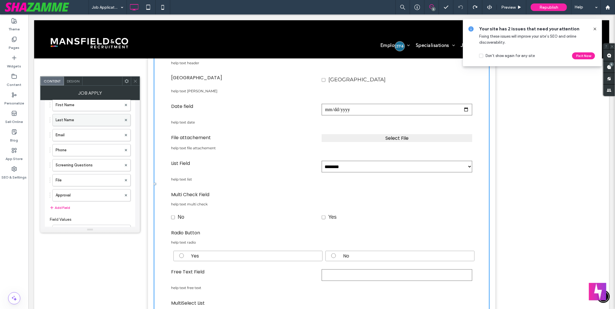
scroll to position [161, 0]
click at [104, 160] on label "Approval" at bounding box center [89, 164] width 66 height 12
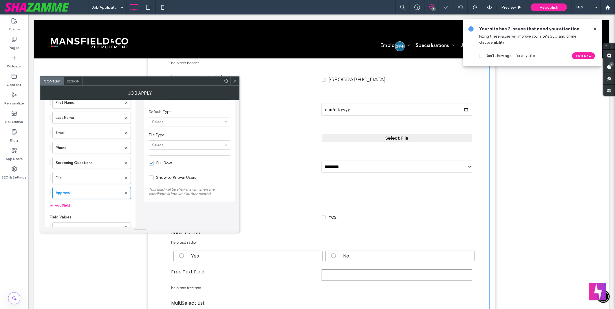
scroll to position [96, 0]
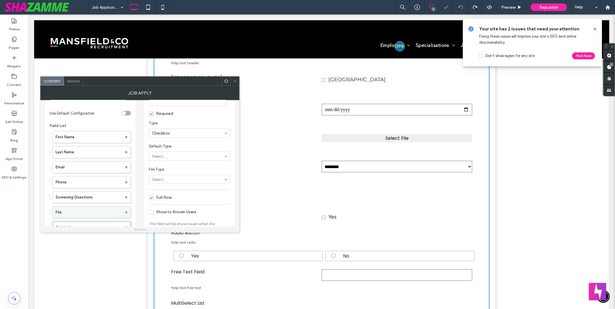
click at [84, 211] on label "File" at bounding box center [89, 213] width 66 height 12
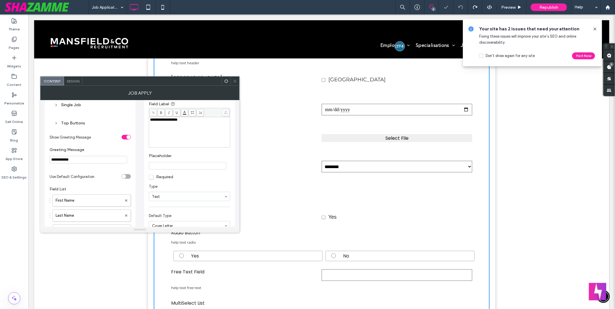
scroll to position [129, 0]
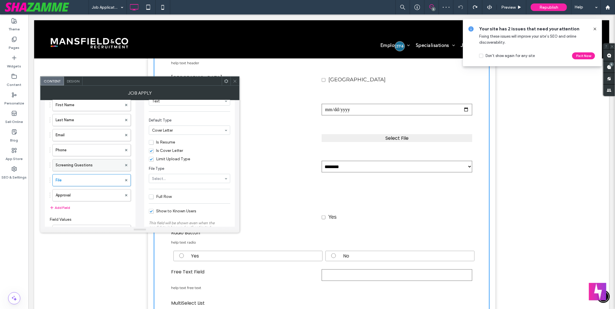
click at [82, 167] on label "Screening Questions" at bounding box center [89, 166] width 66 height 12
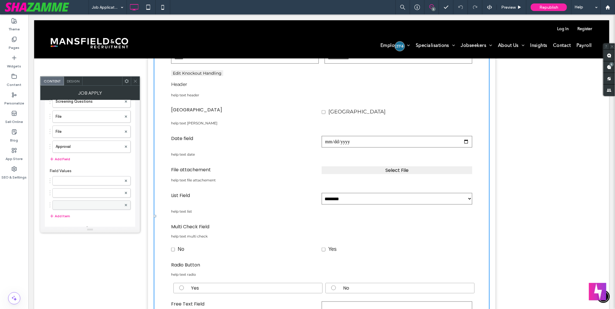
scroll to position [193, 0]
click at [93, 180] on label at bounding box center [89, 181] width 66 height 6
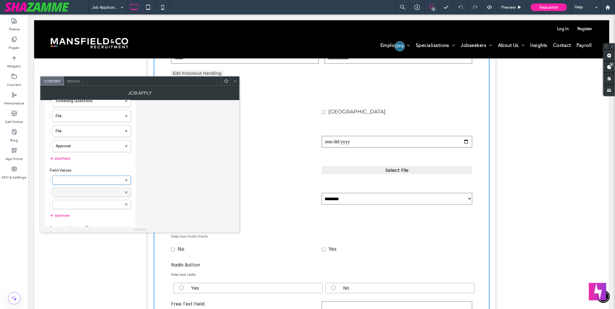
click at [77, 192] on label at bounding box center [89, 193] width 66 height 6
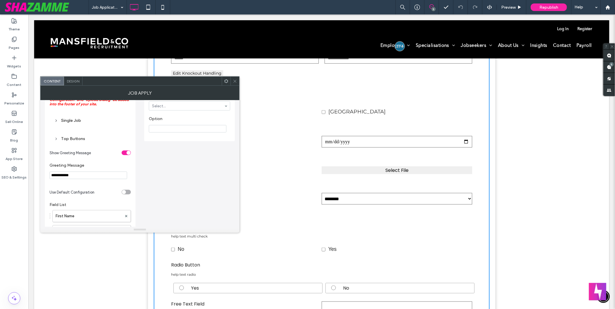
scroll to position [0, 0]
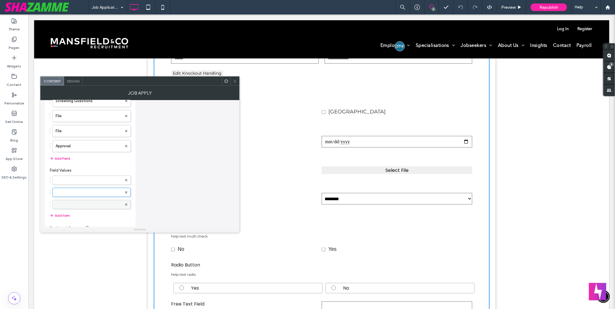
click at [81, 206] on label at bounding box center [89, 205] width 66 height 6
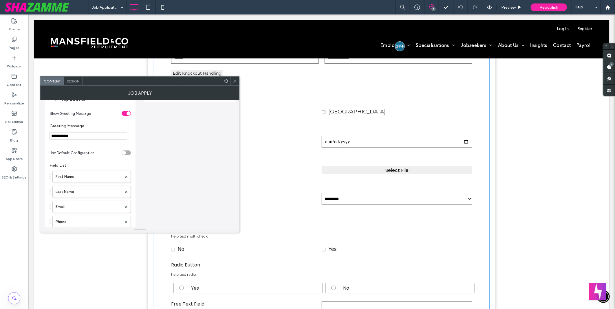
scroll to position [129, 0]
click at [88, 166] on label "Screening Questions" at bounding box center [89, 166] width 66 height 12
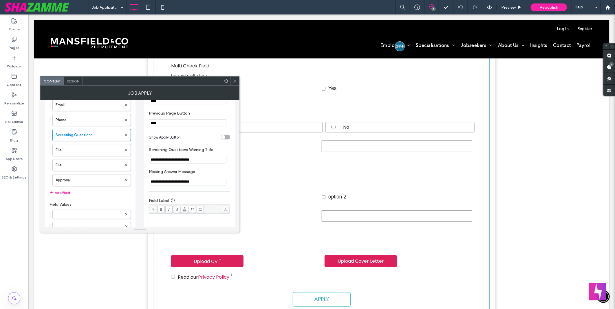
scroll to position [161, 0]
click at [88, 122] on label "Phone" at bounding box center [89, 118] width 66 height 12
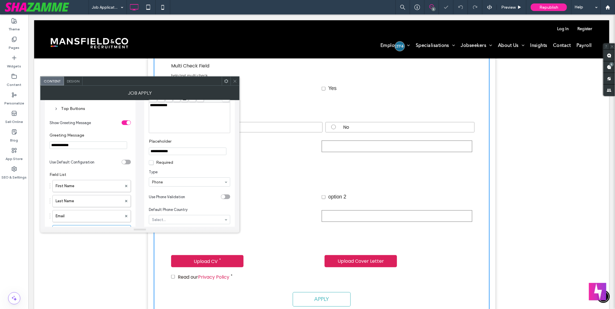
scroll to position [96, 0]
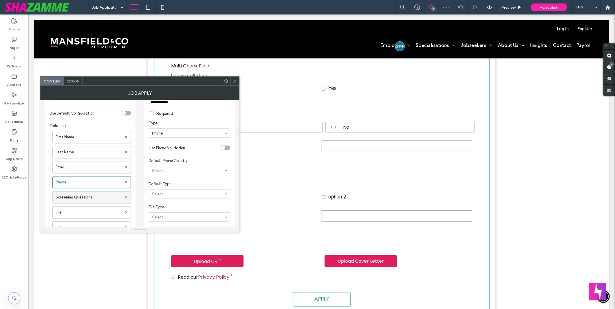
click at [68, 199] on label "Screening Questions" at bounding box center [89, 198] width 66 height 12
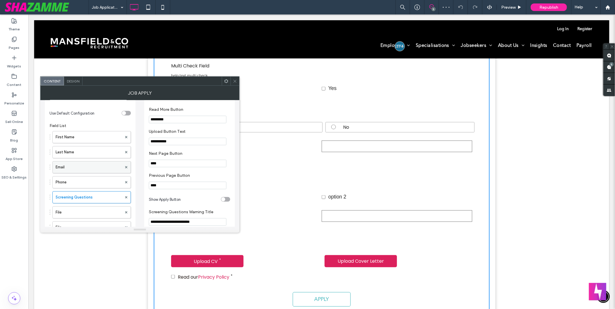
click at [72, 164] on label "Email" at bounding box center [89, 168] width 66 height 12
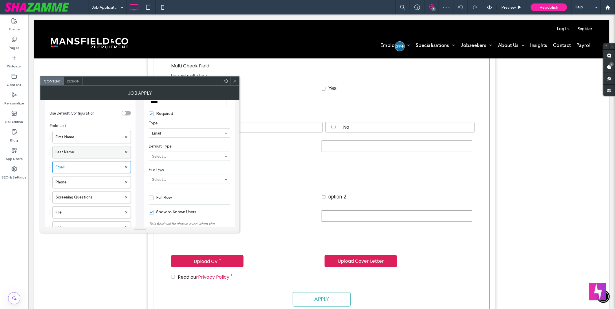
click at [75, 153] on label "Last Name" at bounding box center [89, 153] width 66 height 12
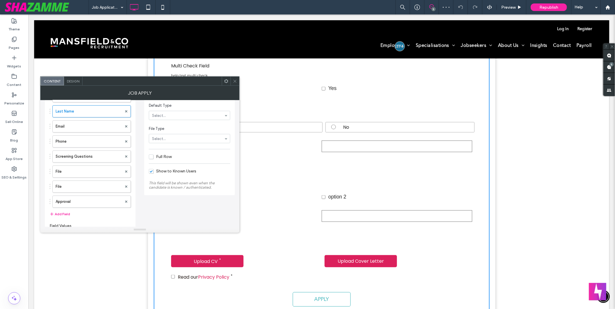
scroll to position [193, 0]
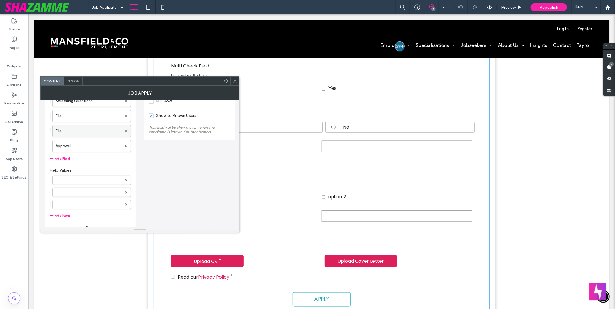
click at [70, 128] on label "File" at bounding box center [89, 131] width 66 height 12
click at [76, 115] on label "File" at bounding box center [89, 116] width 66 height 12
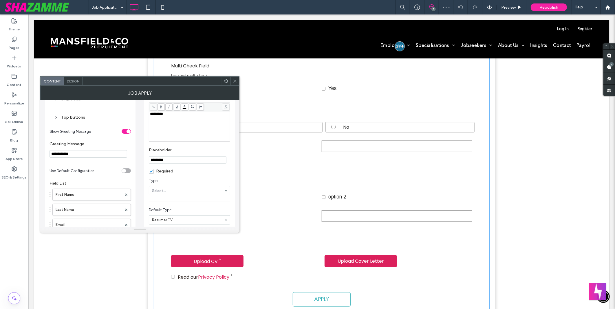
scroll to position [0, 0]
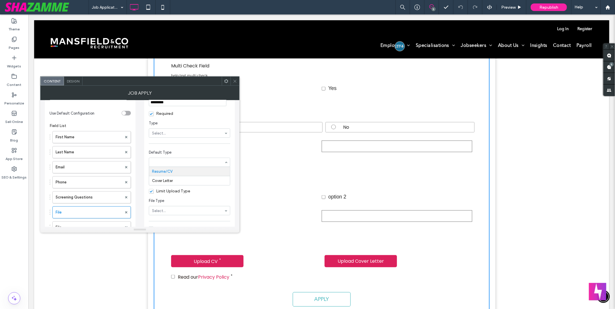
click at [179, 162] on input at bounding box center [188, 162] width 72 height 4
click at [187, 152] on span "Default Type" at bounding box center [188, 153] width 79 height 6
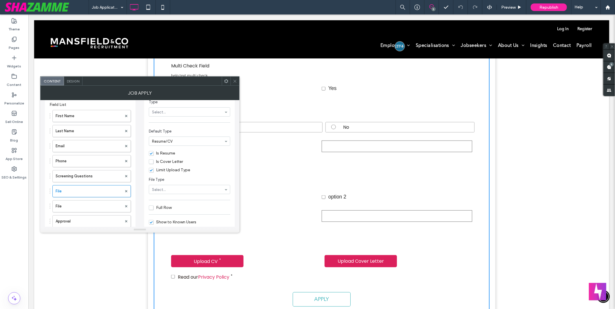
scroll to position [129, 0]
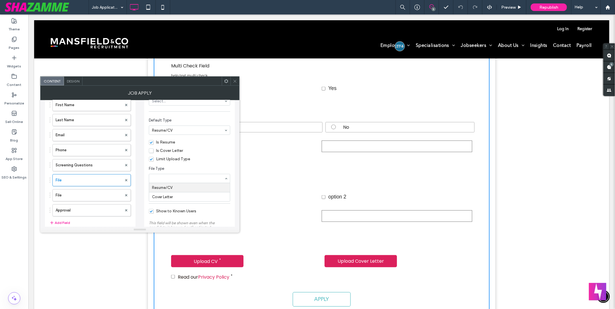
click at [144, 180] on div "**********" at bounding box center [140, 242] width 190 height 540
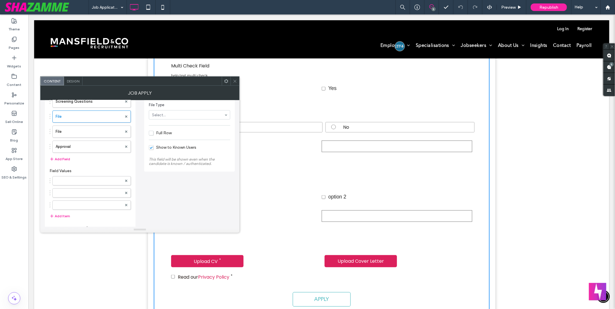
scroll to position [193, 0]
click at [80, 134] on label "File" at bounding box center [89, 131] width 66 height 12
drag, startPoint x: 80, startPoint y: 134, endPoint x: 147, endPoint y: 184, distance: 83.9
click at [80, 134] on label "File" at bounding box center [89, 131] width 66 height 12
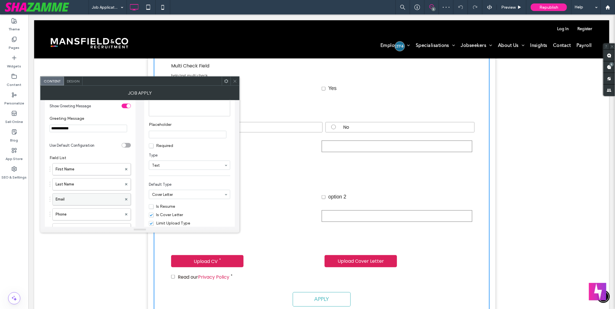
scroll to position [129, 0]
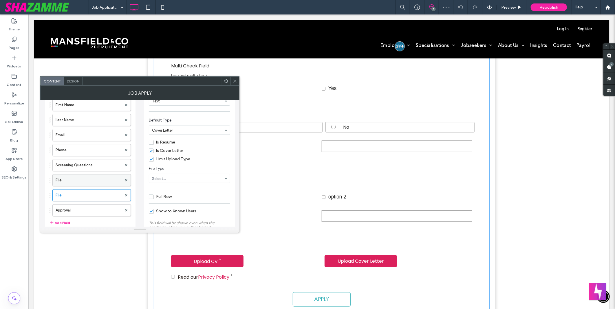
click at [77, 180] on label "File" at bounding box center [89, 181] width 66 height 12
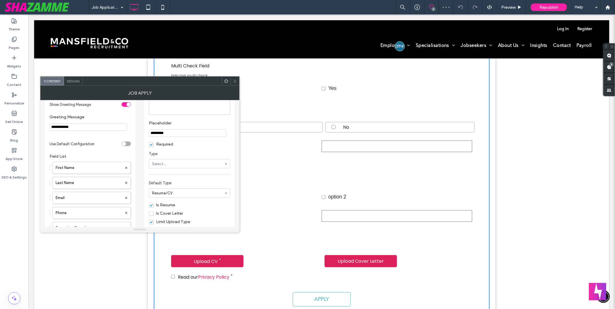
scroll to position [64, 0]
click at [160, 146] on span "Required" at bounding box center [161, 145] width 24 height 5
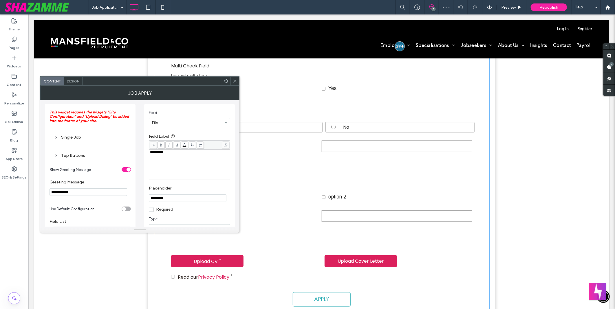
scroll to position [0, 0]
click at [234, 79] on icon at bounding box center [235, 81] width 4 height 4
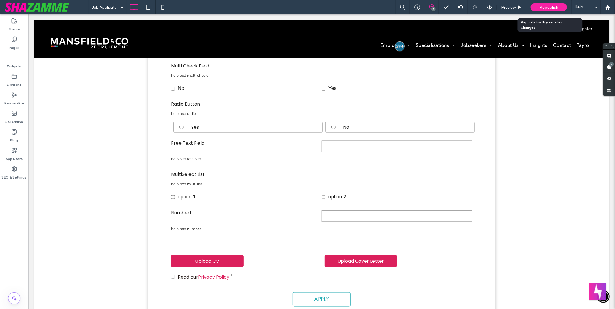
click at [542, 9] on span "Republish" at bounding box center [549, 7] width 19 height 5
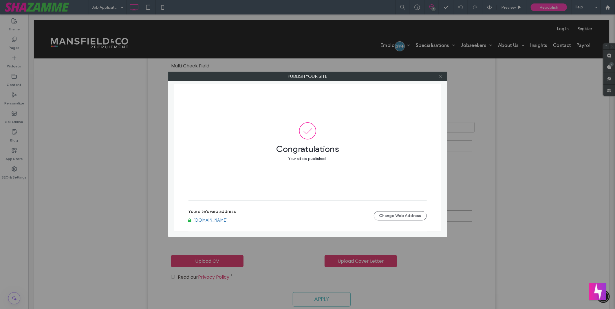
click at [441, 76] on use at bounding box center [440, 76] width 3 height 3
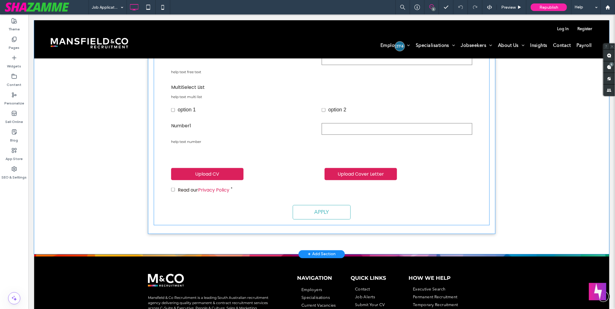
scroll to position [515, 0]
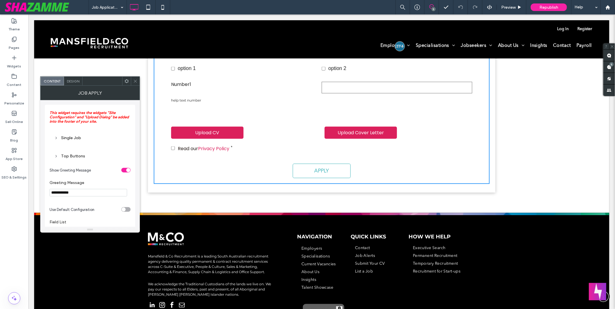
click at [71, 157] on div "Top Buttons" at bounding box center [90, 156] width 72 height 5
click at [73, 139] on div "Single Job" at bounding box center [90, 138] width 72 height 5
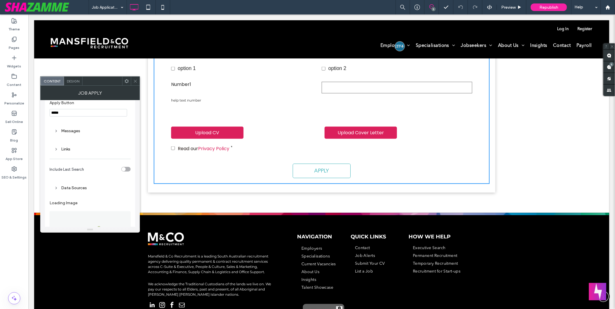
scroll to position [354, 0]
click at [65, 151] on div "Links" at bounding box center [90, 148] width 72 height 5
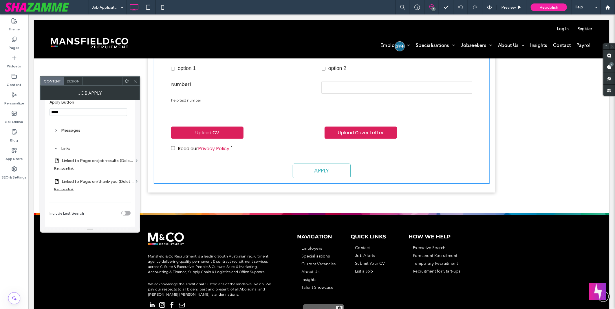
click at [109, 162] on label "Linked to Page: en/job-results (Deleted)" at bounding box center [98, 161] width 72 height 11
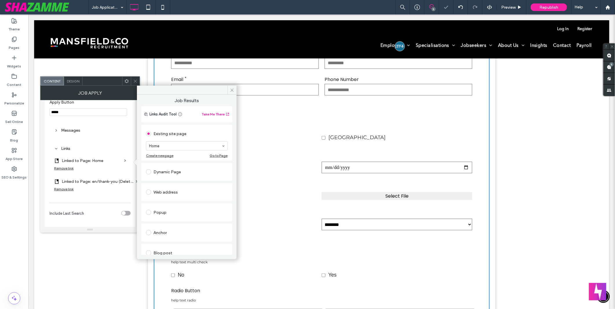
scroll to position [515, 0]
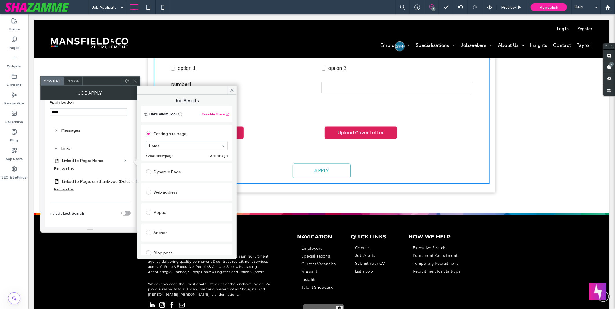
click at [66, 169] on div "Remove link" at bounding box center [63, 168] width 19 height 4
click at [104, 160] on label "Job Results" at bounding box center [88, 161] width 68 height 11
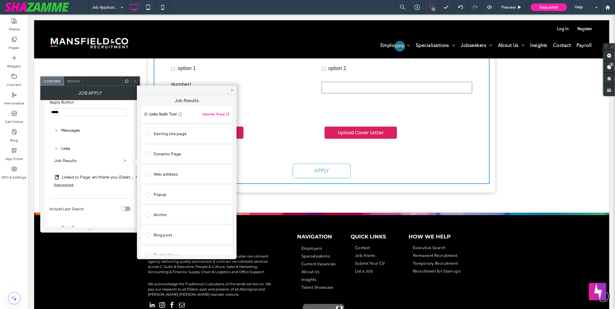
click at [98, 178] on label "Linked to Page: en/thank-you (Deleted)" at bounding box center [98, 177] width 72 height 11
type input "*****"
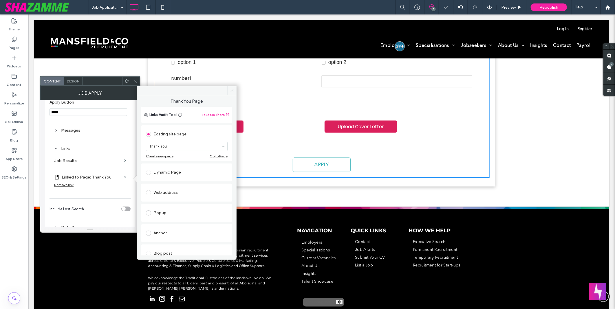
click at [67, 166] on label "Job Results" at bounding box center [88, 161] width 68 height 11
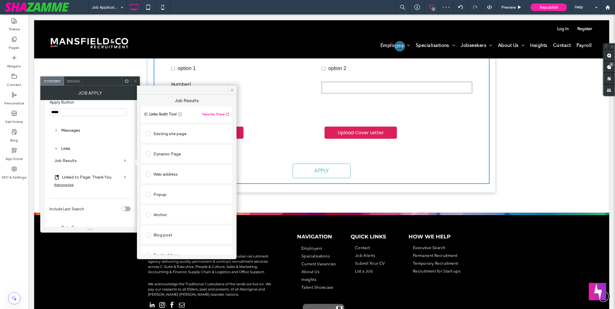
click at [179, 134] on div "Existing site page" at bounding box center [187, 133] width 82 height 9
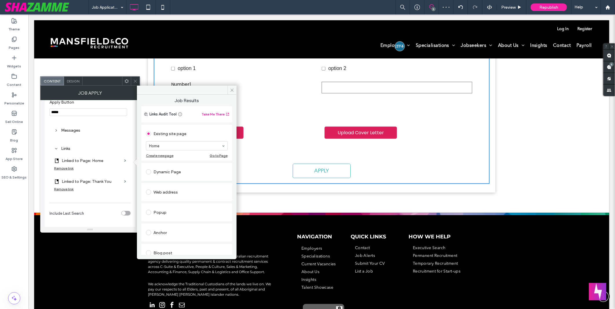
click at [196, 140] on section "Home" at bounding box center [187, 145] width 82 height 15
click at [179, 147] on input "***" at bounding box center [185, 146] width 72 height 4
type input "***"
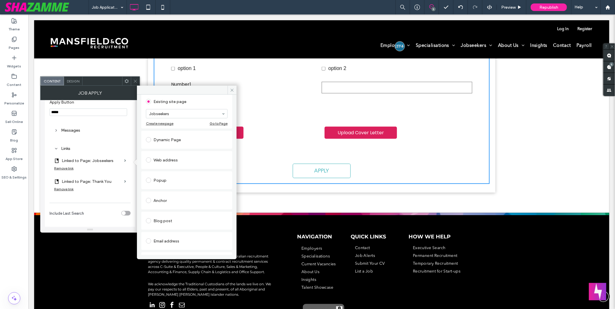
click at [546, 8] on div at bounding box center [307, 154] width 615 height 309
click at [546, 8] on span "Republish" at bounding box center [549, 7] width 19 height 5
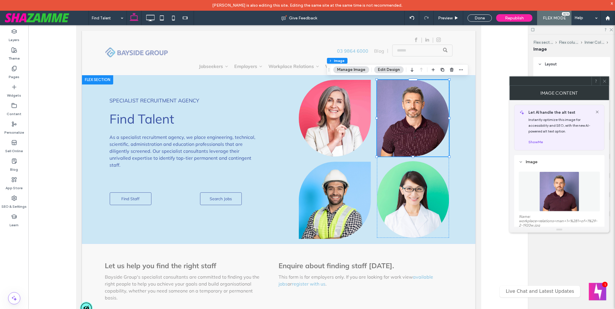
click at [606, 79] on icon at bounding box center [605, 81] width 4 height 4
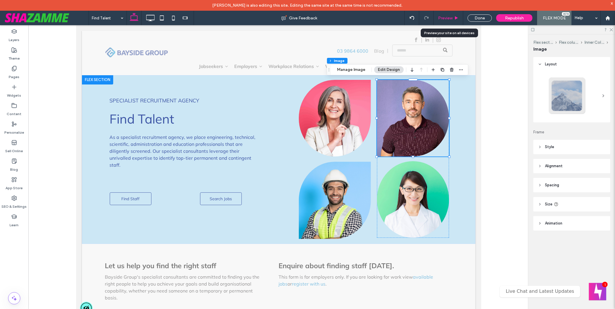
click at [453, 20] on span "Preview" at bounding box center [445, 18] width 14 height 5
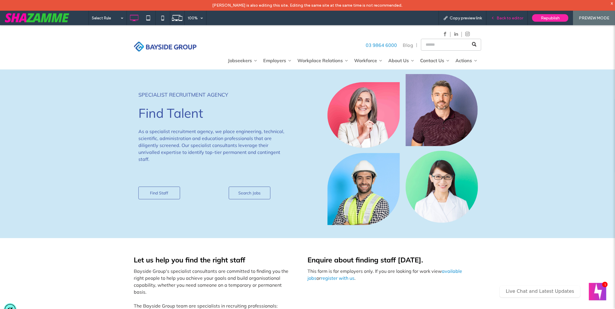
click at [505, 17] on span "Back to editor" at bounding box center [510, 18] width 27 height 5
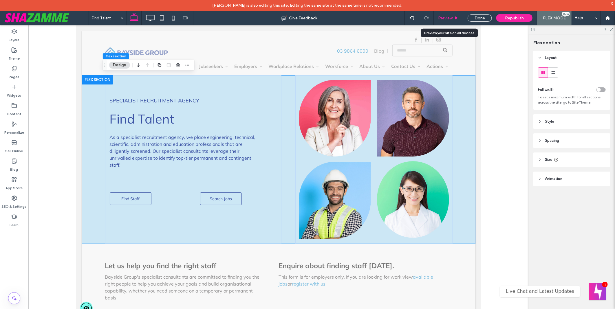
click at [445, 15] on div "Preview" at bounding box center [449, 18] width 30 height 14
click at [507, 89] on div at bounding box center [278, 171] width 500 height 293
click at [442, 19] on span "Preview" at bounding box center [445, 18] width 14 height 5
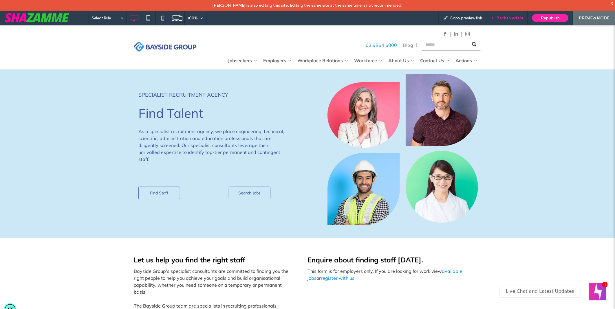
click at [511, 17] on span "Back to editor" at bounding box center [510, 18] width 27 height 5
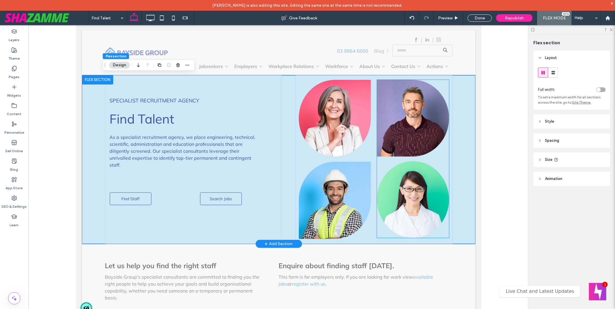
click at [406, 114] on img at bounding box center [413, 118] width 72 height 77
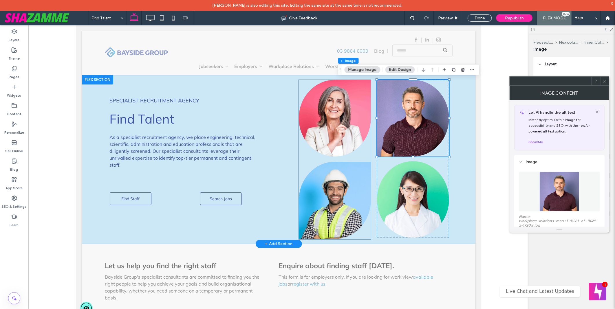
click at [348, 119] on img at bounding box center [335, 118] width 72 height 77
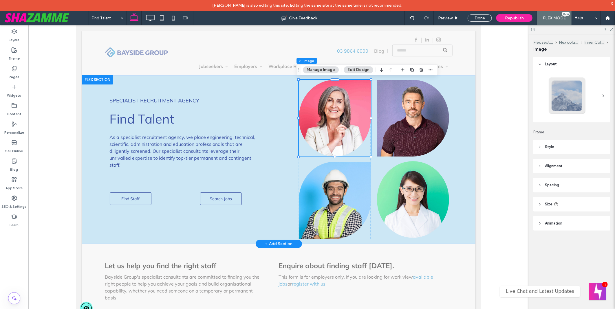
type input "**"
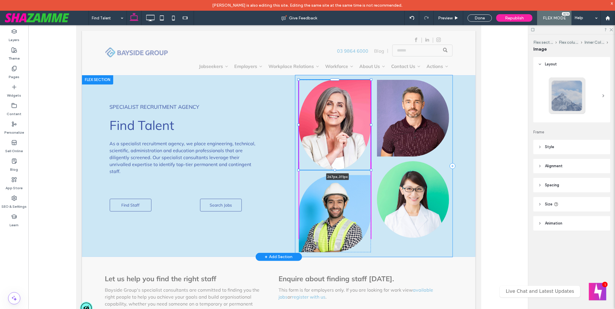
drag, startPoint x: 368, startPoint y: 157, endPoint x: 373, endPoint y: 163, distance: 8.3
click at [373, 163] on div "SPECIALIST RECRUITMENT AGENCY Find Talent As a specialist recruitment agency, w…" at bounding box center [279, 166] width 348 height 182
type input "***"
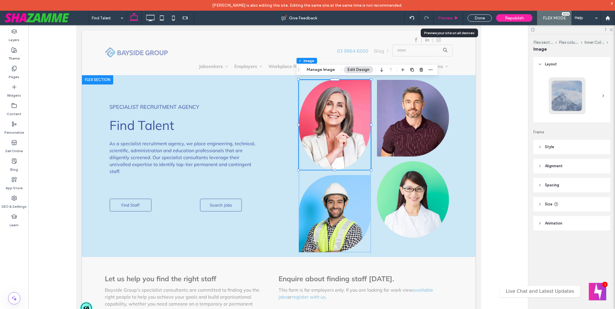
click at [447, 14] on div "Preview" at bounding box center [449, 18] width 30 height 14
click at [448, 16] on span "Preview" at bounding box center [445, 18] width 14 height 5
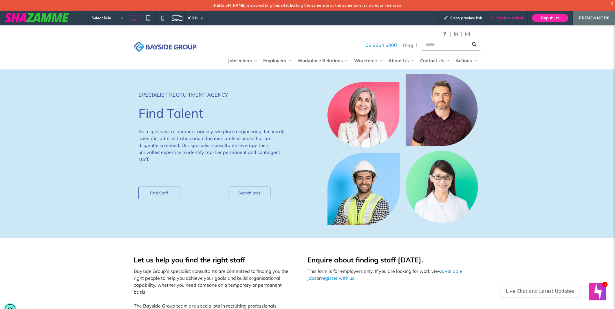
click at [502, 16] on span "Back to editor" at bounding box center [510, 18] width 27 height 5
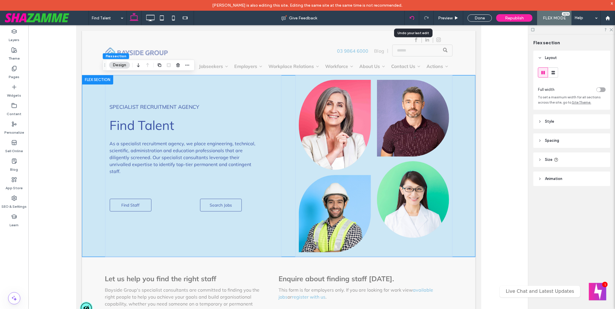
click at [410, 14] on div at bounding box center [412, 18] width 14 height 14
click at [589, 17] on div "Help" at bounding box center [586, 18] width 29 height 14
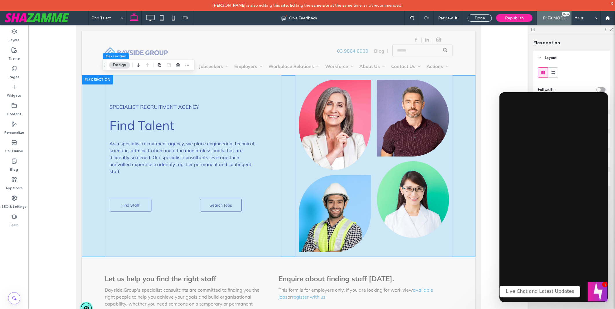
click at [595, 294] on button "Welcome message" at bounding box center [598, 292] width 20 height 20
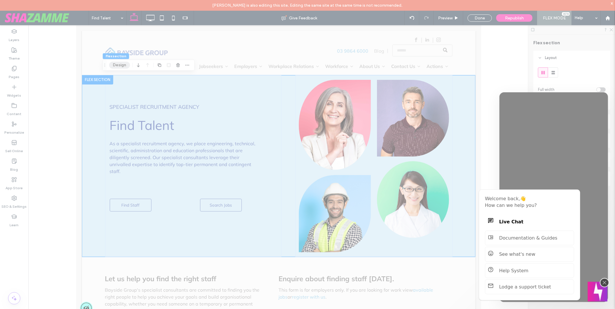
click at [595, 294] on button "Welcome message" at bounding box center [598, 292] width 20 height 20
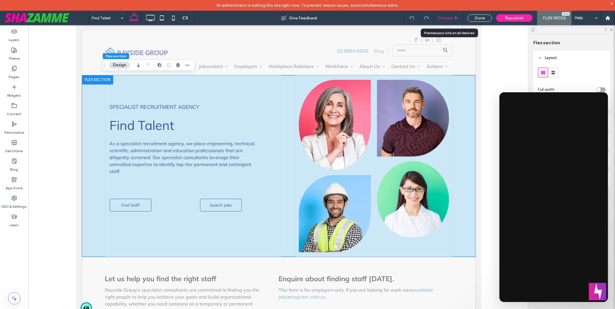
click at [445, 21] on div "Preview" at bounding box center [449, 18] width 30 height 14
click at [451, 18] on span "Preview" at bounding box center [445, 18] width 14 height 5
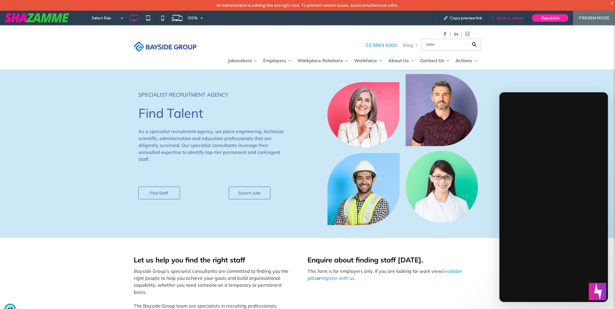
click at [506, 18] on span "Back to editor" at bounding box center [510, 18] width 27 height 5
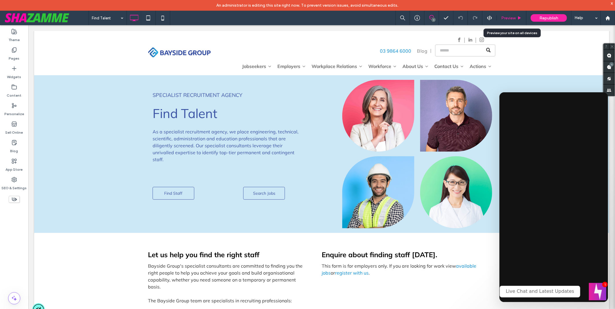
click at [510, 17] on span "Preview" at bounding box center [508, 18] width 14 height 5
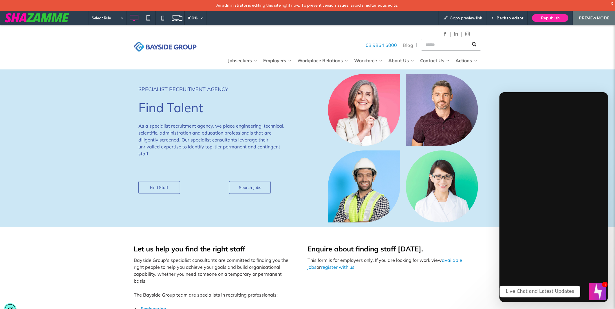
click at [510, 17] on span "Back to editor" at bounding box center [510, 18] width 27 height 5
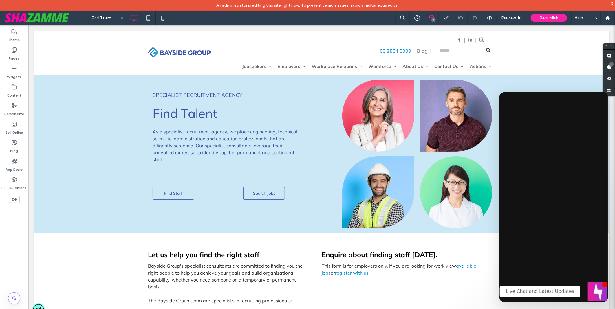
click at [598, 289] on button "Welcome message" at bounding box center [598, 292] width 20 height 20
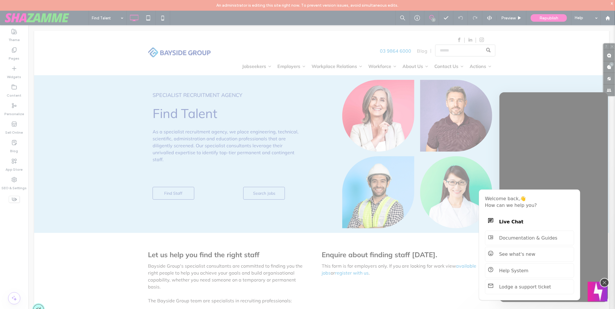
click at [598, 289] on button "Welcome message" at bounding box center [598, 292] width 20 height 20
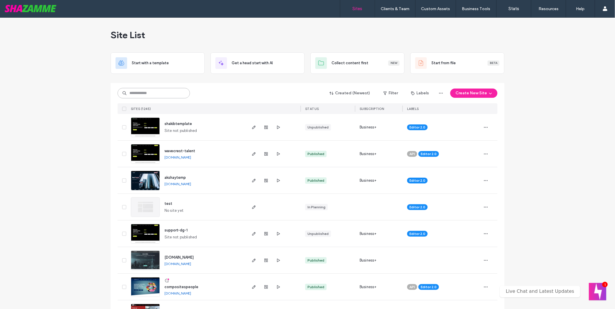
click at [175, 90] on input at bounding box center [154, 93] width 72 height 10
type input "**********"
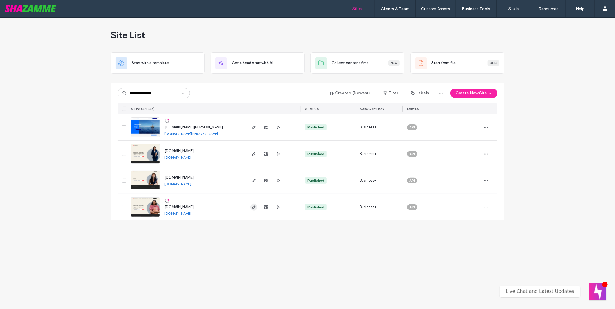
click at [254, 209] on icon "button" at bounding box center [254, 207] width 5 height 5
click at [163, 93] on input "**********" at bounding box center [154, 93] width 72 height 10
type input "*****"
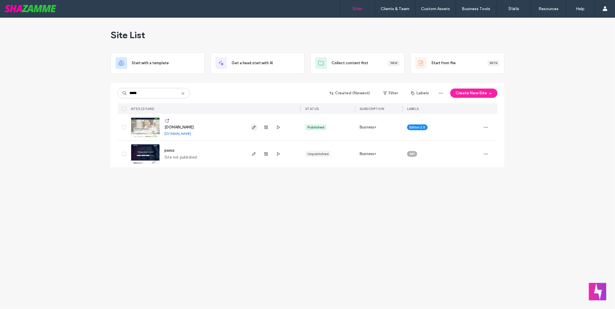
click at [254, 126] on use "button" at bounding box center [253, 127] width 3 height 3
click at [156, 94] on input "*****" at bounding box center [154, 93] width 72 height 10
type input "**"
click at [253, 129] on icon "button" at bounding box center [254, 127] width 5 height 5
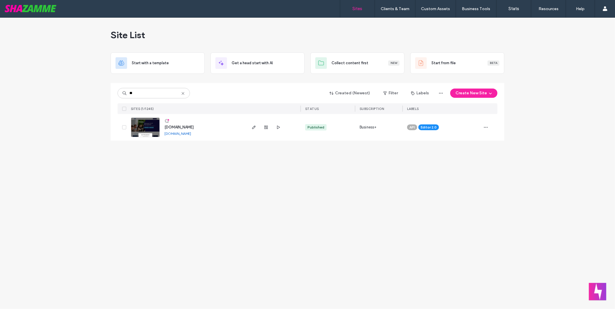
click at [187, 131] on link "www.v7recruitment.com" at bounding box center [177, 133] width 27 height 4
click at [253, 127] on icon "button" at bounding box center [254, 127] width 5 height 5
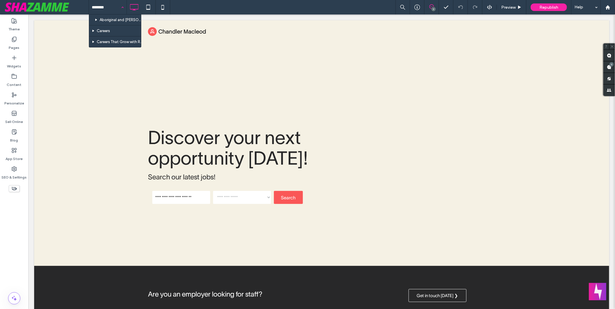
type input "*********"
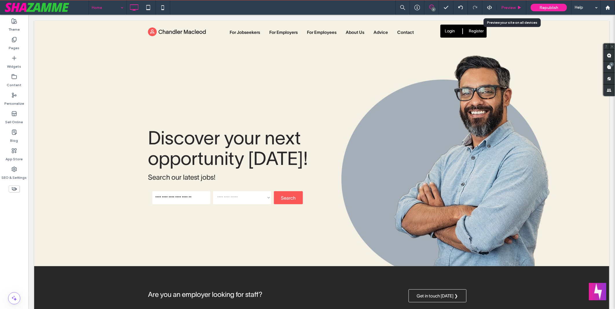
click at [506, 10] on div "Preview" at bounding box center [512, 7] width 30 height 14
click at [508, 10] on span "Preview" at bounding box center [508, 7] width 14 height 5
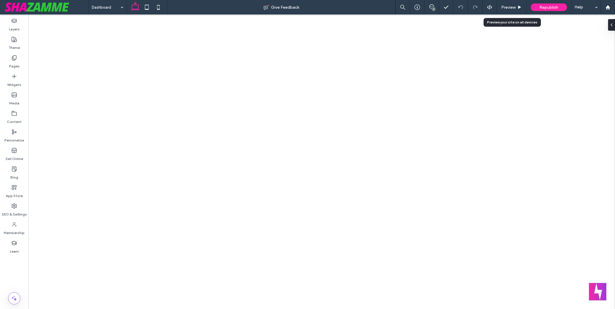
click at [506, 9] on span "Preview" at bounding box center [508, 7] width 14 height 5
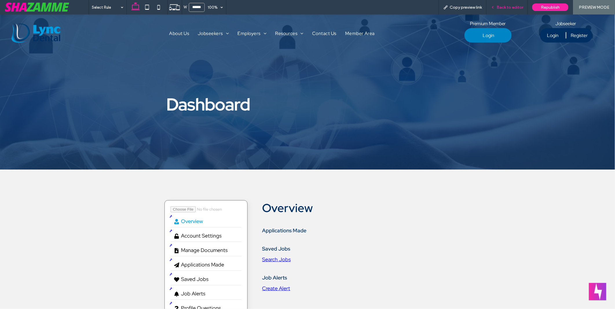
click at [494, 6] on icon at bounding box center [493, 7] width 4 height 4
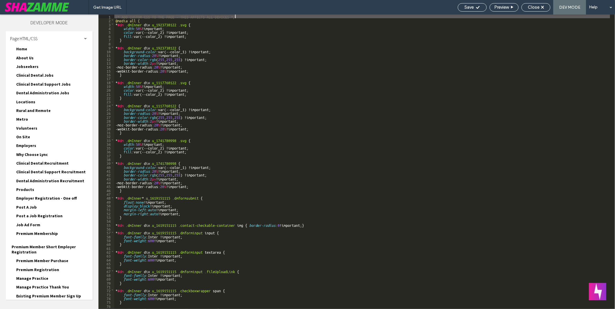
click at [539, 8] on span "Close" at bounding box center [534, 7] width 12 height 5
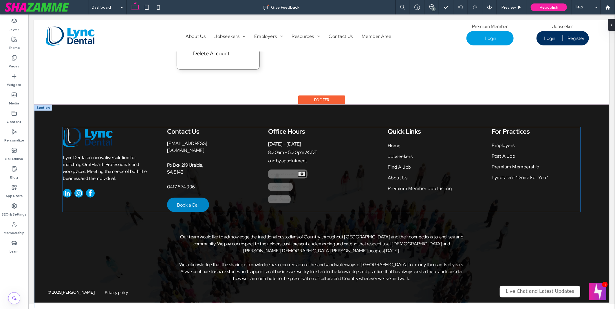
drag, startPoint x: 28, startPoint y: 14, endPoint x: 282, endPoint y: 183, distance: 304.3
click at [282, 183] on div "Upload Dialog" at bounding box center [280, 187] width 25 height 8
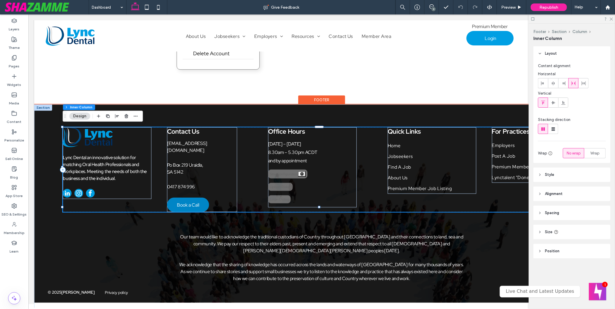
click at [282, 183] on div "Upload Dialog" at bounding box center [280, 187] width 25 height 8
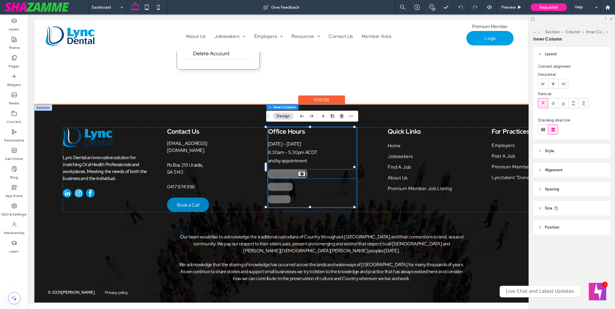
click at [284, 173] on div "Site Configuration" at bounding box center [287, 173] width 39 height 9
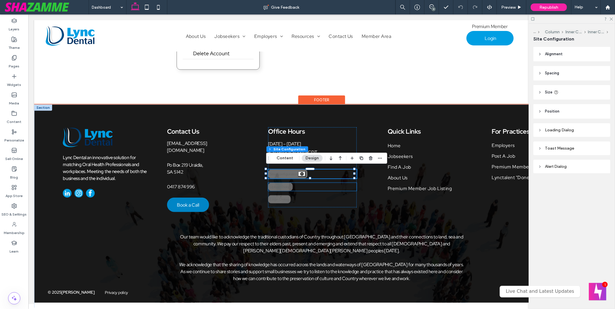
click at [278, 186] on div "Upload Dialog" at bounding box center [280, 187] width 25 height 8
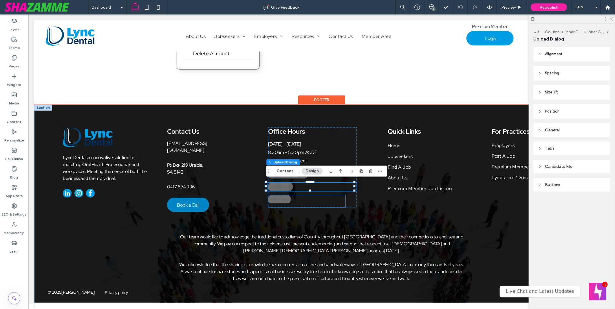
click at [277, 201] on div "Login Dialog" at bounding box center [279, 199] width 23 height 8
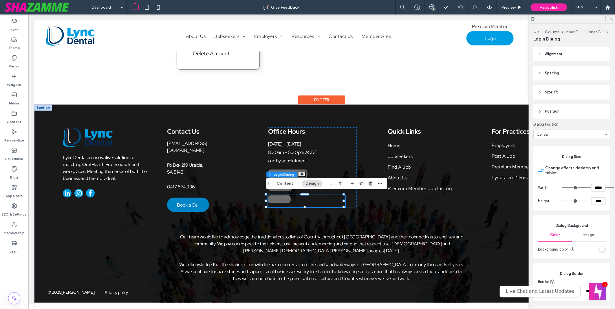
type input "***"
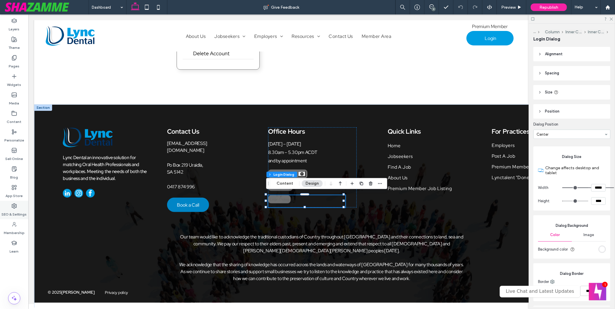
click at [14, 213] on label "SEO & Settings" at bounding box center [14, 213] width 25 height 8
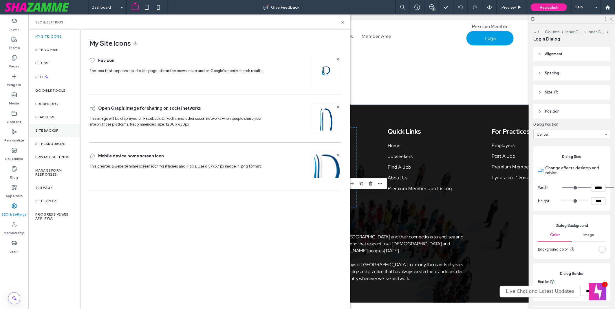
click at [57, 131] on label "Site Backup" at bounding box center [46, 131] width 23 height 4
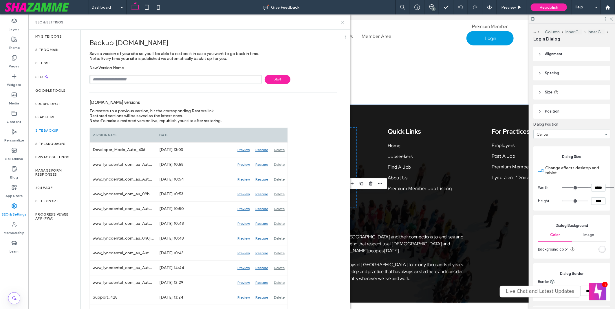
click at [344, 21] on icon at bounding box center [343, 22] width 4 height 4
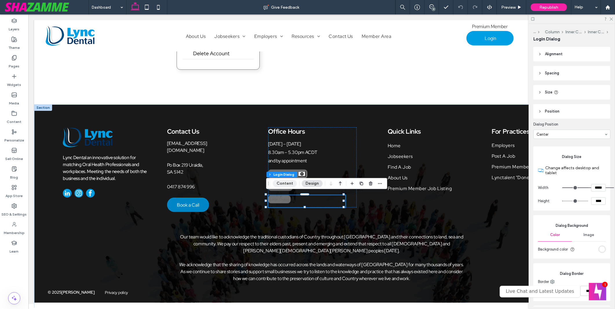
click at [286, 185] on button "Content" at bounding box center [285, 183] width 24 height 7
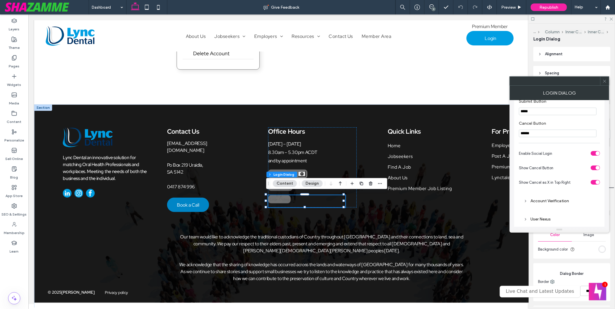
scroll to position [72, 0]
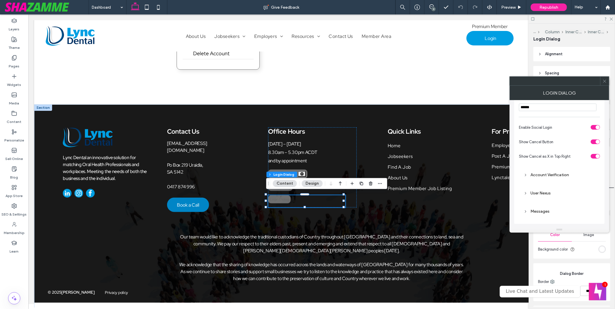
click at [606, 80] on icon at bounding box center [605, 81] width 4 height 4
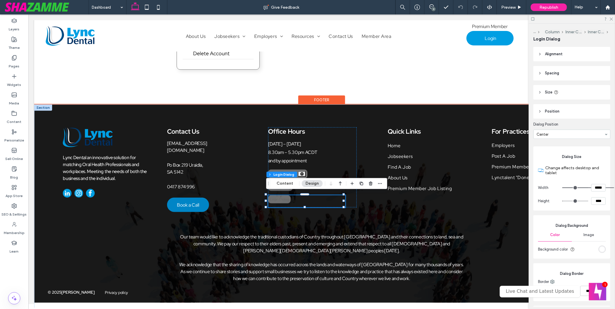
click at [287, 198] on div "Login Dialog" at bounding box center [279, 199] width 23 height 8
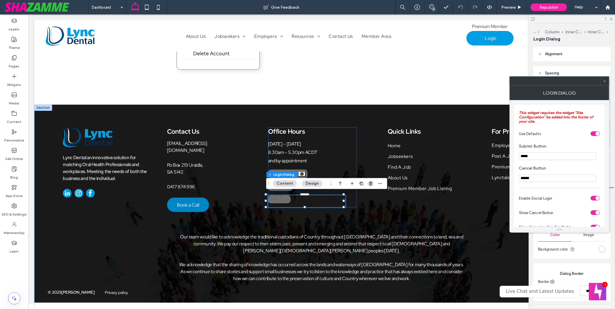
drag, startPoint x: 369, startPoint y: 185, endPoint x: 328, endPoint y: 205, distance: 45.1
click at [369, 185] on use "button" at bounding box center [370, 184] width 3 height 4
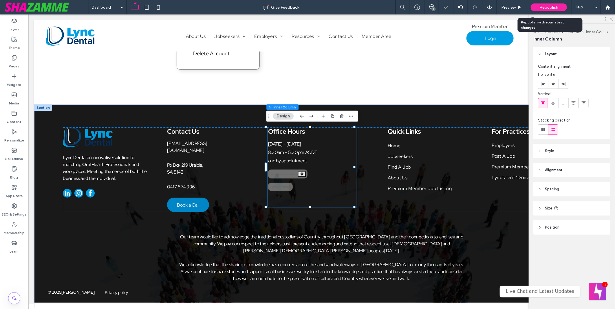
click at [546, 8] on span "Republish" at bounding box center [549, 7] width 19 height 5
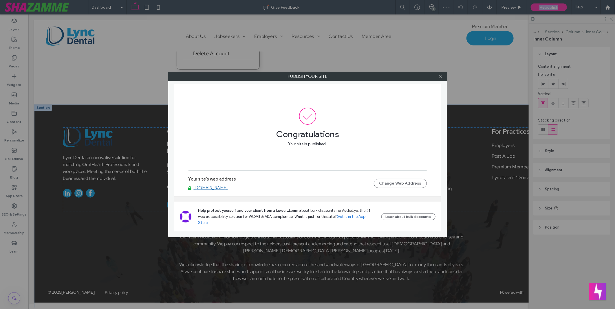
click at [221, 191] on link "[DOMAIN_NAME]" at bounding box center [211, 187] width 34 height 5
click at [442, 74] on icon at bounding box center [441, 76] width 4 height 4
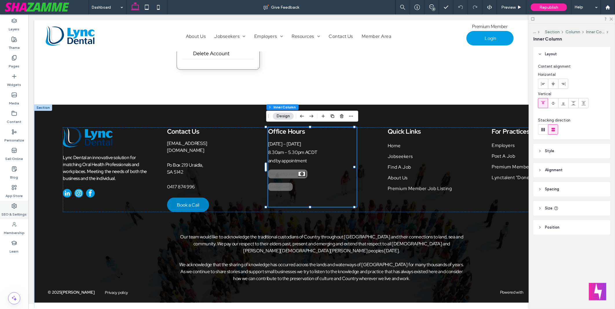
click at [18, 210] on label "SEO & Settings" at bounding box center [14, 213] width 25 height 8
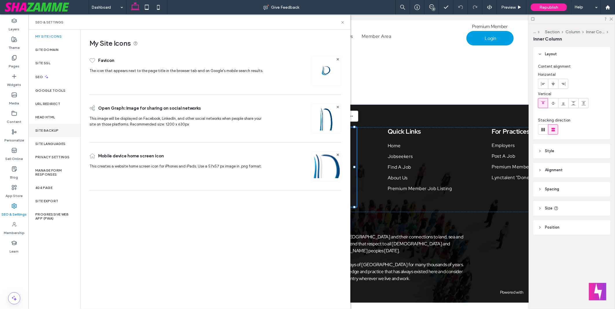
click at [54, 131] on label "Site Backup" at bounding box center [46, 131] width 23 height 4
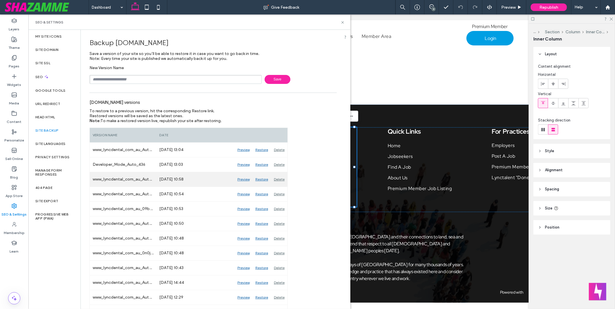
click at [267, 180] on div "Restore" at bounding box center [262, 179] width 19 height 14
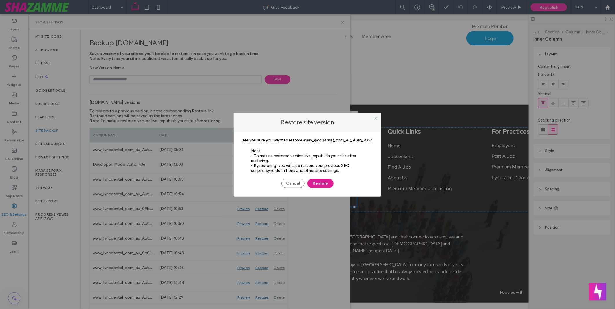
click at [331, 186] on button "Restore" at bounding box center [321, 183] width 26 height 9
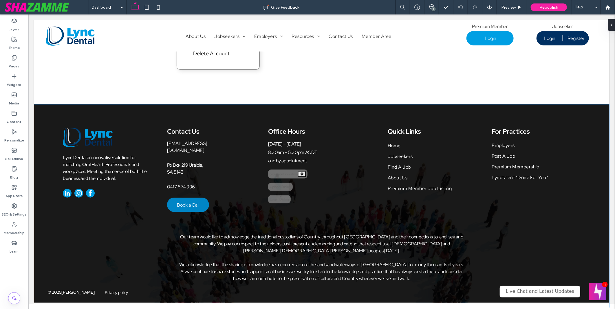
scroll to position [265, 0]
click at [554, 8] on span "Republish" at bounding box center [549, 7] width 19 height 5
click at [542, 6] on body ".wqwq-1{fill:#231f20;} .cls-1q, .cls-2q { fill-rule: evenodd; } .cls-2q { fill:…" at bounding box center [307, 154] width 615 height 309
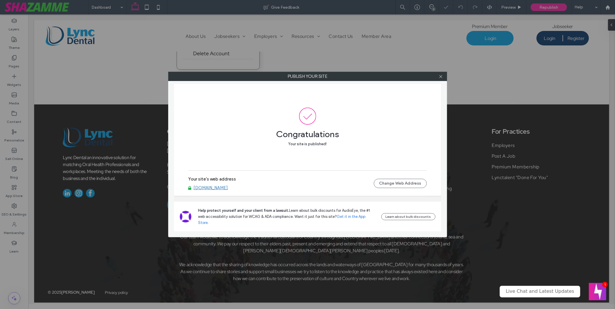
click at [227, 191] on link "[DOMAIN_NAME]" at bounding box center [211, 187] width 34 height 5
click at [440, 78] on use at bounding box center [440, 76] width 3 height 3
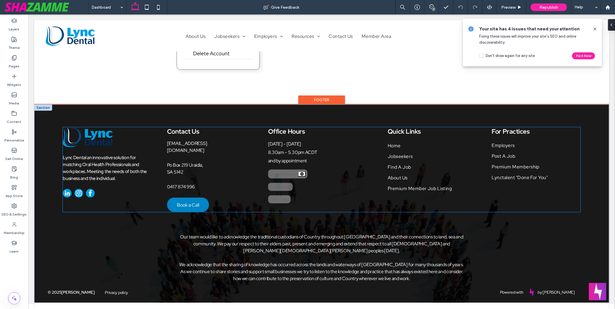
click at [285, 178] on div "Office Hours Monday – Friday 8.30am – 5.30pm ACDT and by appointment Site Confi…" at bounding box center [312, 167] width 89 height 80
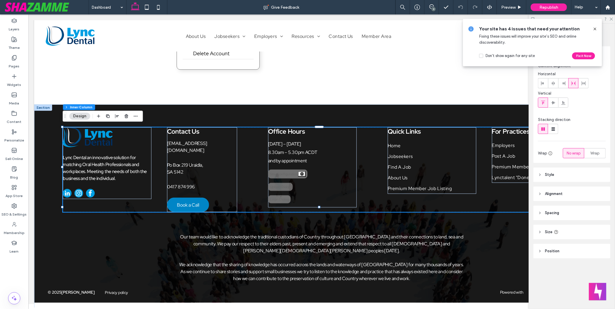
click at [597, 29] on icon at bounding box center [595, 29] width 5 height 5
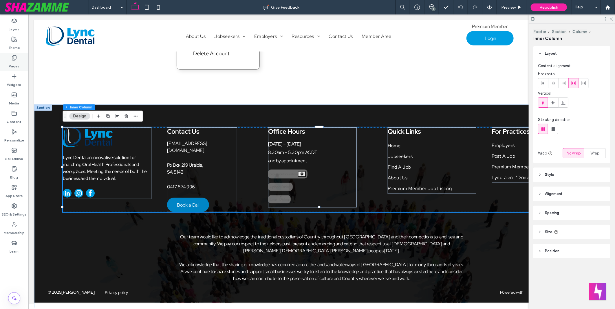
click at [19, 62] on label "Pages" at bounding box center [14, 65] width 11 height 8
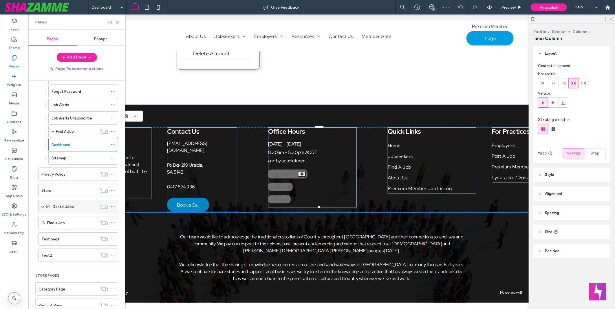
scroll to position [161, 0]
click at [18, 120] on label "Content" at bounding box center [14, 120] width 15 height 8
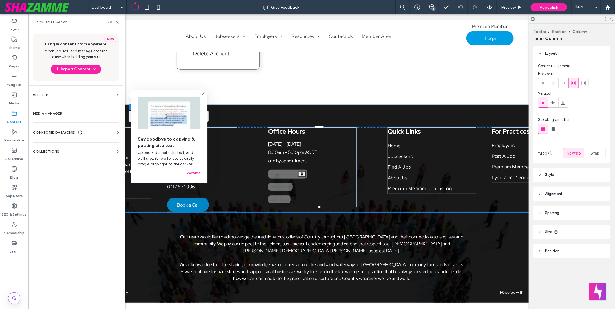
click at [70, 158] on div "New Bring in content from anywhere Import, collect, and manage content to use w…" at bounding box center [75, 169] width 95 height 278
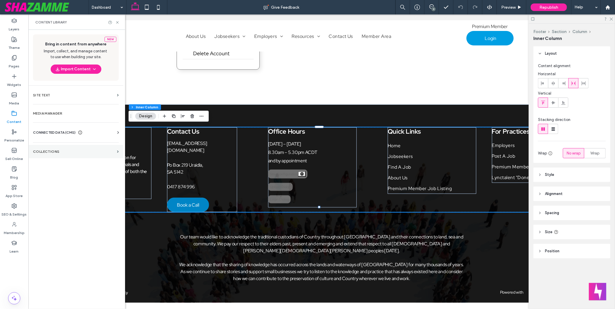
click at [73, 155] on section "Collections" at bounding box center [75, 151] width 95 height 13
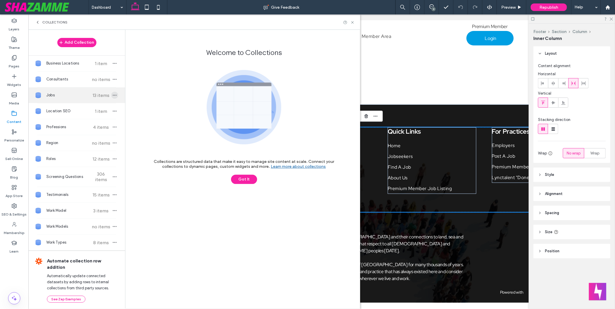
click at [111, 96] on span "button" at bounding box center [114, 95] width 7 height 7
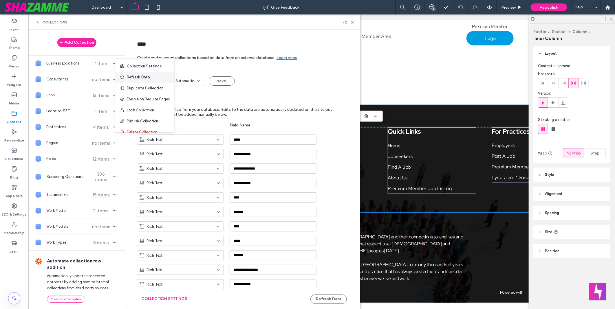
click at [147, 81] on div "Refresh Data" at bounding box center [144, 77] width 59 height 11
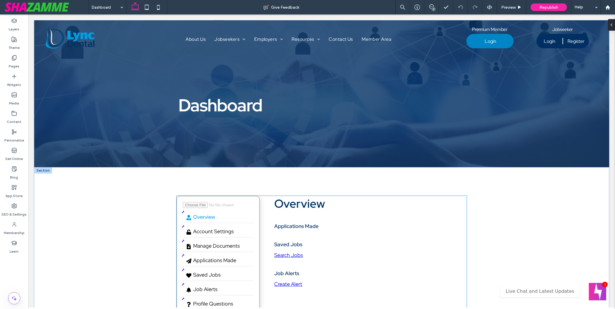
click at [349, 215] on section "Overview Applications Made No applications submitted Saved Jobs No jobs saved S…" at bounding box center [367, 242] width 187 height 92
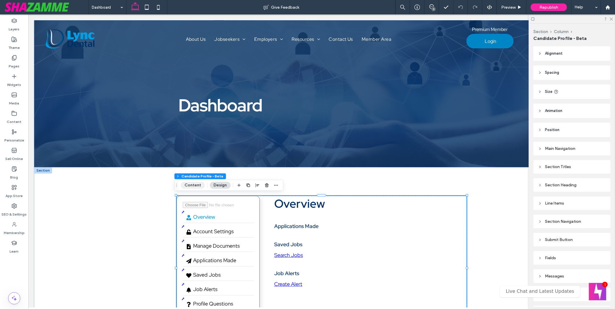
click at [196, 186] on button "Content" at bounding box center [193, 185] width 24 height 7
click at [185, 185] on button "Content" at bounding box center [193, 185] width 24 height 7
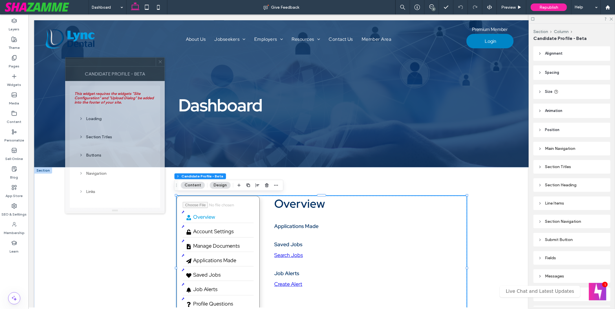
drag, startPoint x: 555, startPoint y: 86, endPoint x: 110, endPoint y: 67, distance: 445.0
click at [110, 67] on div "Candidate Profile - Beta" at bounding box center [115, 74] width 100 height 14
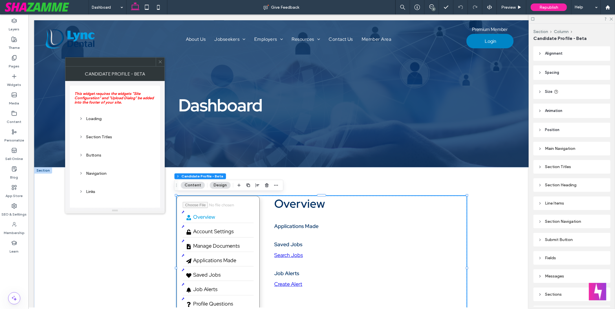
click at [161, 65] on span at bounding box center [160, 62] width 4 height 9
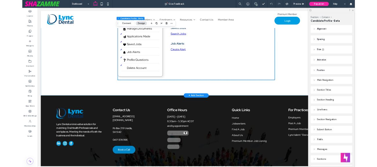
scroll to position [270, 0]
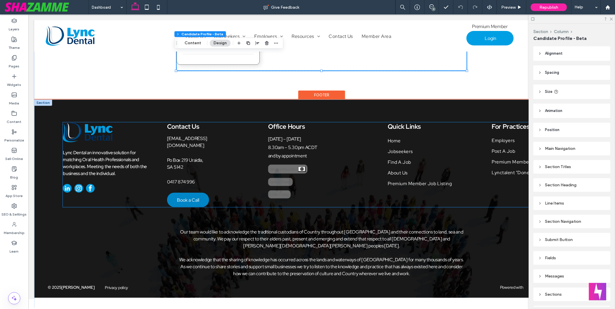
click at [283, 178] on div "Upload Dialog" at bounding box center [280, 182] width 25 height 8
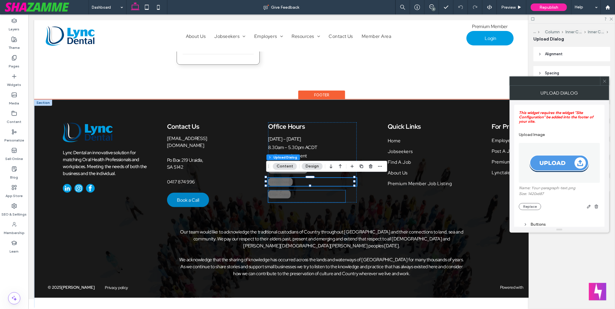
click at [279, 190] on div "Login Dialog" at bounding box center [279, 194] width 23 height 8
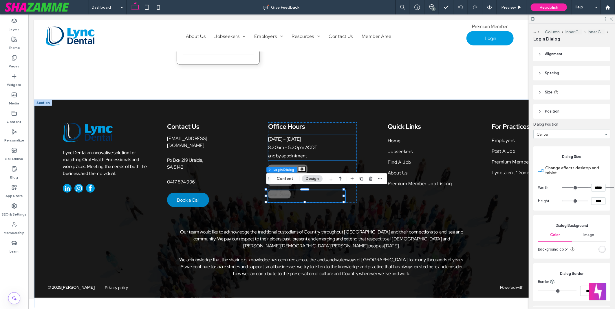
type input "***"
click at [18, 274] on div "Layers Theme Pages Widgets Media Content Personalize Sell Online Blog App Store…" at bounding box center [14, 161] width 28 height 295
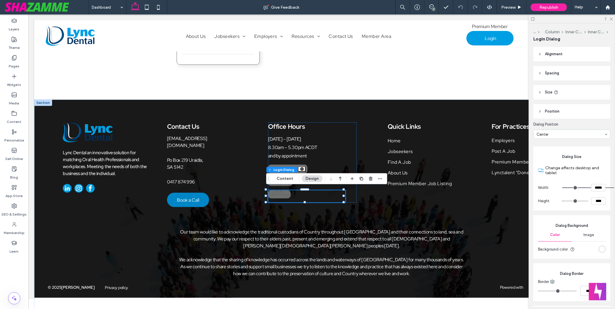
click at [18, 274] on div "Layers Theme Pages Widgets Media Content Personalize Sell Online Blog App Store…" at bounding box center [14, 161] width 28 height 295
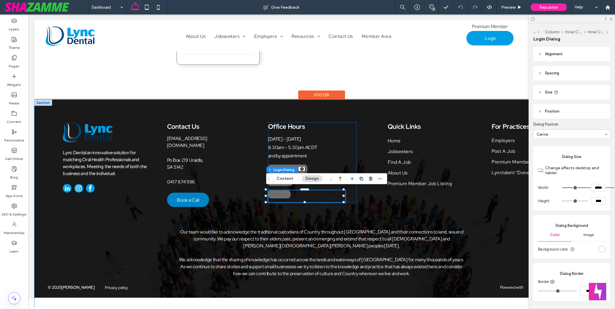
click at [132, 252] on div "Lync Dental an innovative solution for matching Oral Health Professionals and w…" at bounding box center [321, 204] width 575 height 211
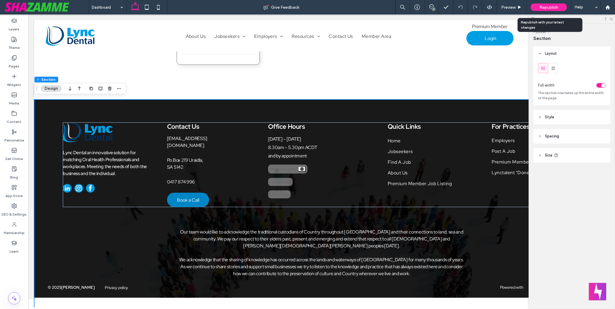
click at [555, 8] on span "Republish" at bounding box center [549, 7] width 19 height 5
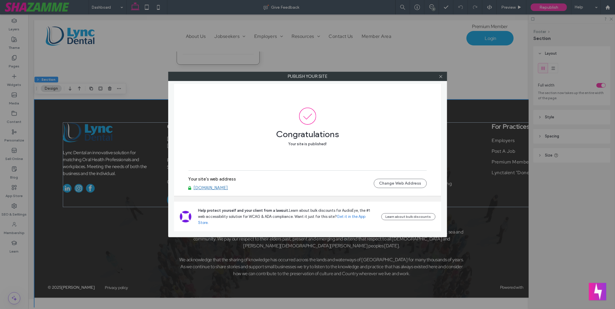
click at [226, 191] on link "www.lyncdental.com.au" at bounding box center [211, 187] width 34 height 5
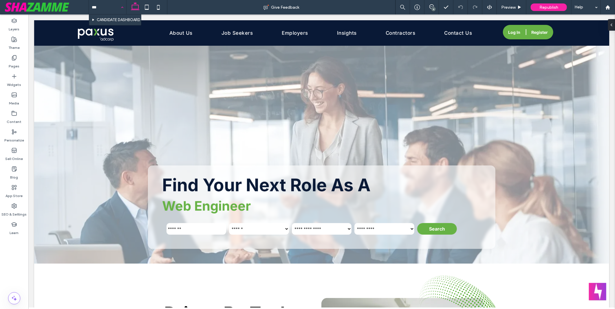
type input "****"
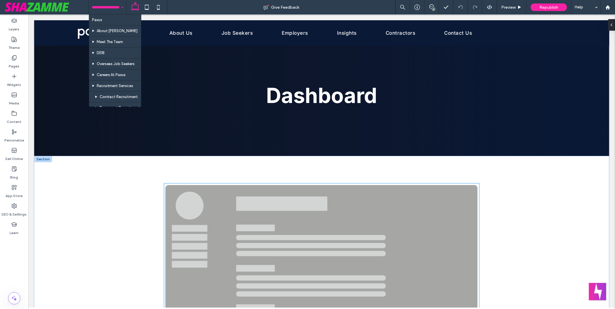
click at [353, 215] on img at bounding box center [321, 275] width 315 height 185
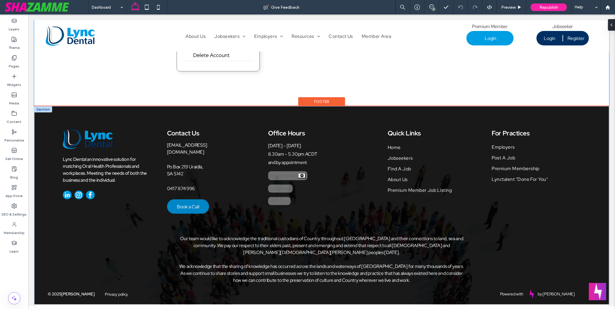
scroll to position [265, 0]
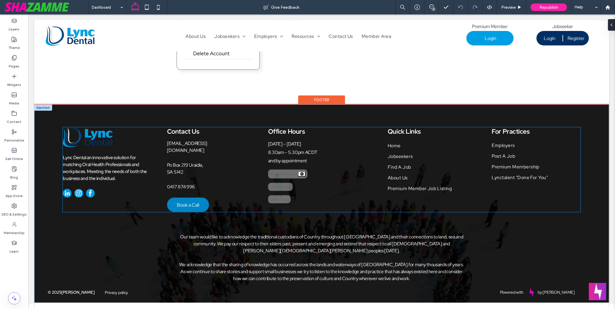
click at [282, 197] on div "Login Dialog" at bounding box center [279, 199] width 23 height 8
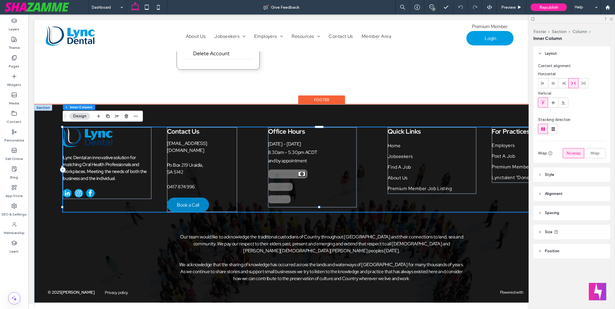
click at [282, 195] on div "Login Dialog" at bounding box center [279, 199] width 23 height 8
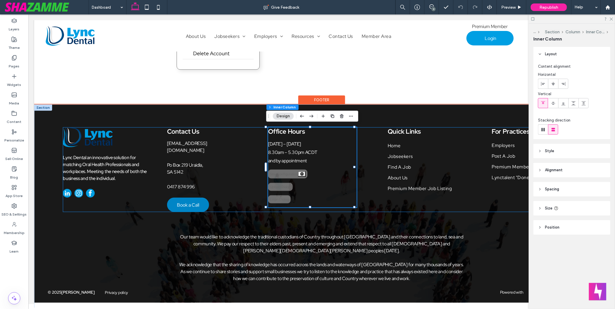
click at [282, 195] on div "Login Dialog" at bounding box center [279, 199] width 23 height 8
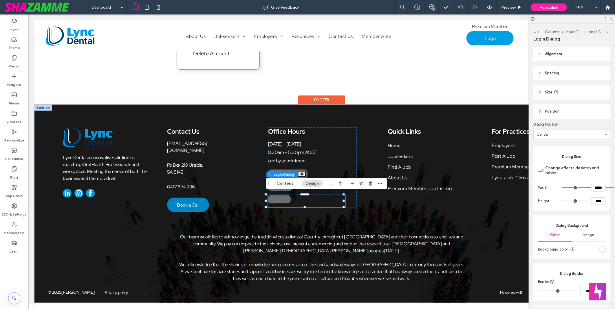
type input "***"
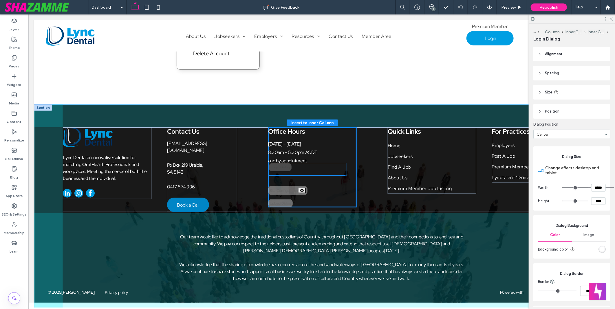
drag, startPoint x: 281, startPoint y: 200, endPoint x: 284, endPoint y: 170, distance: 30.0
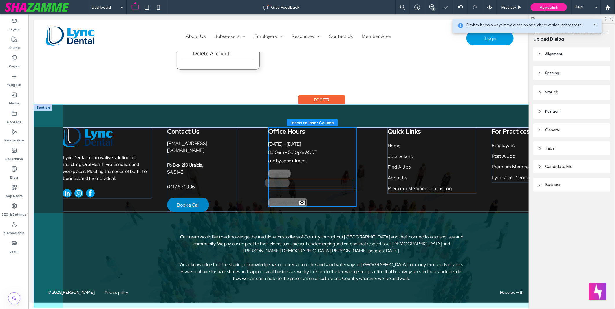
drag, startPoint x: 281, startPoint y: 202, endPoint x: 280, endPoint y: 183, distance: 18.6
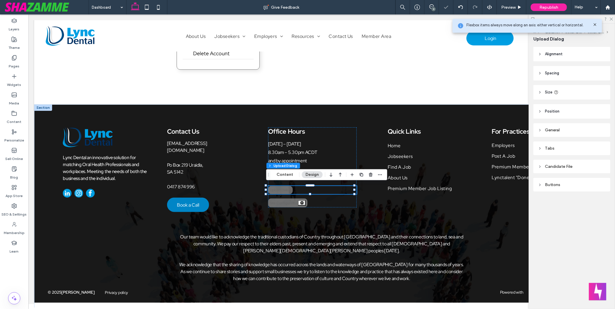
click at [17, 209] on div "Layers Theme Pages Widgets Media Content Personalize Sell Online Blog App Store…" at bounding box center [14, 161] width 28 height 295
click at [22, 209] on div "Layers Theme Pages Widgets Media Content Personalize Sell Online Blog App Store…" at bounding box center [14, 161] width 28 height 295
click at [284, 176] on button "Content" at bounding box center [285, 174] width 24 height 7
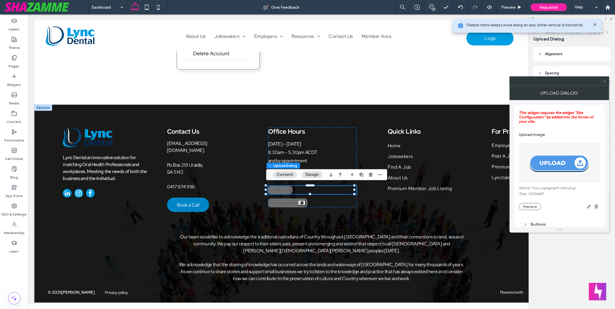
click at [436, 82] on use at bounding box center [604, 81] width 3 height 3
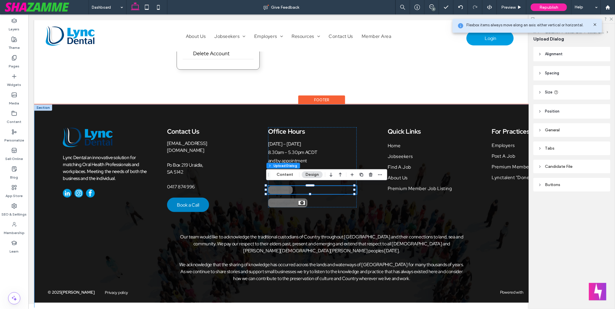
click at [237, 115] on div "Lync Dental an innovative solution for matching Oral Health Professionals and w…" at bounding box center [321, 209] width 575 height 211
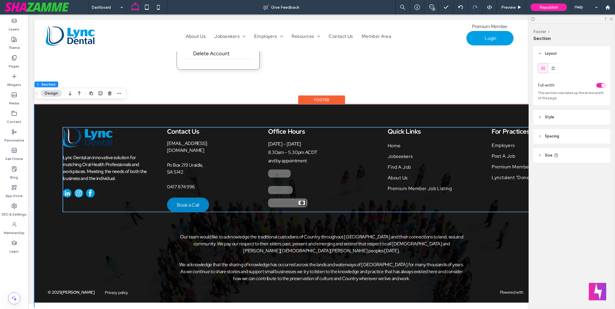
click at [279, 172] on div "Login Dialog" at bounding box center [279, 173] width 23 height 8
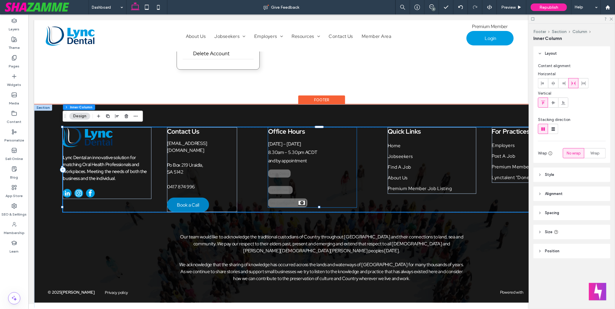
click at [281, 166] on div "Office Hours [DATE] – [DATE] 8.30am – 5.30pm ACDT and by appointment Login Dial…" at bounding box center [312, 167] width 89 height 80
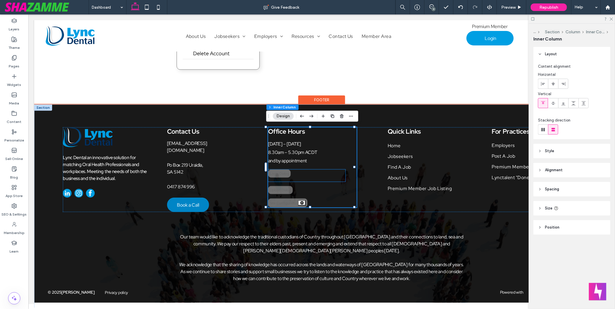
click at [282, 170] on div "Login Dialog" at bounding box center [279, 173] width 23 height 8
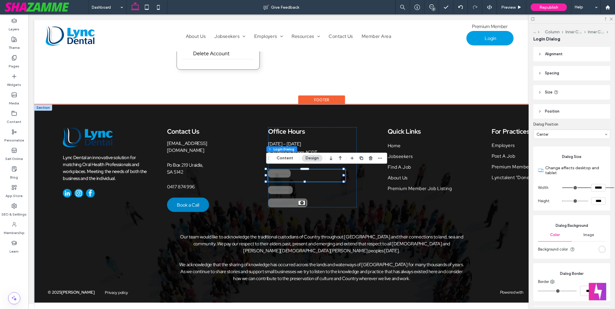
type input "***"
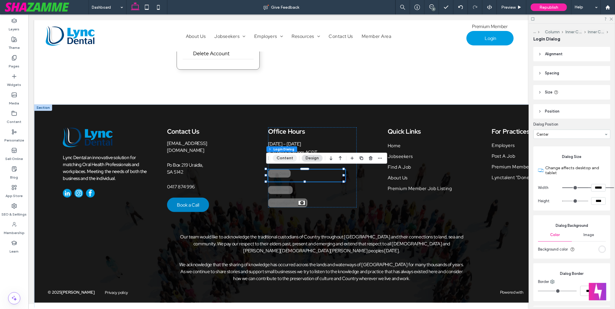
click at [285, 161] on button "Content" at bounding box center [285, 158] width 24 height 7
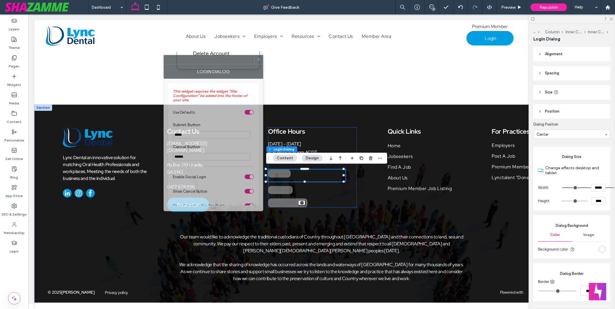
drag, startPoint x: 523, startPoint y: 88, endPoint x: 195, endPoint y: 55, distance: 328.9
click at [195, 55] on div at bounding box center [209, 59] width 90 height 9
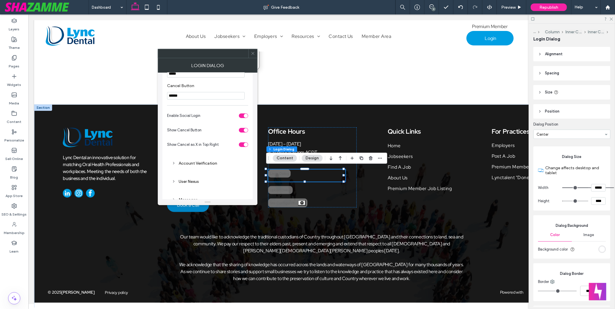
scroll to position [72, 0]
click at [200, 149] on div "Account Verification" at bounding box center [208, 147] width 72 height 5
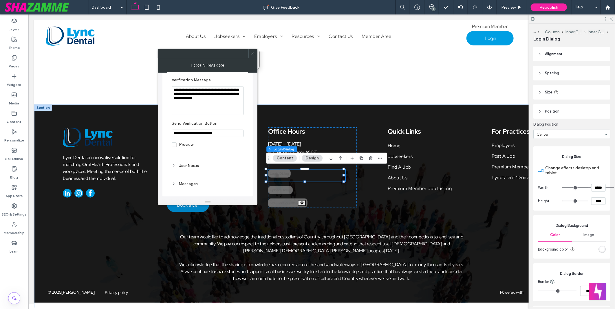
scroll to position [149, 0]
click at [193, 171] on div "User Nexus" at bounding box center [207, 166] width 81 height 14
click at [188, 165] on div "User Nexus" at bounding box center [208, 165] width 72 height 5
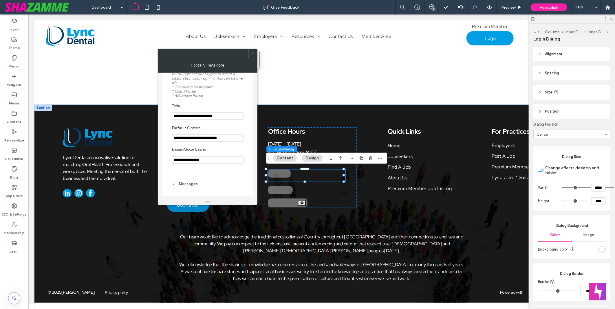
scroll to position [271, 0]
click at [256, 55] on div at bounding box center [252, 53] width 9 height 9
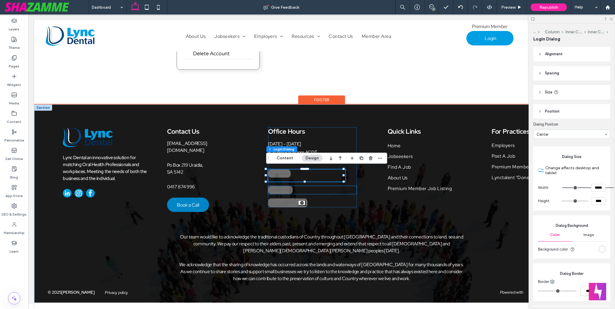
click at [280, 189] on div "Upload Dialog" at bounding box center [280, 190] width 25 height 8
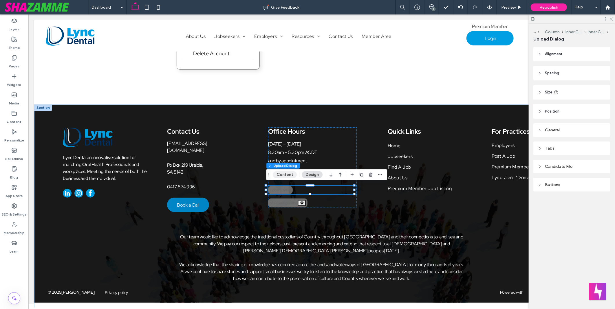
click at [281, 177] on button "Content" at bounding box center [285, 174] width 24 height 7
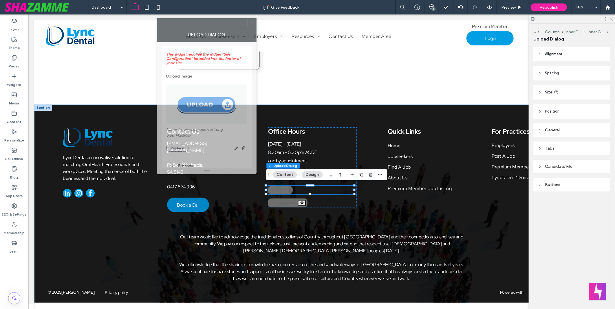
drag, startPoint x: 526, startPoint y: 85, endPoint x: 173, endPoint y: 28, distance: 357.2
click at [173, 27] on div at bounding box center [202, 22] width 90 height 9
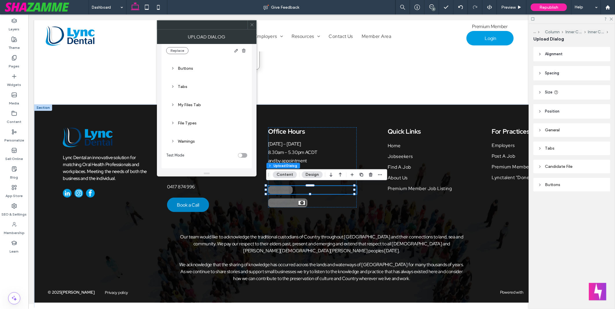
scroll to position [101, 0]
click at [187, 71] on div "Buttons" at bounding box center [207, 68] width 72 height 8
click at [181, 131] on div "Tabs" at bounding box center [207, 132] width 72 height 5
click at [193, 137] on div "My Files Tab" at bounding box center [207, 133] width 72 height 8
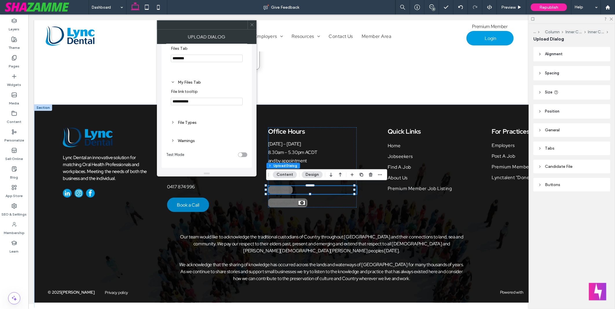
click at [184, 123] on div "File Types" at bounding box center [207, 122] width 72 height 5
click at [250, 24] on icon at bounding box center [252, 25] width 4 height 4
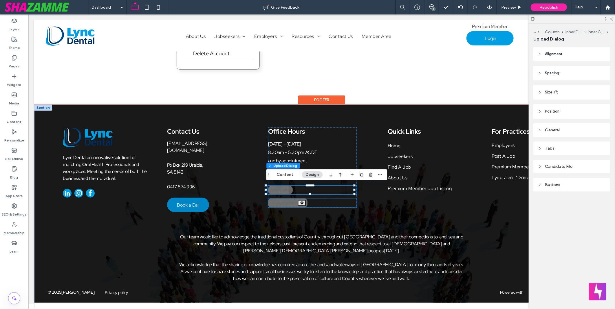
click at [291, 200] on div "Site Configuration" at bounding box center [287, 202] width 39 height 9
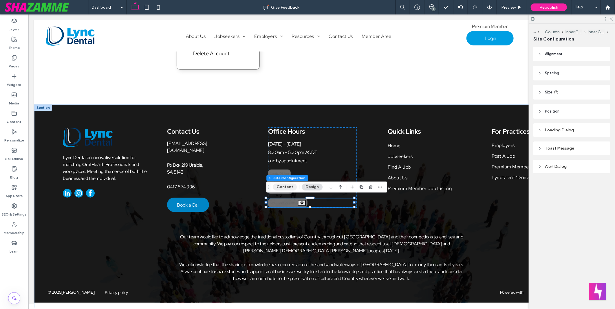
click at [283, 184] on button "Content" at bounding box center [285, 187] width 24 height 7
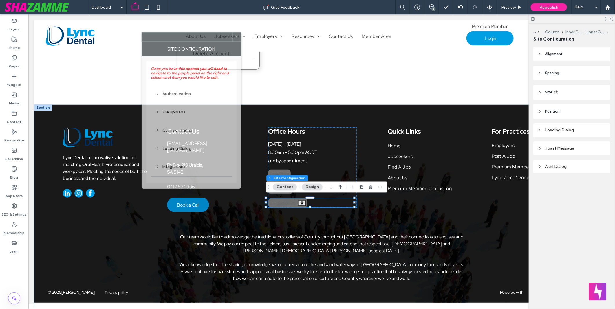
drag, startPoint x: 546, startPoint y: 82, endPoint x: 178, endPoint y: 38, distance: 370.7
click at [178, 38] on div at bounding box center [187, 37] width 90 height 9
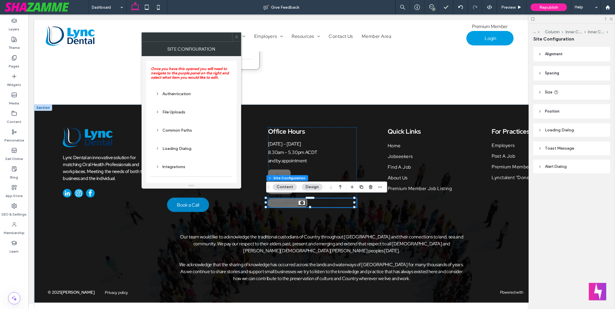
click at [185, 95] on div "Authentication" at bounding box center [192, 94] width 72 height 5
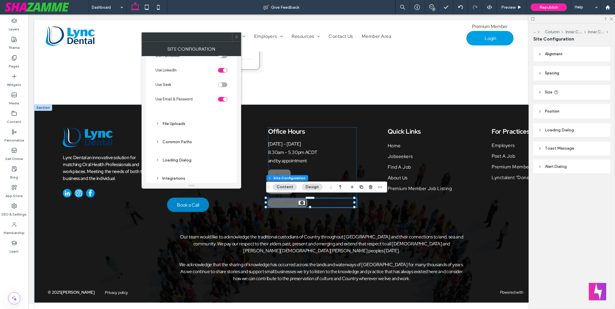
scroll to position [64, 0]
click at [180, 119] on div "File Uploads" at bounding box center [192, 123] width 72 height 8
click at [179, 113] on div "Common Paths" at bounding box center [192, 111] width 72 height 8
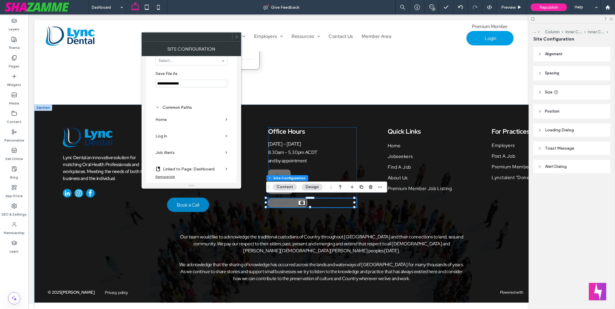
click at [175, 124] on label "Home" at bounding box center [190, 119] width 68 height 11
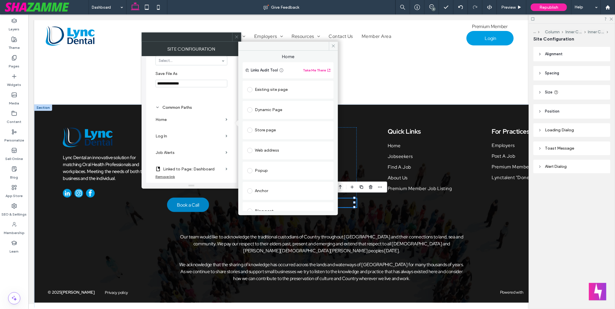
click at [275, 87] on div "Existing site page" at bounding box center [288, 89] width 82 height 9
click at [174, 146] on label "Log In" at bounding box center [190, 140] width 68 height 11
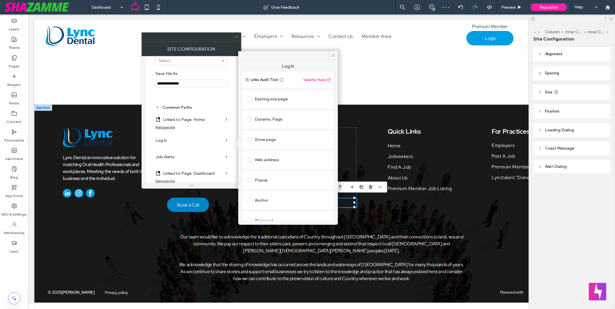
click at [264, 96] on div "Existing site page" at bounding box center [288, 99] width 82 height 9
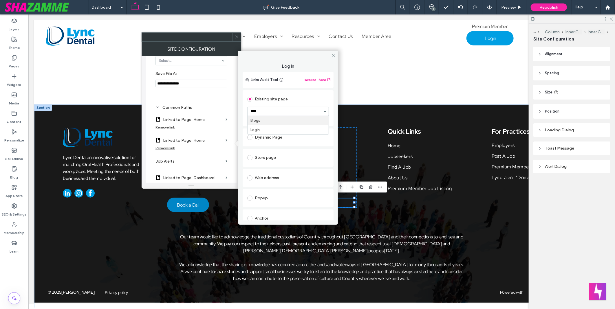
type input "*****"
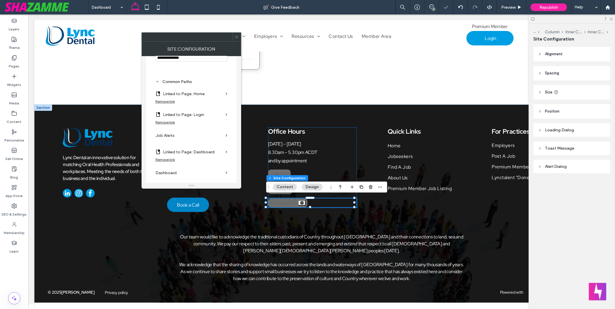
scroll to position [457, 0]
click at [172, 100] on label "Job Alerts" at bounding box center [190, 97] width 68 height 11
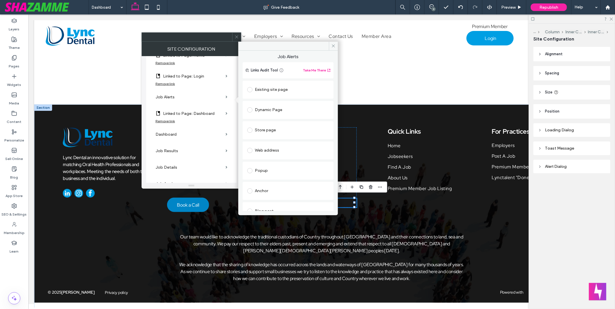
click at [273, 88] on div "Existing site page" at bounding box center [288, 89] width 82 height 9
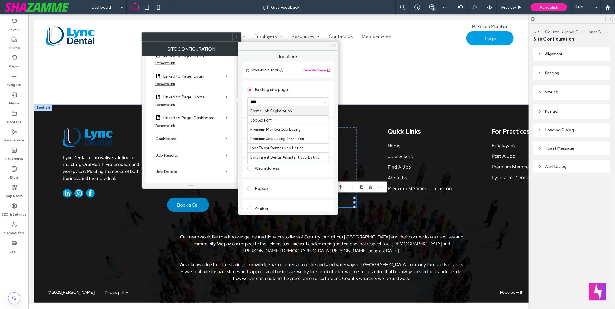
type input "*****"
click at [228, 124] on div "Common Paths Linked to Page: Home Remove link Linked to Page: Login Remove link…" at bounding box center [191, 143] width 81 height 215
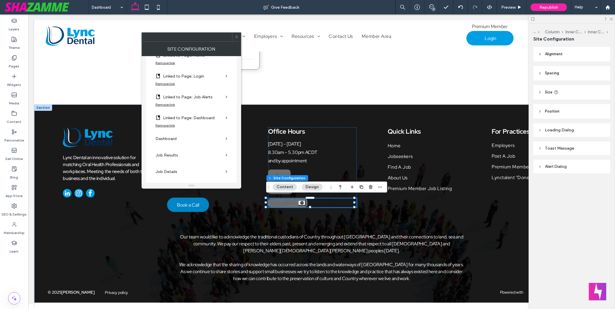
click at [225, 122] on section "Linked to Page: Dashboard" at bounding box center [192, 117] width 72 height 14
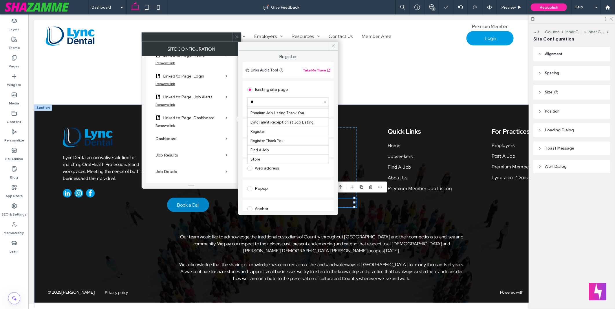
scroll to position [170, 0]
type input "***"
click at [201, 140] on label "Dashboard" at bounding box center [190, 139] width 68 height 11
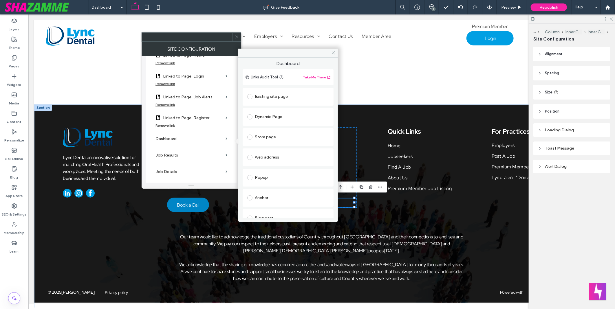
click at [277, 97] on div "Existing site page" at bounding box center [288, 96] width 82 height 9
type input "***"
click at [224, 161] on section "Job Results" at bounding box center [192, 159] width 72 height 17
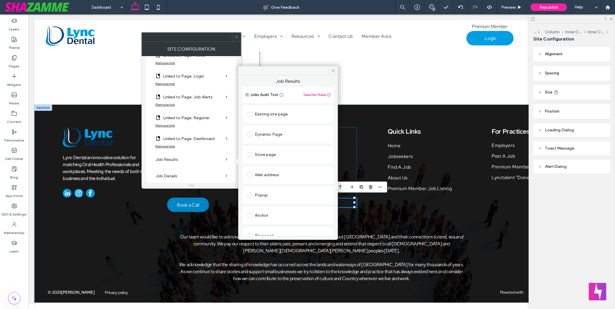
click at [278, 115] on div "Existing site page" at bounding box center [288, 114] width 82 height 9
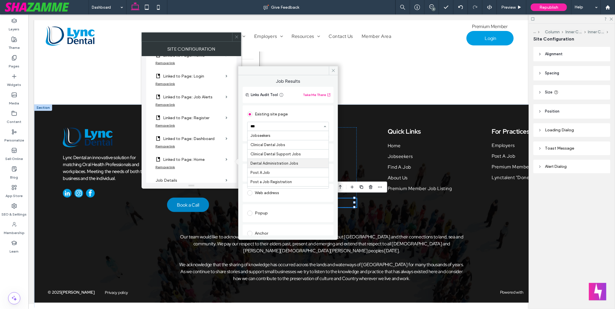
type input "****"
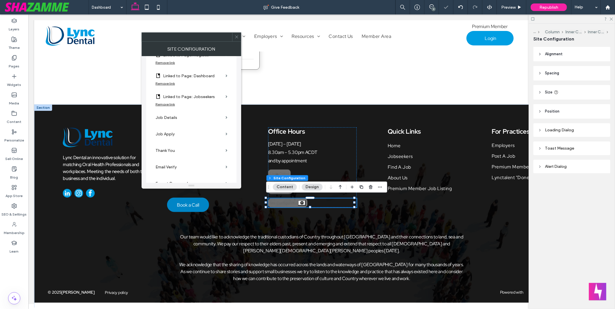
scroll to position [522, 0]
click at [223, 117] on section "Job Details" at bounding box center [192, 116] width 72 height 17
click at [225, 104] on section "Job Apply" at bounding box center [192, 100] width 72 height 17
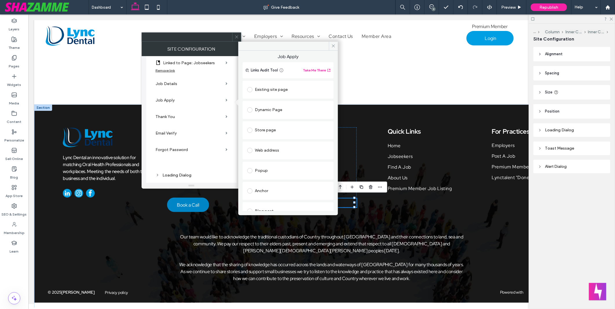
click at [274, 92] on div "Existing site page" at bounding box center [288, 89] width 82 height 9
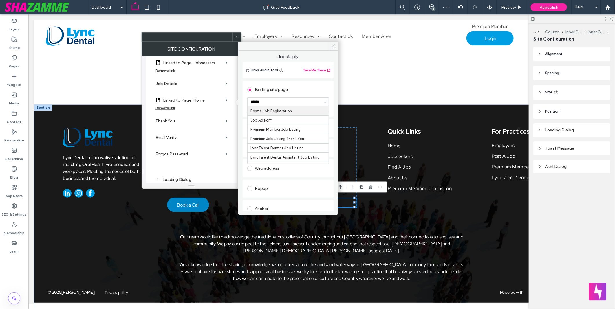
type input "*******"
click at [229, 126] on div "Common Paths Linked to Page: Home Remove link Linked to Page: Login Remove link…" at bounding box center [191, 54] width 81 height 229
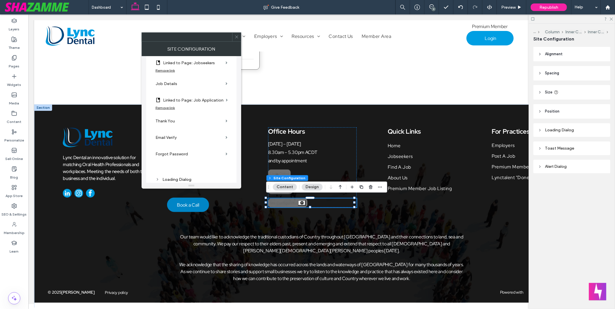
click at [224, 121] on section "Thank You" at bounding box center [192, 121] width 72 height 17
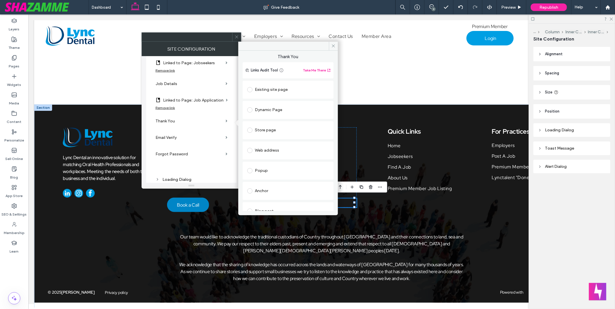
click at [279, 84] on div "Existing site page" at bounding box center [288, 90] width 82 height 12
drag, startPoint x: 280, startPoint y: 96, endPoint x: 285, endPoint y: 101, distance: 6.4
click at [281, 97] on section "Home" at bounding box center [288, 101] width 82 height 15
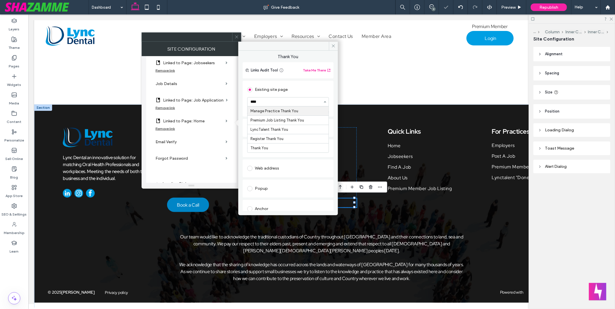
type input "*****"
click at [227, 144] on section "Email Verify" at bounding box center [192, 142] width 72 height 17
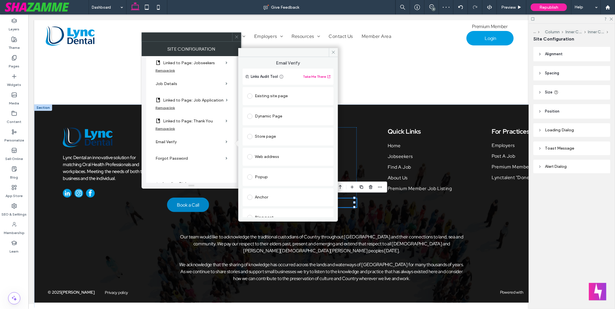
click at [281, 93] on div "Existing site page" at bounding box center [288, 96] width 82 height 9
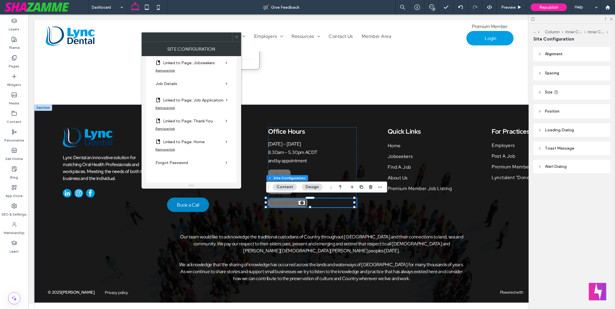
scroll to position [586, 0]
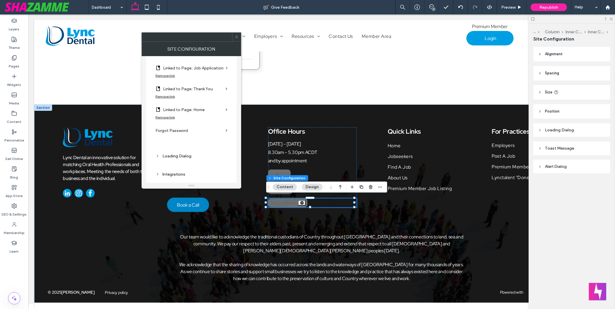
click at [224, 110] on section "Linked to Page: Home" at bounding box center [192, 109] width 72 height 14
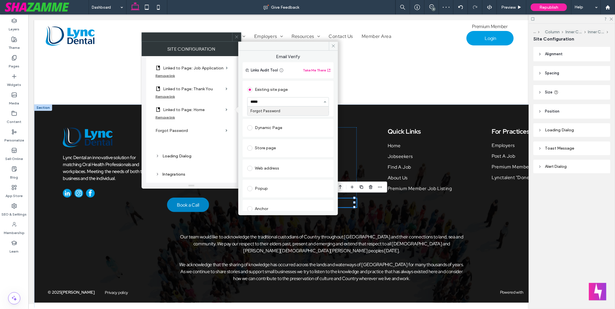
type input "******"
click at [221, 132] on label "Forgot Password" at bounding box center [190, 130] width 68 height 11
click at [276, 91] on div "Existing site page" at bounding box center [288, 89] width 82 height 9
type input "******"
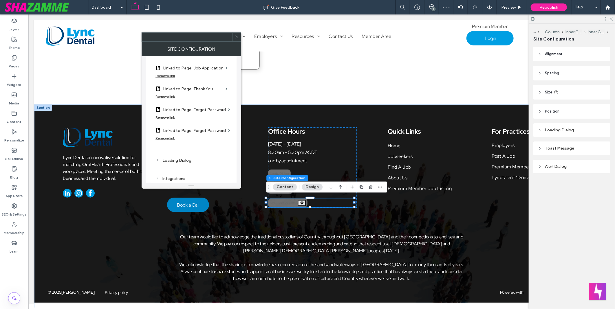
scroll to position [618, 0]
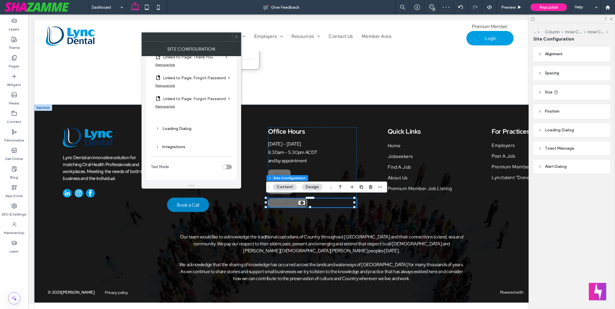
click at [183, 131] on div "Loading Dialog" at bounding box center [192, 128] width 72 height 5
click at [436, 5] on span "Republish" at bounding box center [549, 7] width 19 height 5
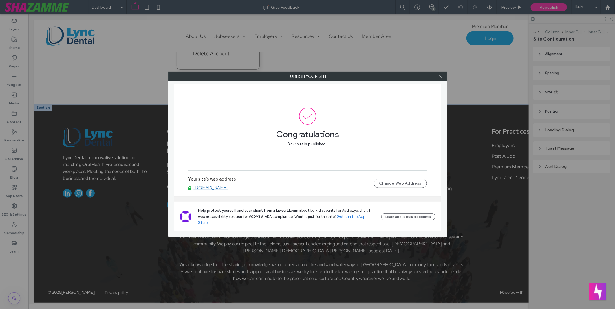
click at [228, 191] on link "www.lyncdental.com.au" at bounding box center [211, 187] width 34 height 5
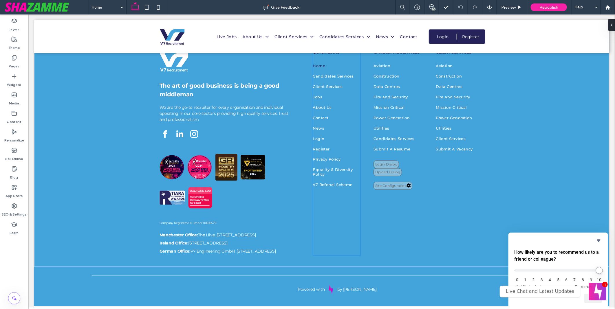
scroll to position [1947, 0]
click at [381, 160] on div "Login Dialog" at bounding box center [385, 164] width 25 height 8
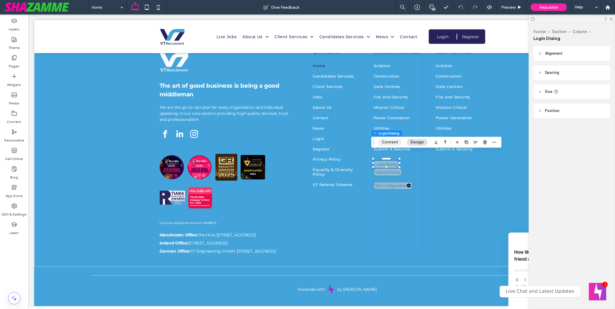
click at [387, 143] on button "Content" at bounding box center [390, 142] width 24 height 7
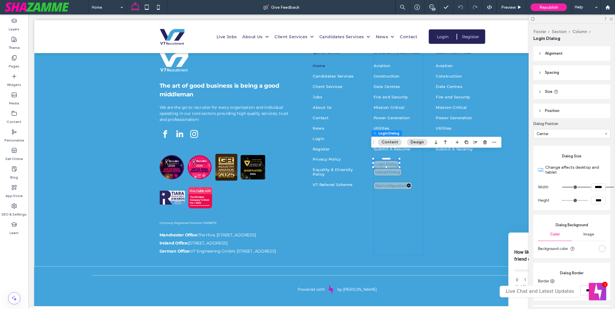
type input "*"
click at [387, 142] on button "Content" at bounding box center [390, 142] width 24 height 7
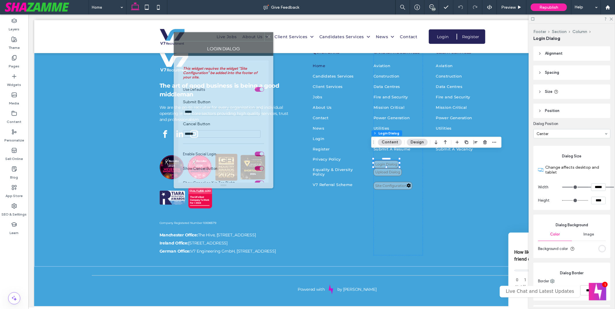
drag, startPoint x: 541, startPoint y: 84, endPoint x: 205, endPoint y: 40, distance: 338.9
click at [205, 40] on div at bounding box center [219, 36] width 90 height 9
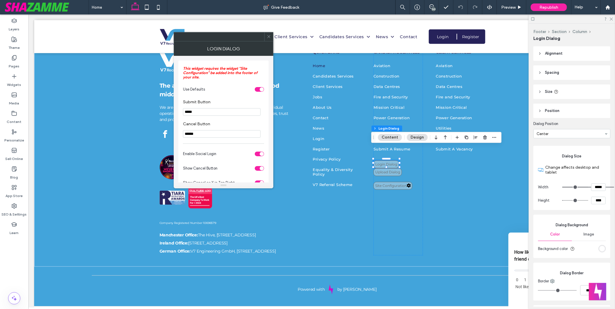
scroll to position [72, 0]
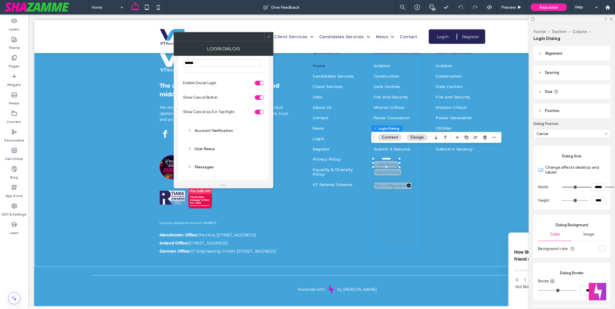
click at [216, 129] on div "Account Verification" at bounding box center [224, 130] width 72 height 5
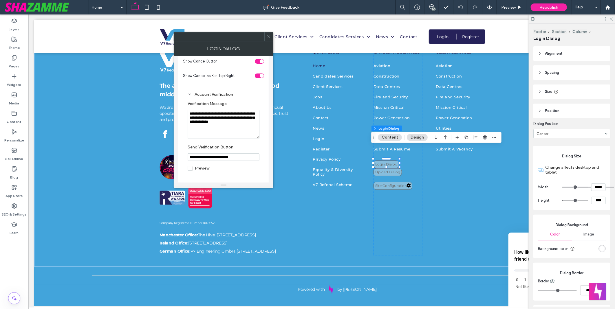
scroll to position [149, 0]
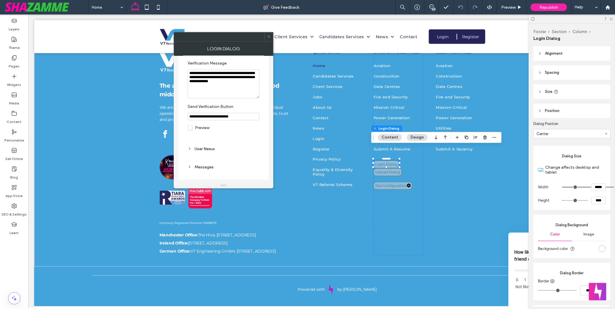
click at [212, 147] on div "User Nexus" at bounding box center [224, 149] width 72 height 5
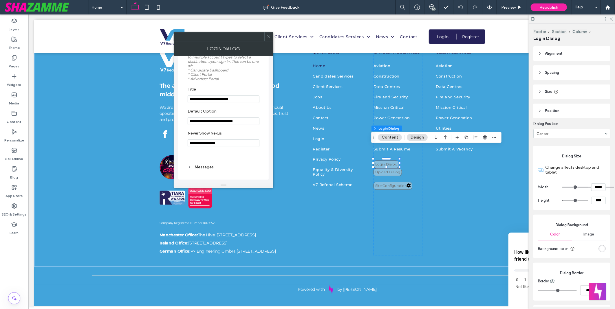
scroll to position [271, 0]
click at [270, 38] on use at bounding box center [268, 36] width 3 height 3
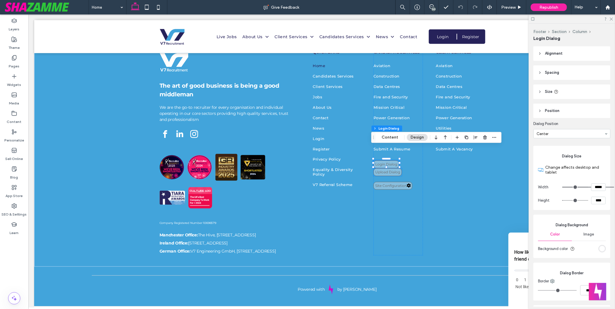
click at [382, 168] on div "Upload Dialog" at bounding box center [387, 172] width 28 height 8
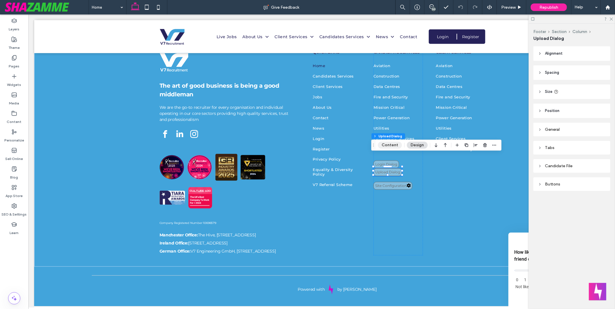
click at [389, 145] on button "Content" at bounding box center [390, 145] width 24 height 7
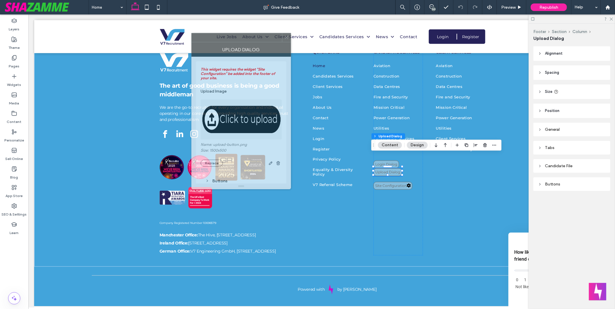
drag, startPoint x: 540, startPoint y: 86, endPoint x: 221, endPoint y: 42, distance: 321.2
click at [221, 42] on div "Upload Dialog" at bounding box center [241, 49] width 100 height 14
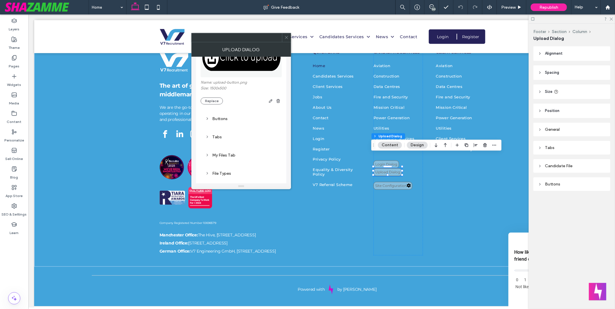
scroll to position [96, 0]
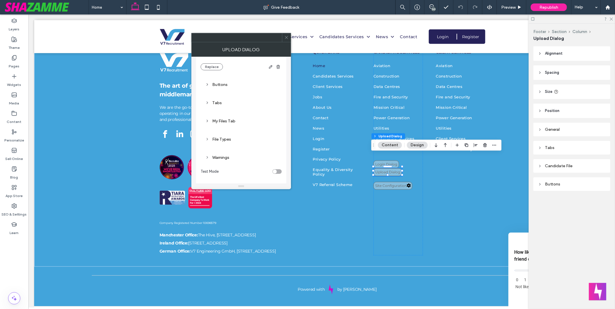
click at [221, 88] on div "Buttons" at bounding box center [241, 85] width 72 height 8
click at [216, 147] on div "Tabs" at bounding box center [241, 150] width 81 height 14
click at [224, 149] on div "Tabs" at bounding box center [241, 149] width 72 height 5
click at [225, 120] on div "My Files Tab" at bounding box center [241, 118] width 72 height 5
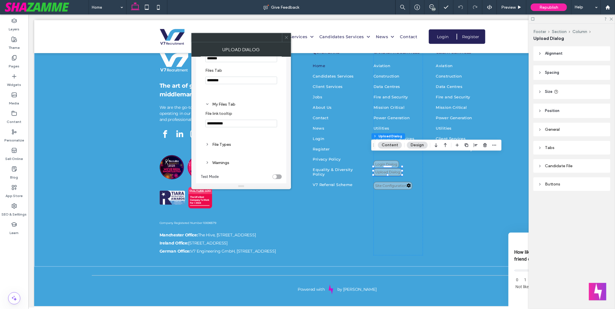
scroll to position [219, 0]
click at [229, 134] on div "File Types" at bounding box center [241, 135] width 72 height 5
click at [286, 40] on span at bounding box center [286, 37] width 4 height 9
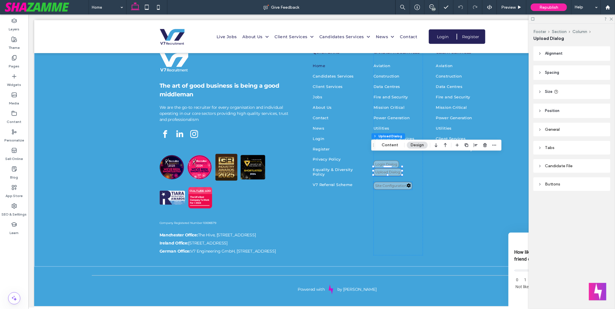
click at [389, 182] on div "Site Configuration" at bounding box center [392, 186] width 39 height 8
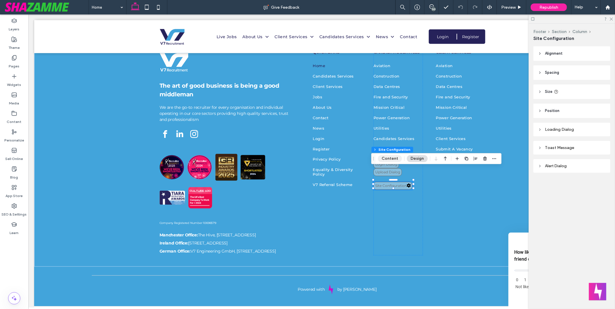
click at [383, 158] on button "Content" at bounding box center [390, 158] width 24 height 7
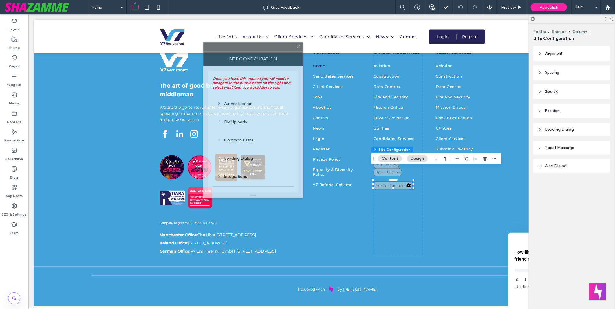
drag, startPoint x: 536, startPoint y: 83, endPoint x: 232, endPoint y: 48, distance: 306.1
click at [232, 48] on div at bounding box center [249, 47] width 90 height 9
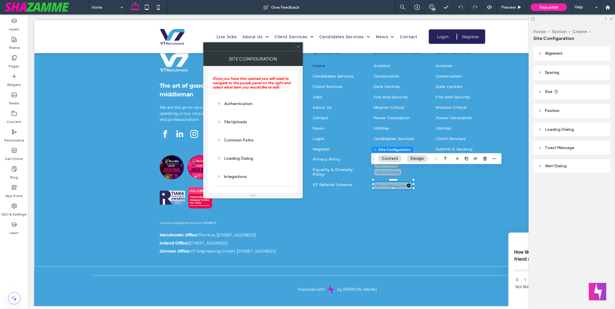
click at [237, 107] on div "Authentication" at bounding box center [253, 104] width 72 height 8
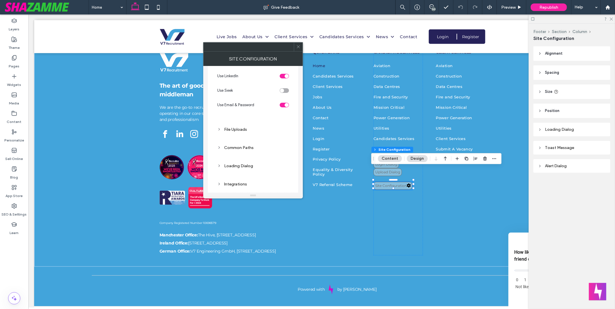
scroll to position [95, 0]
click at [240, 105] on div "File Uploads" at bounding box center [253, 102] width 72 height 8
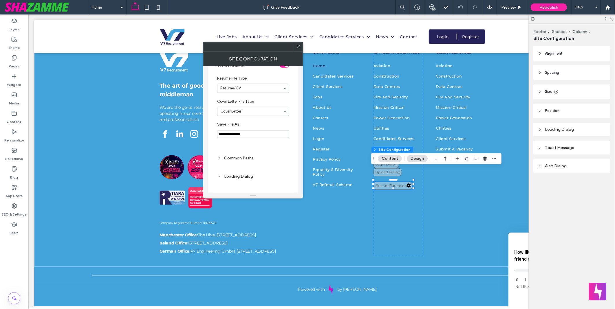
scroll to position [352, 0]
click at [246, 155] on div "Common Paths" at bounding box center [253, 158] width 81 height 14
click at [249, 158] on div "Common Paths" at bounding box center [253, 157] width 72 height 5
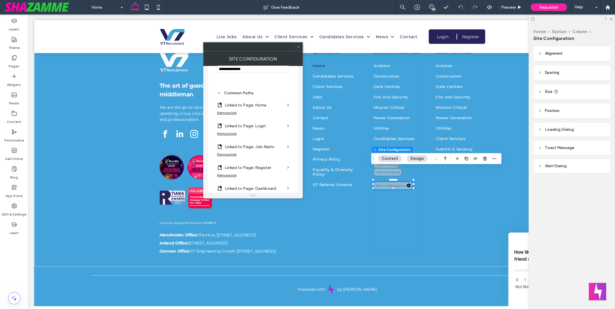
scroll to position [449, 0]
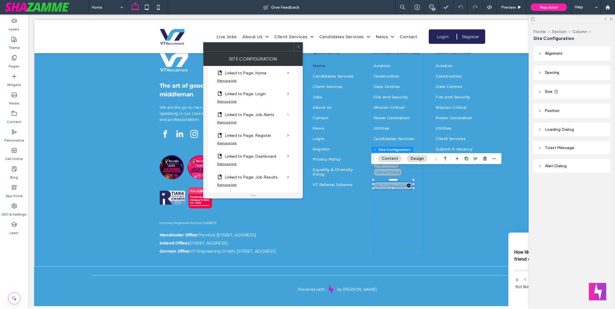
click at [289, 116] on span at bounding box center [288, 115] width 2 height 3
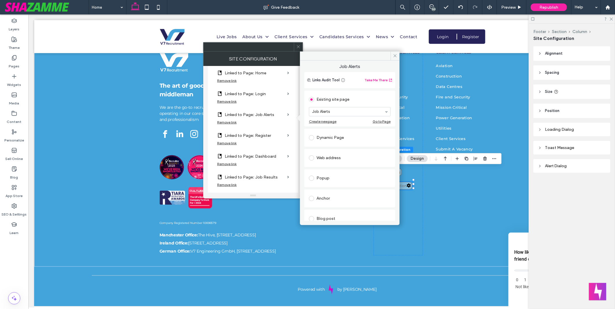
click at [285, 137] on section "Linked to Page: Register" at bounding box center [253, 134] width 72 height 14
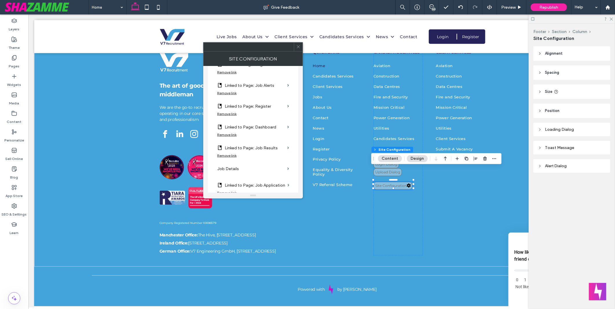
scroll to position [481, 0]
click at [284, 129] on label "Linked to Page: Dashboard" at bounding box center [255, 124] width 60 height 11
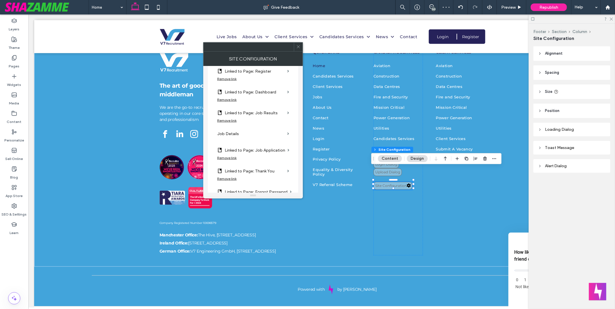
click at [286, 117] on section "Linked to Page: Job Results" at bounding box center [253, 112] width 72 height 14
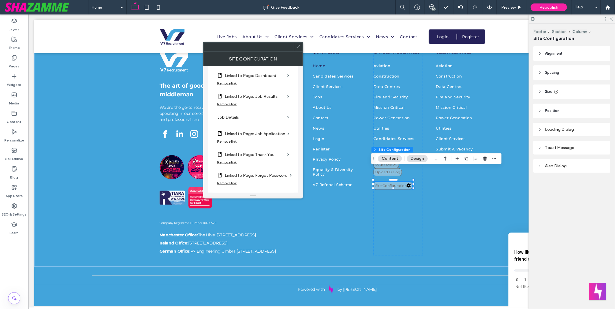
scroll to position [546, 0]
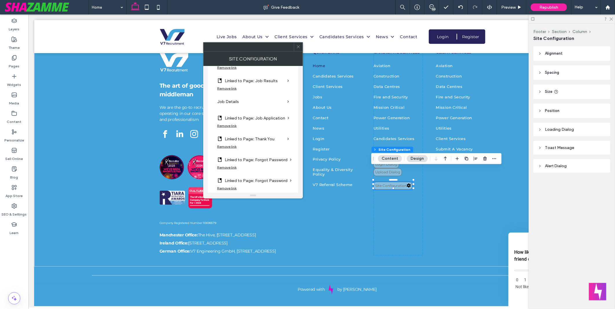
click at [286, 117] on section "Linked to Page: Job Application" at bounding box center [253, 117] width 72 height 14
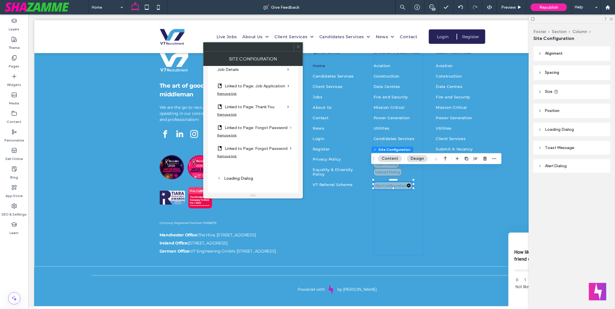
click at [290, 128] on span at bounding box center [291, 128] width 2 height 3
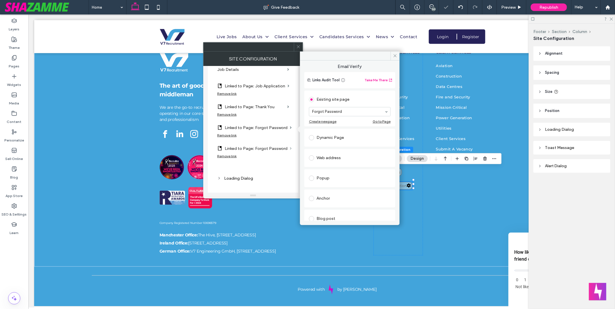
click at [290, 148] on span at bounding box center [291, 148] width 2 height 3
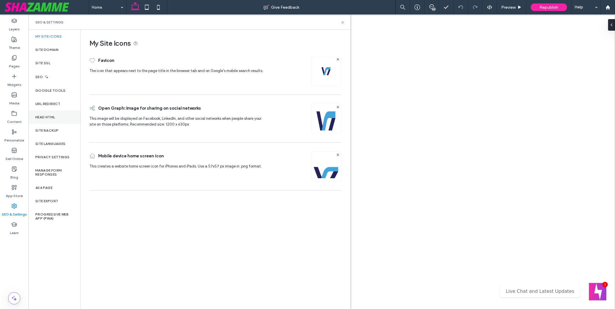
click at [51, 119] on label "Head HTML" at bounding box center [45, 117] width 20 height 4
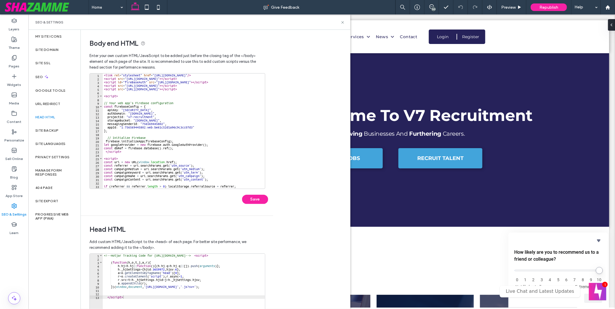
click at [227, 121] on div "< link rel = "stylesheet" href = "[URL][DOMAIN_NAME]" /> < script src = "[URL][…" at bounding box center [208, 132] width 211 height 117
type textarea "**********"
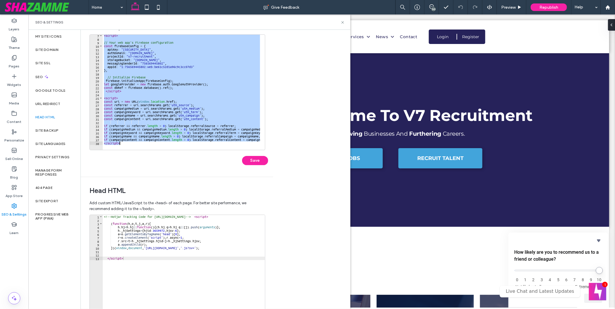
scroll to position [87, 0]
